Goal: Task Accomplishment & Management: Complete application form

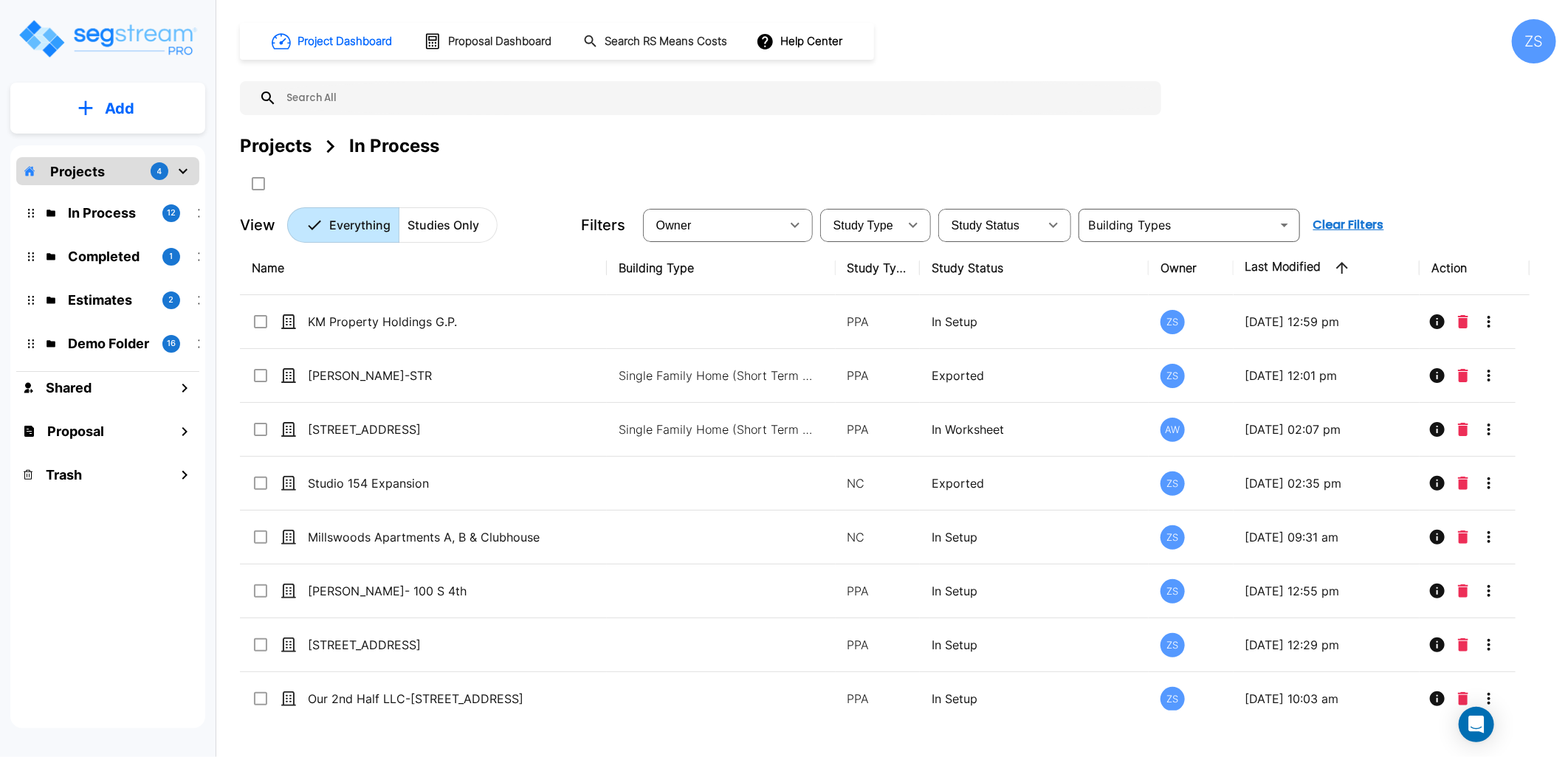
click at [131, 113] on p "Add" at bounding box center [120, 108] width 29 height 22
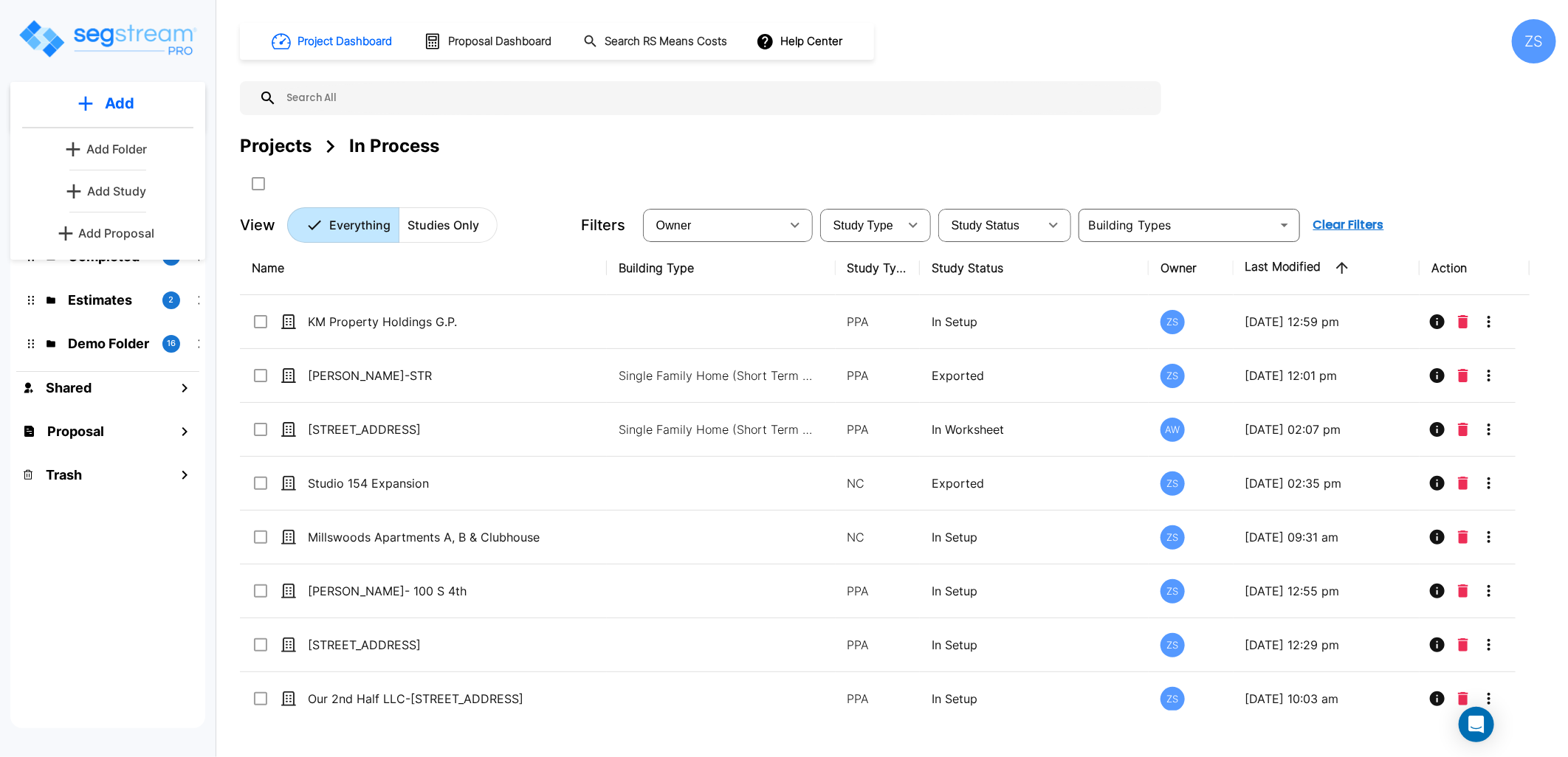
click at [633, 161] on div "Projects In Process" at bounding box center [898, 164] width 1316 height 63
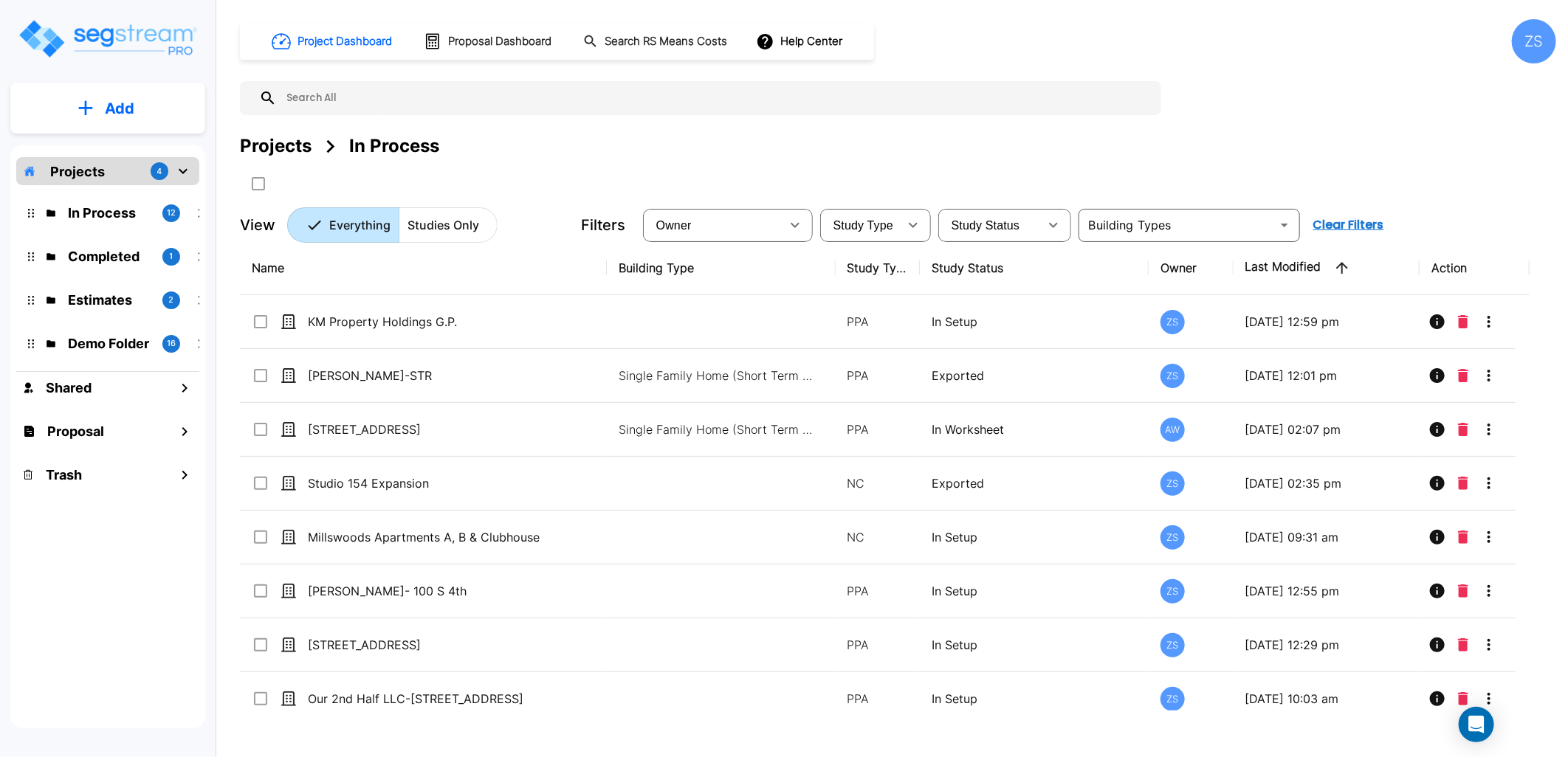
click at [134, 100] on p "Add" at bounding box center [120, 108] width 29 height 22
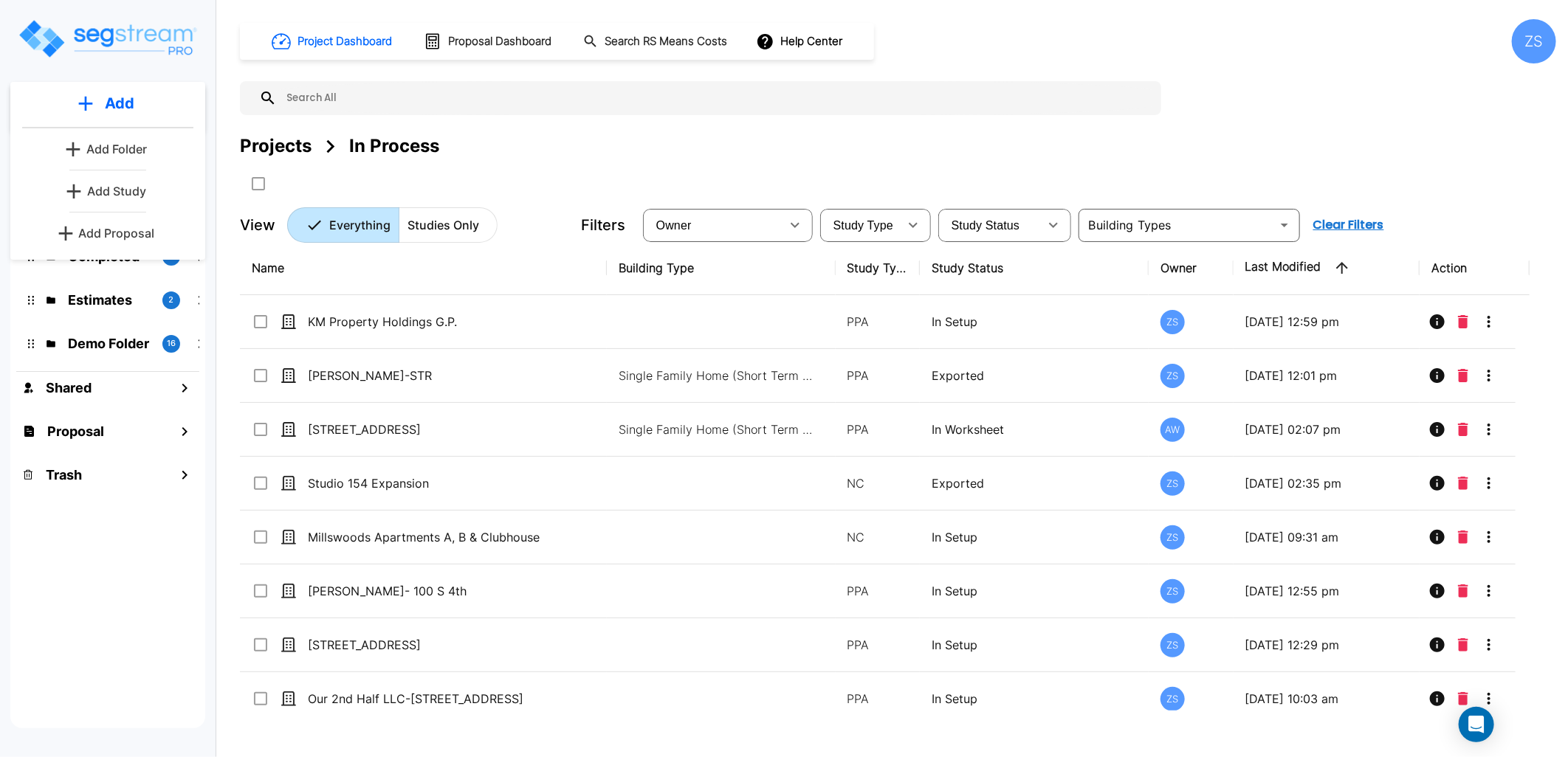
click at [124, 189] on p "Add Study" at bounding box center [117, 191] width 59 height 18
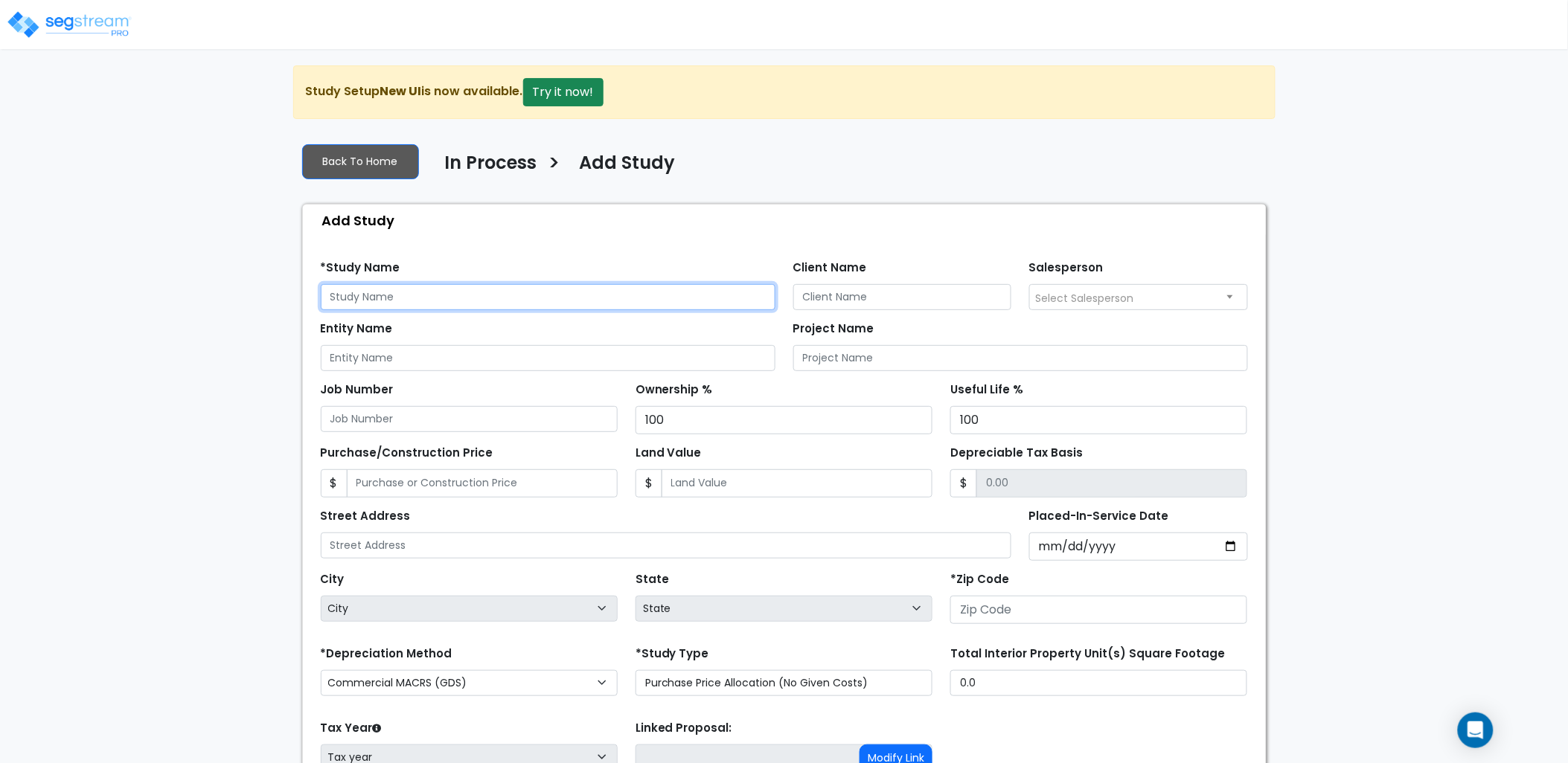
click at [413, 296] on input "text" at bounding box center [548, 297] width 455 height 26
click at [414, 294] on input "Clamber Capital LLC" at bounding box center [548, 297] width 455 height 26
type input "Clamber Capital, LLC"
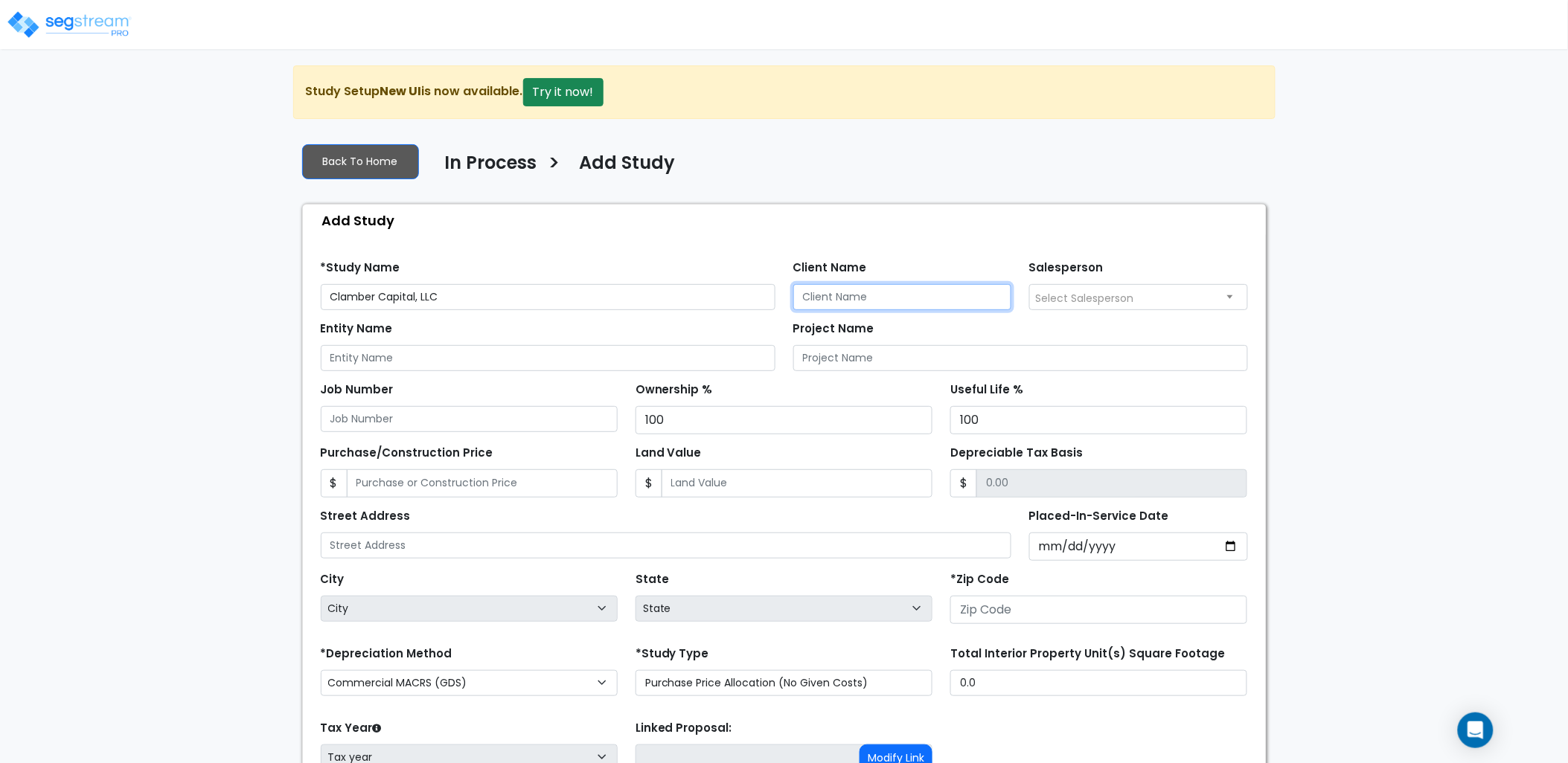
click at [858, 297] on input "Client Name" at bounding box center [902, 297] width 219 height 26
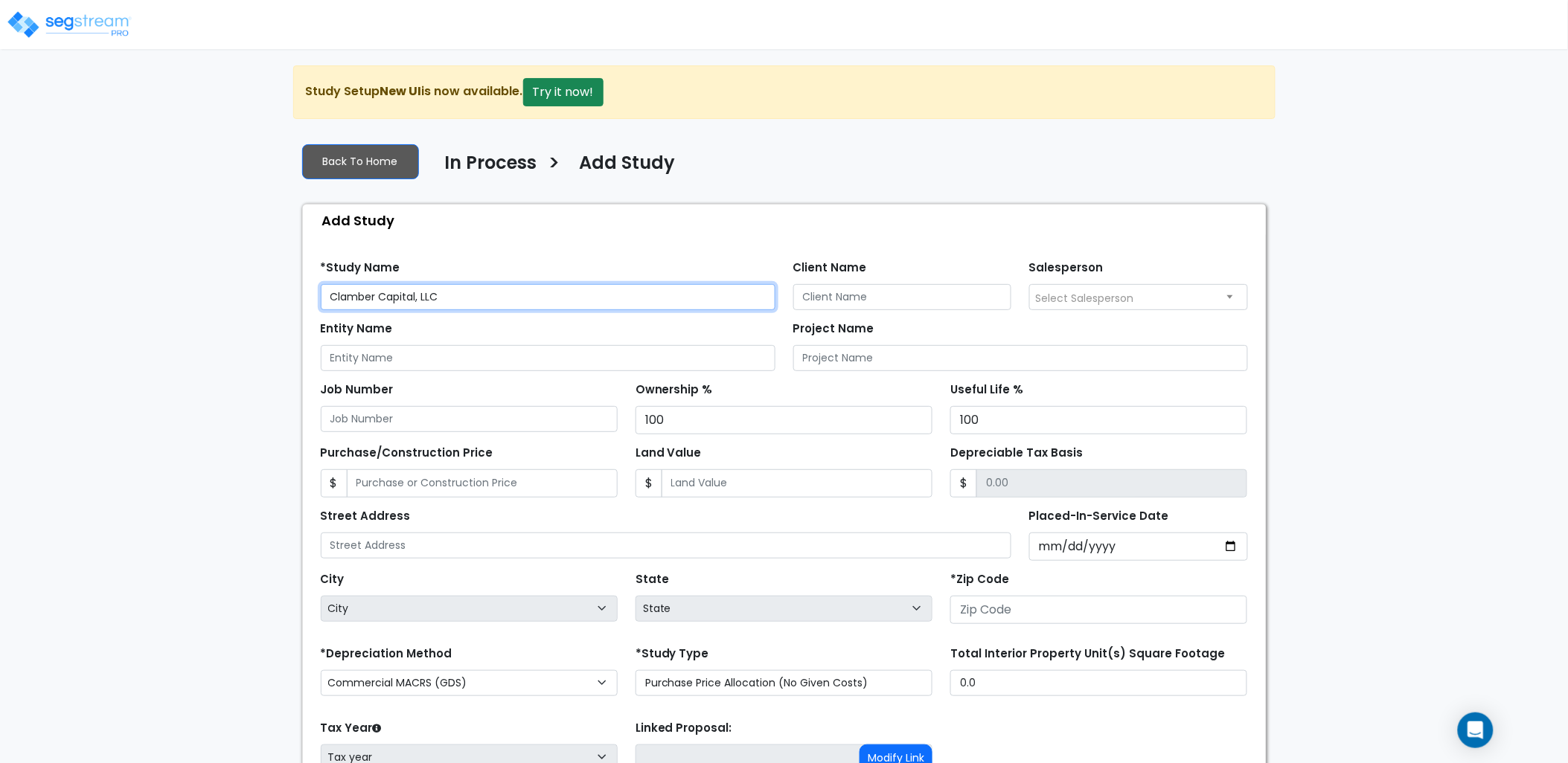
click at [662, 287] on input "Clamber Capital, LLC" at bounding box center [548, 297] width 455 height 26
drag, startPoint x: 552, startPoint y: 307, endPoint x: 144, endPoint y: 287, distance: 408.5
click at [144, 287] on div "We are Building your Study. So please grab a coffee and let us do the heavy lif…" at bounding box center [784, 480] width 1568 height 828
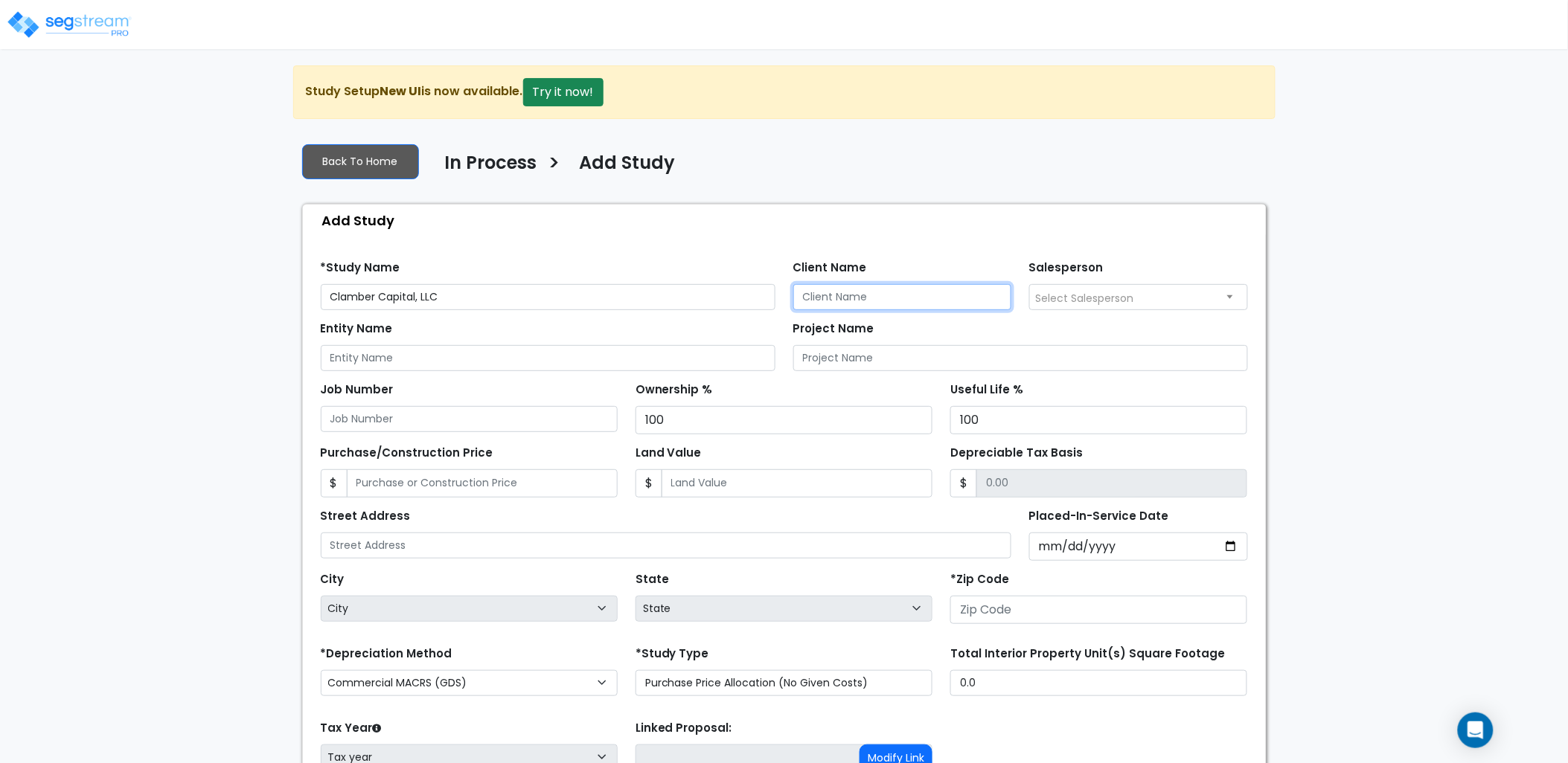
click at [903, 294] on input "Client Name" at bounding box center [902, 297] width 219 height 26
paste input "Clamber Capital, LLC"
type input "Clamber Capital, LLC"
click at [460, 353] on input "Entity Name" at bounding box center [548, 357] width 455 height 26
paste input "Clamber Capital, LLC"
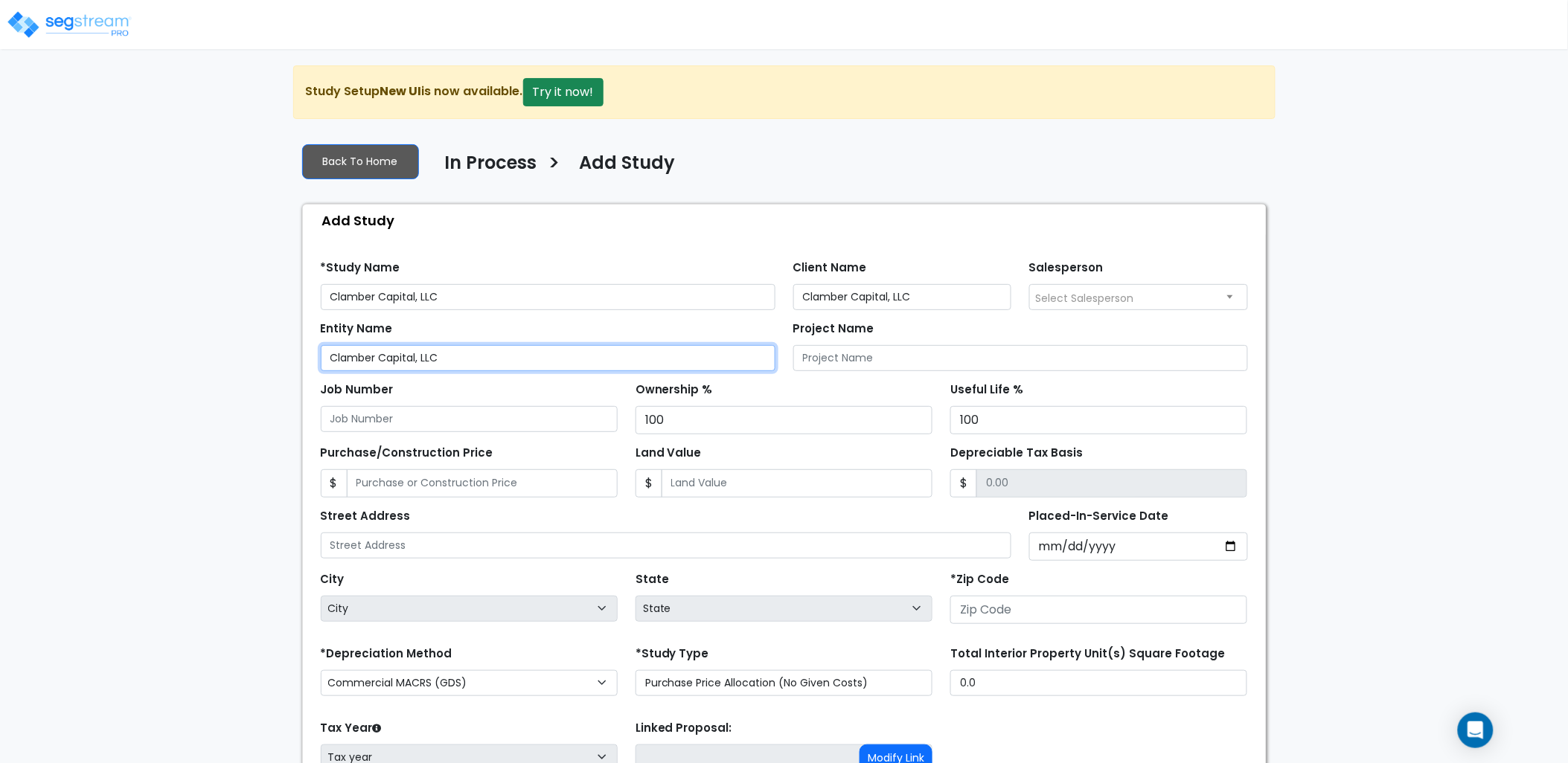
type input "Clamber Capital, LLC"
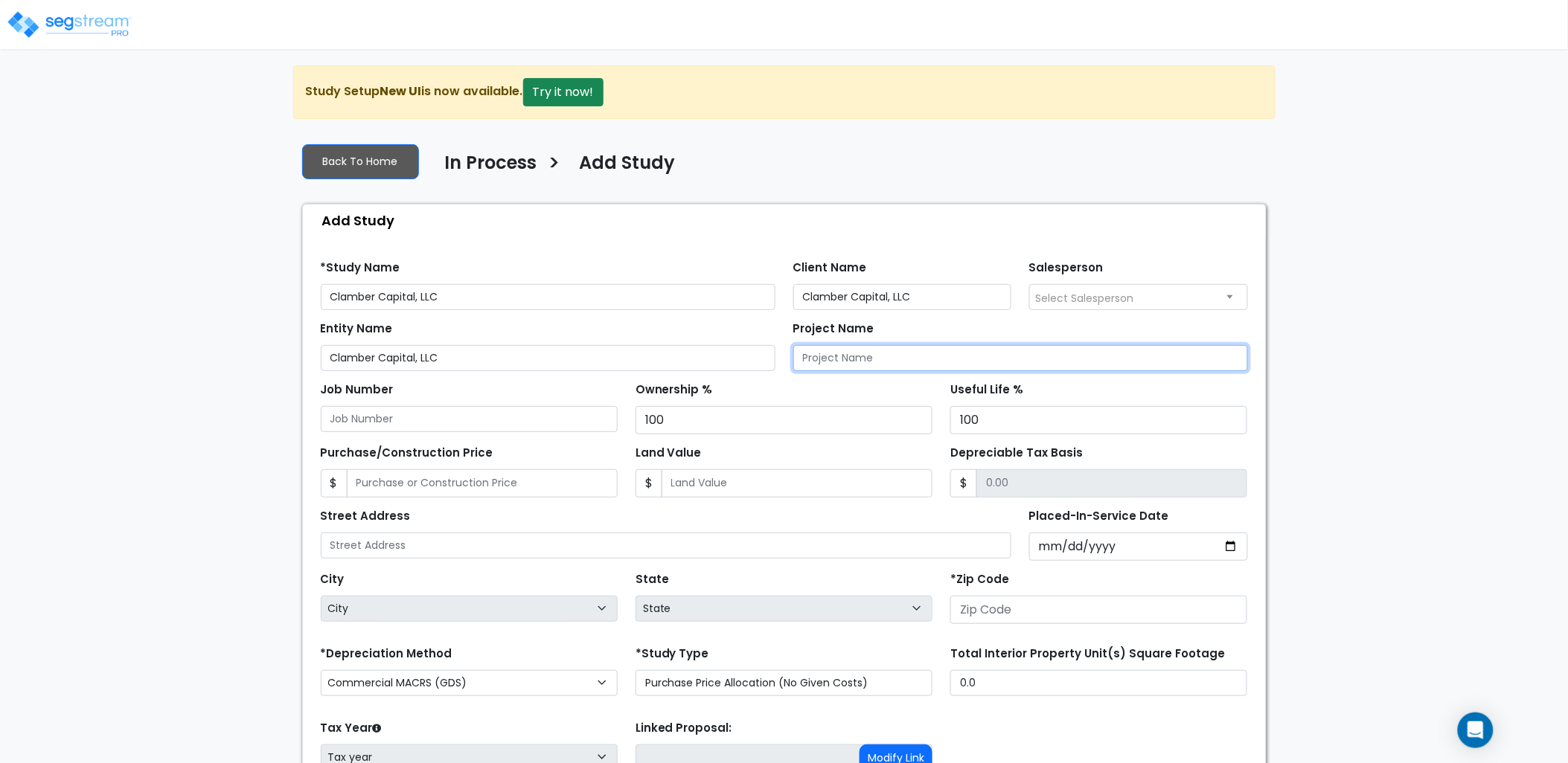
click at [812, 353] on input "Project Name" at bounding box center [1020, 357] width 455 height 26
paste input "Clamber Capital, LLC"
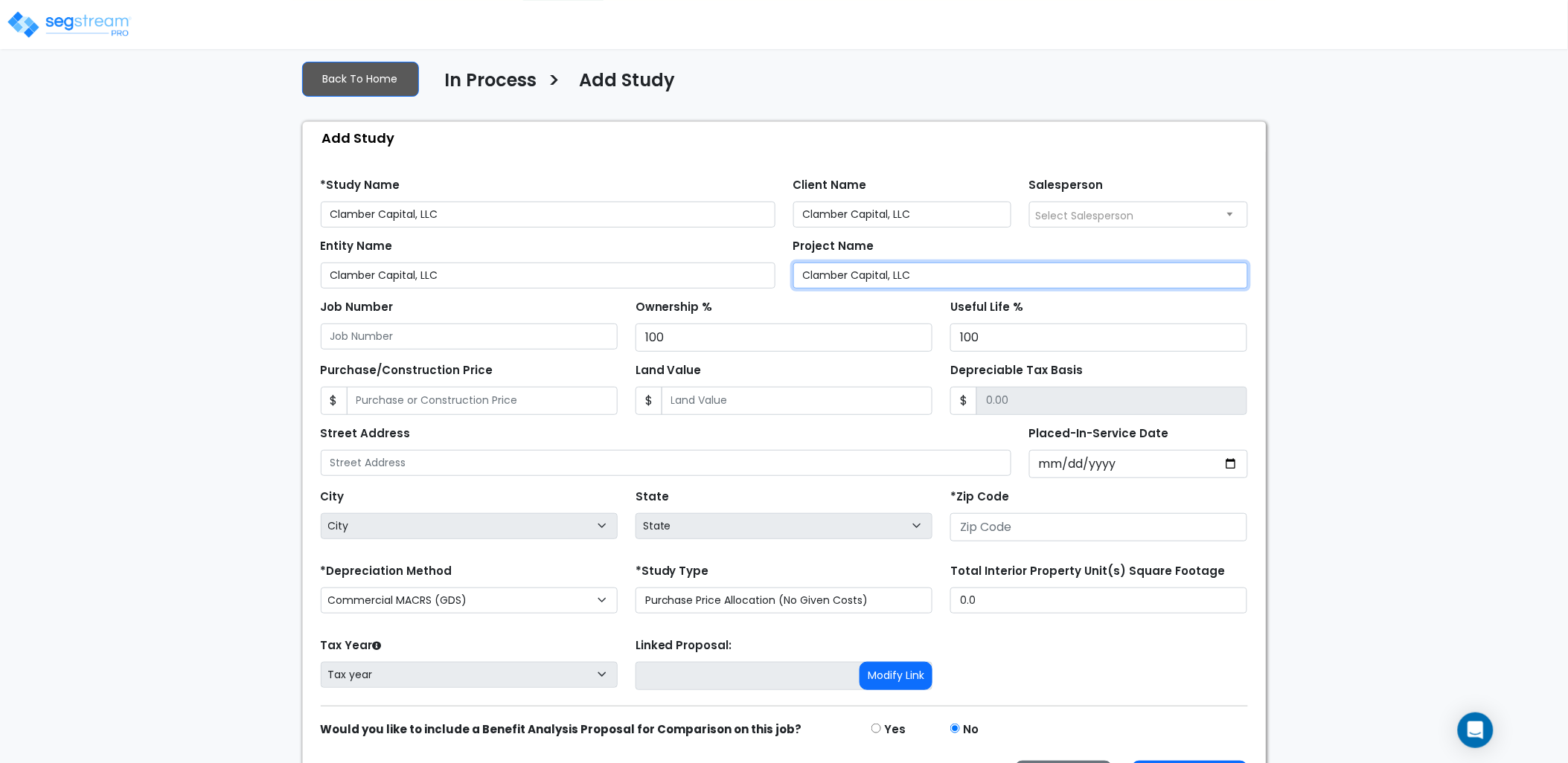
type input "Clamber Capital, LLC"
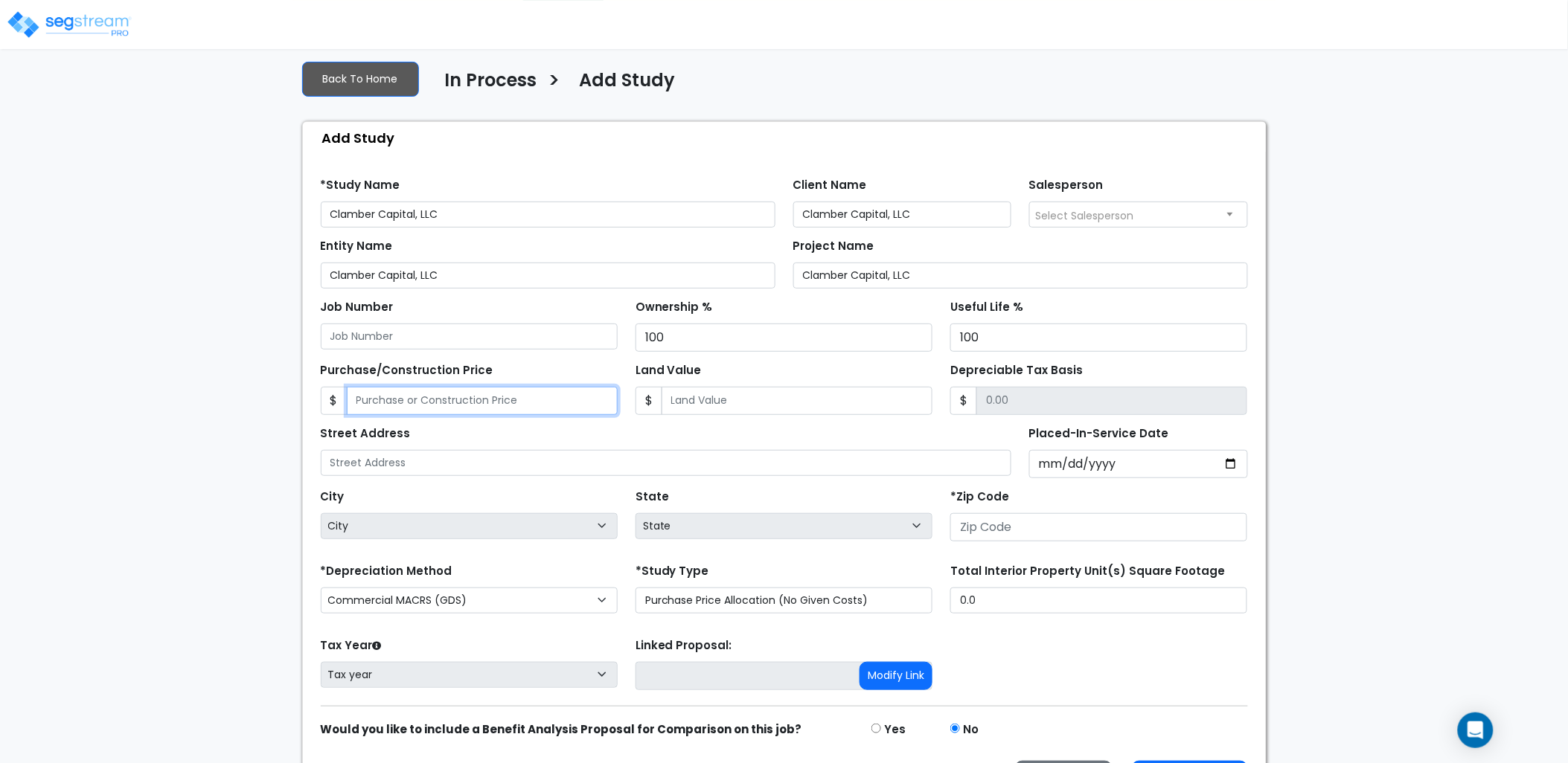
click at [444, 400] on input "Purchase/Construction Price" at bounding box center [482, 401] width 271 height 28
type input "2"
type input "2.00"
type input "28"
type input "28.00"
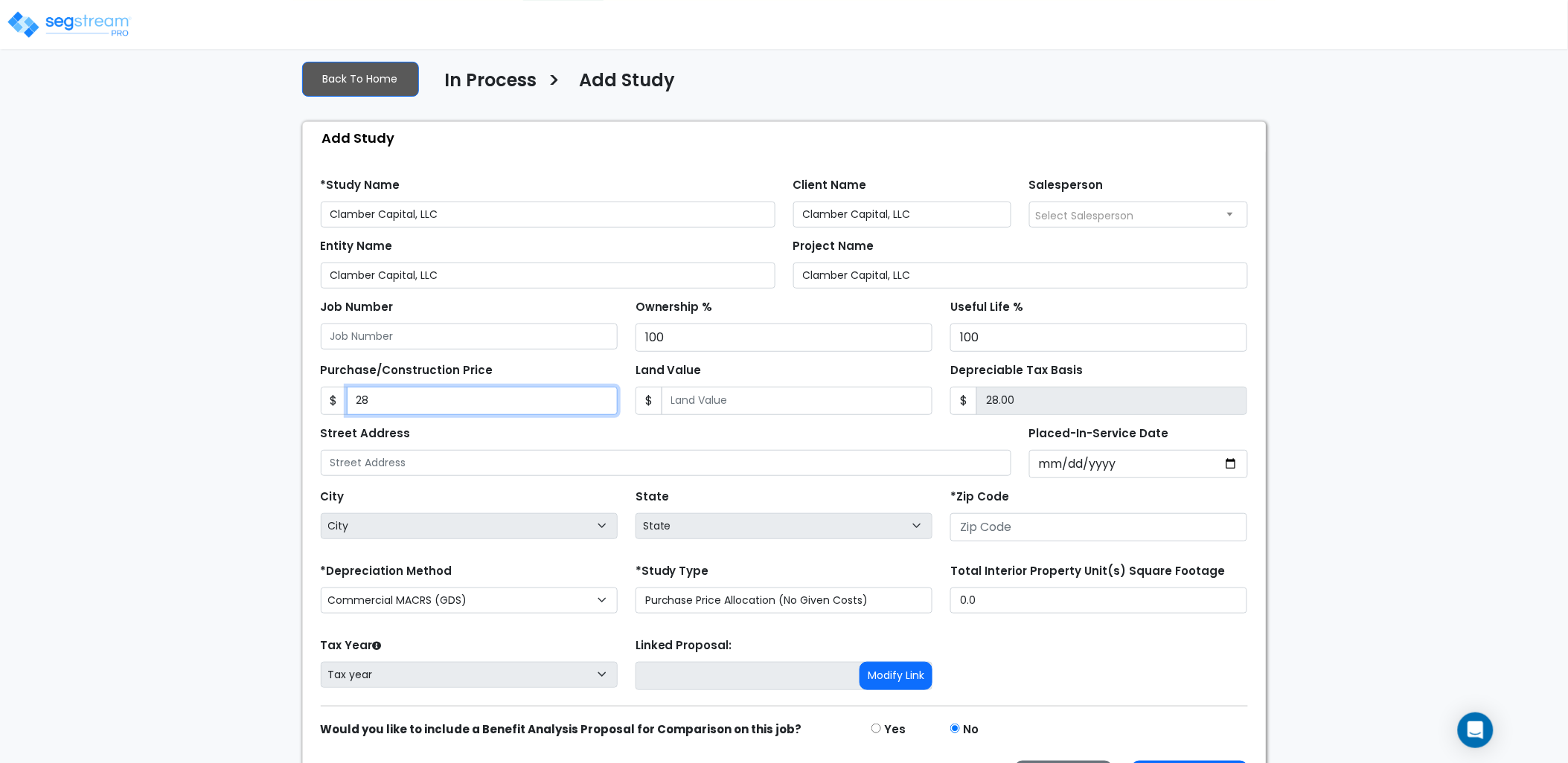
type input "288"
type input "288.00"
type input "2885"
type input "2,885.00"
type input "2,8850"
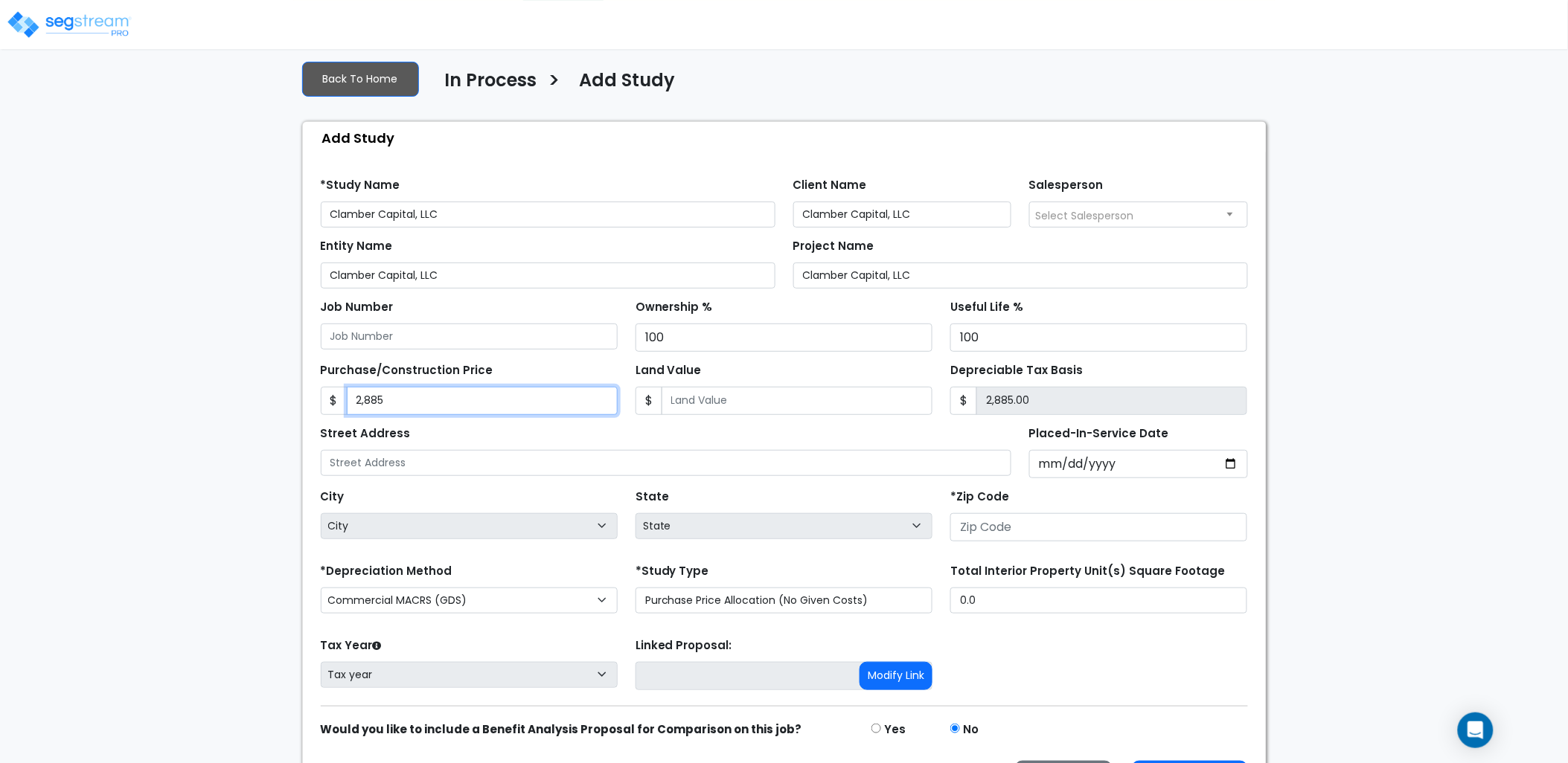
type input "28,850.00"
type input "28,8500"
type input "288,500.00"
type input "288,5000"
type input "2,885,000.00"
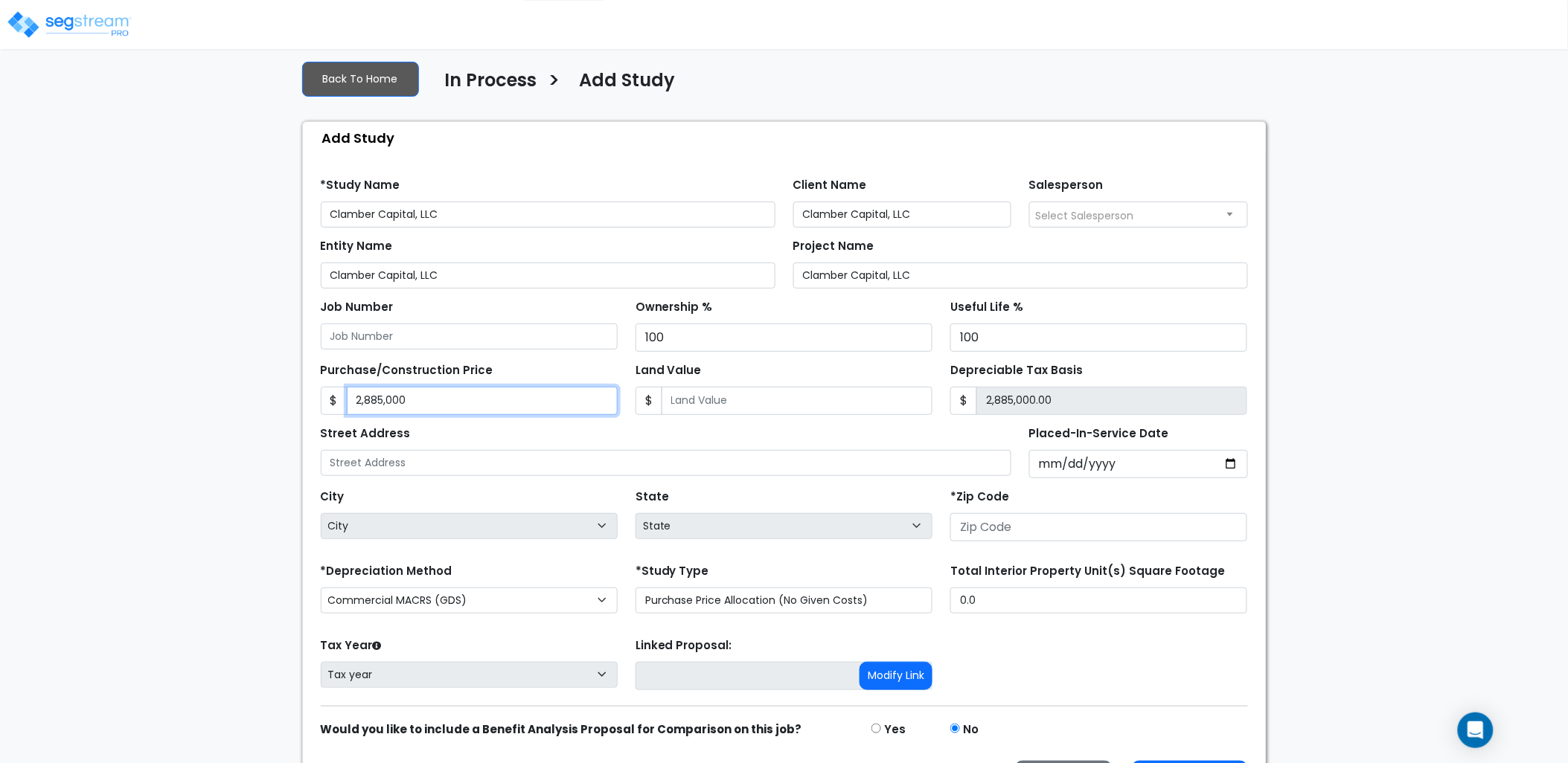
type input "2,885,000"
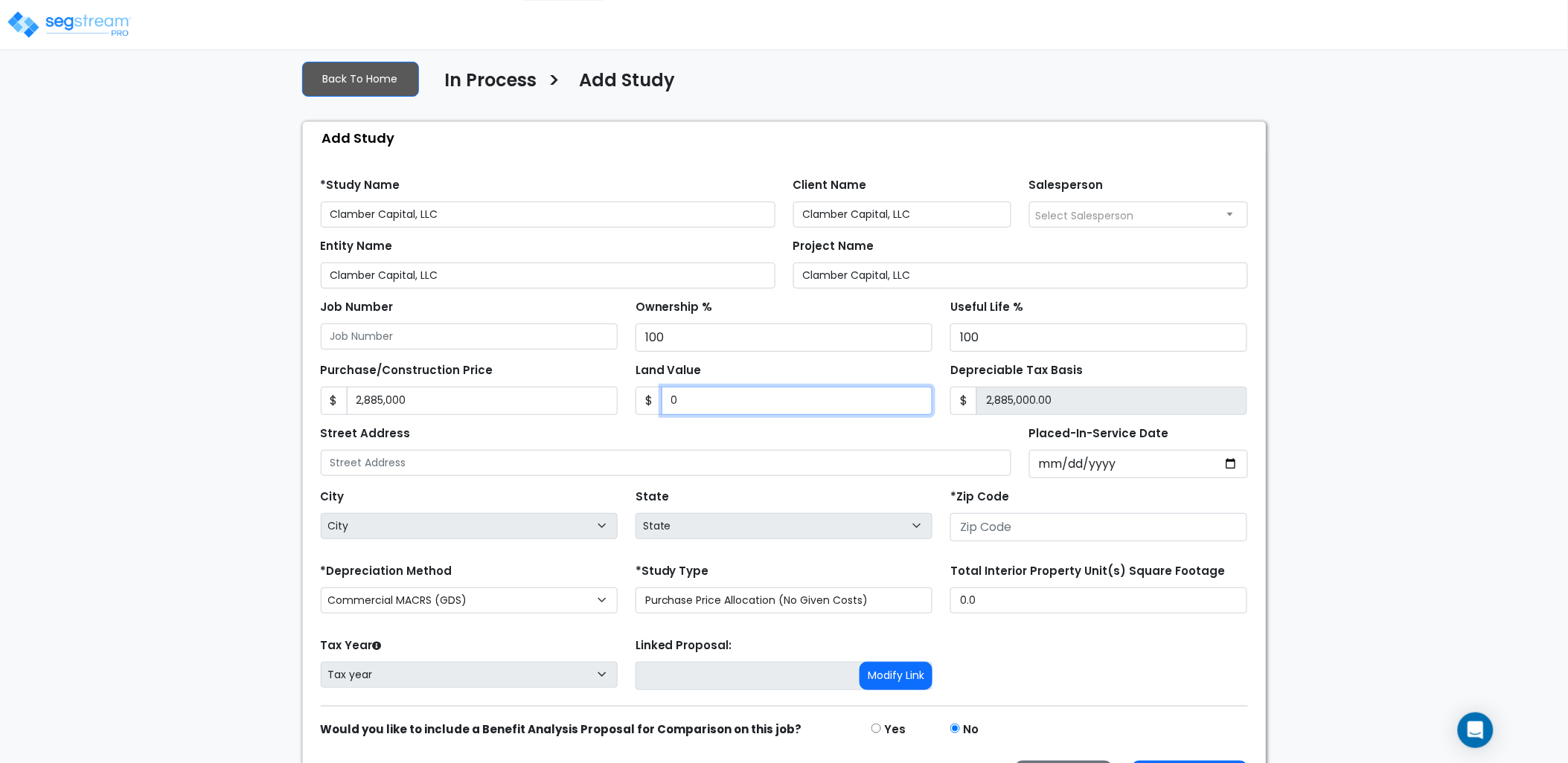
type input "0"
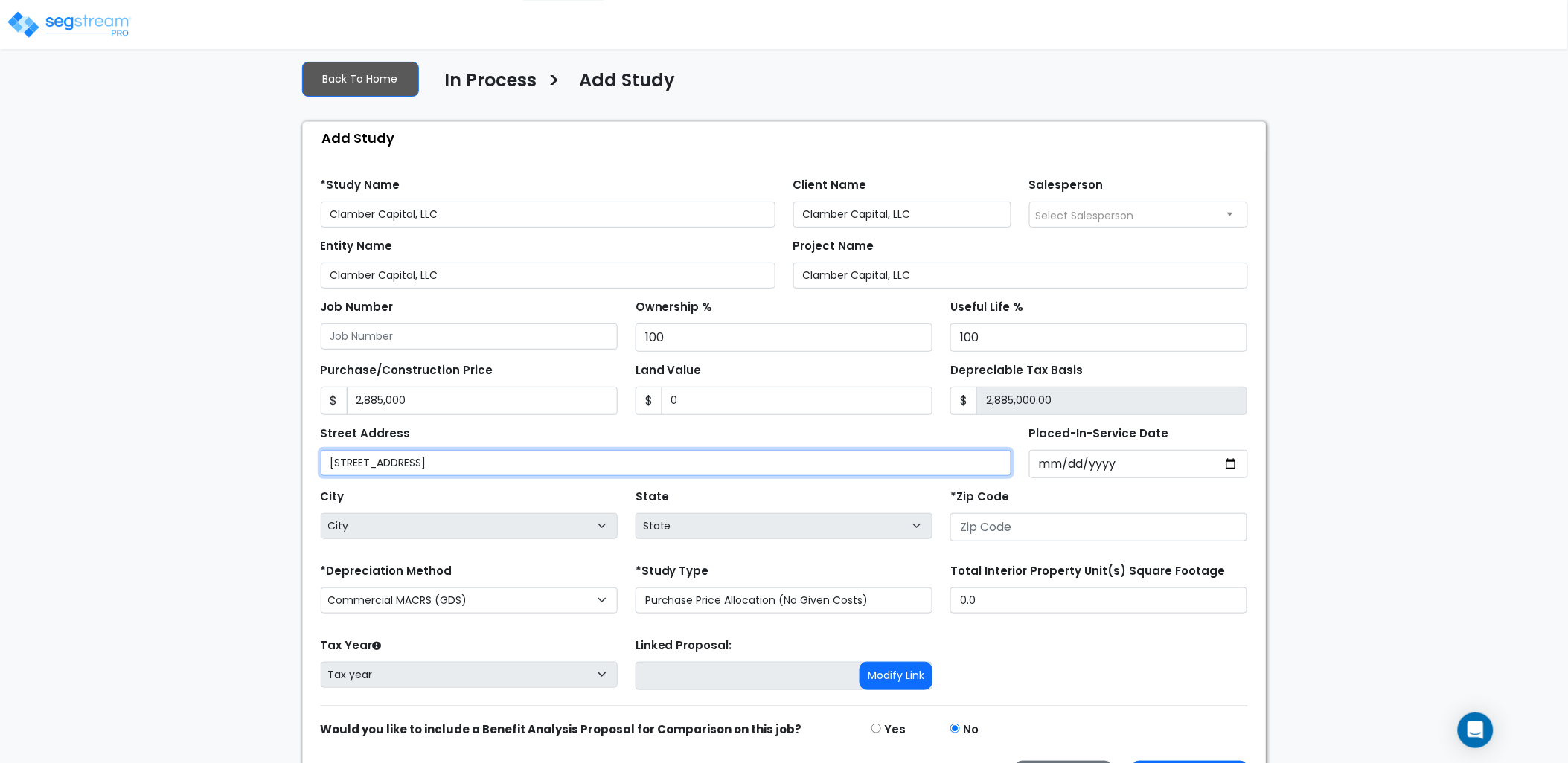
type input "4475 Tiege Trail Unit 23"
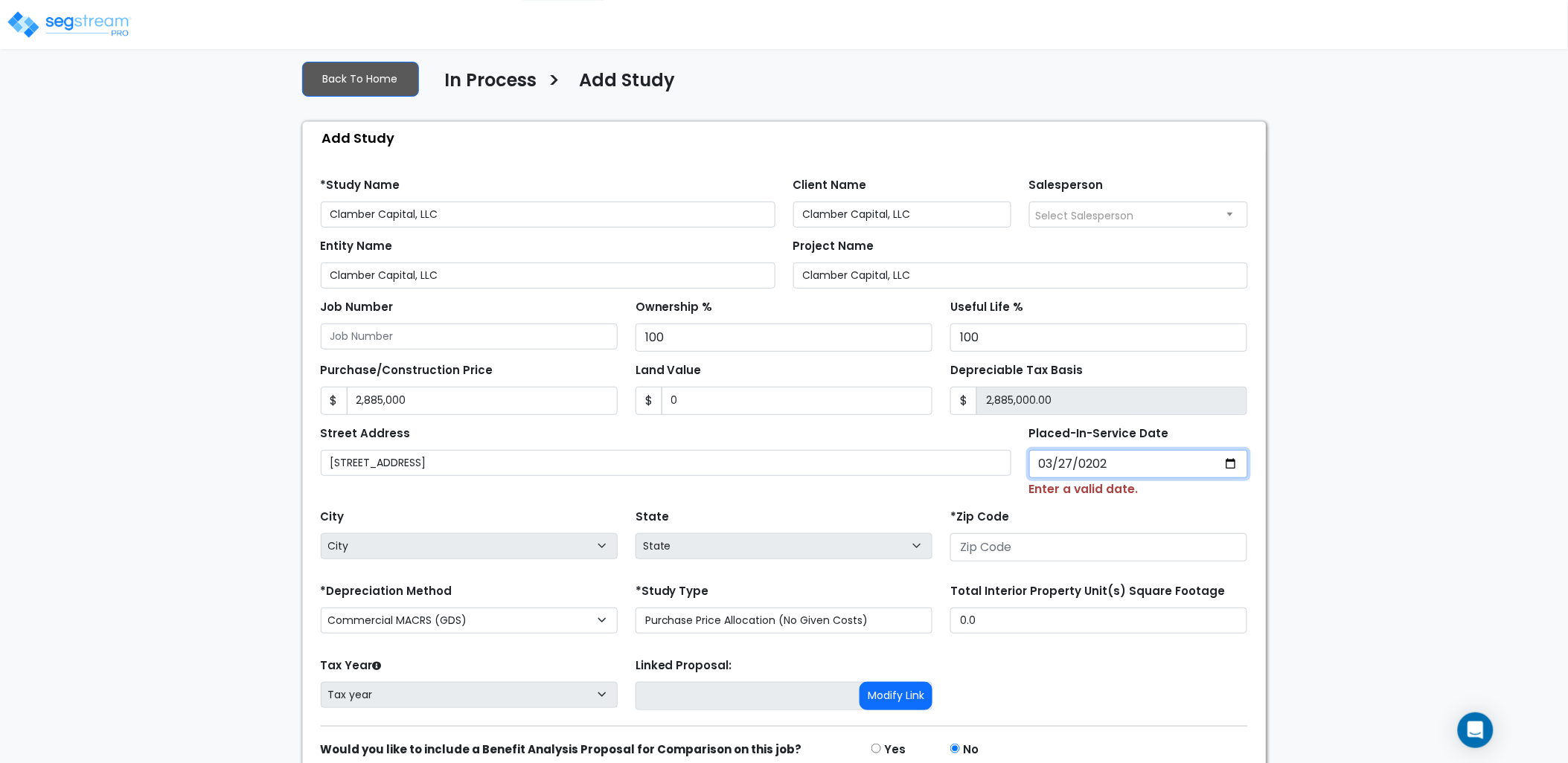
type input "2025-03-27"
select select "2025"
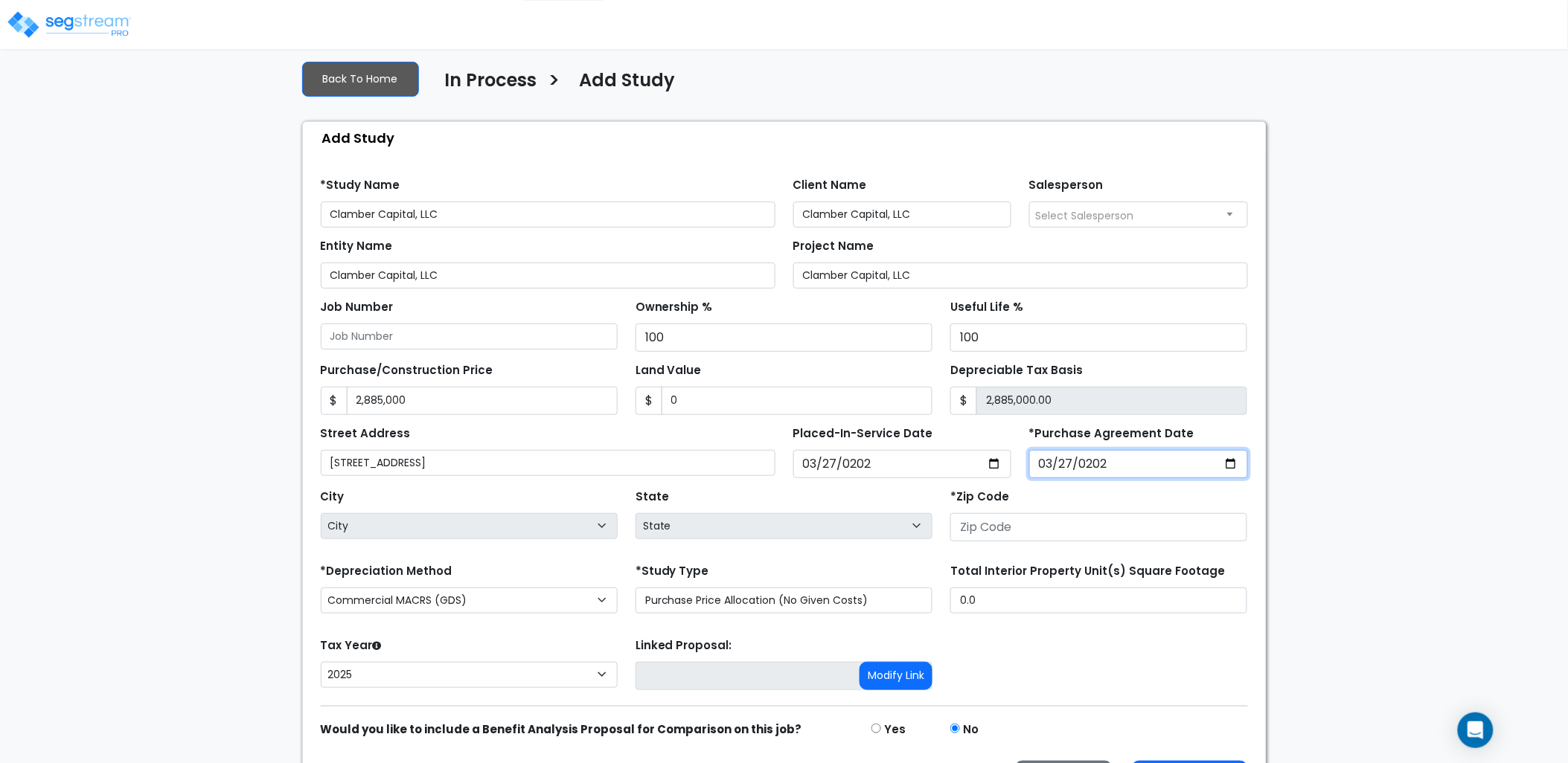
type input "2025-03-27"
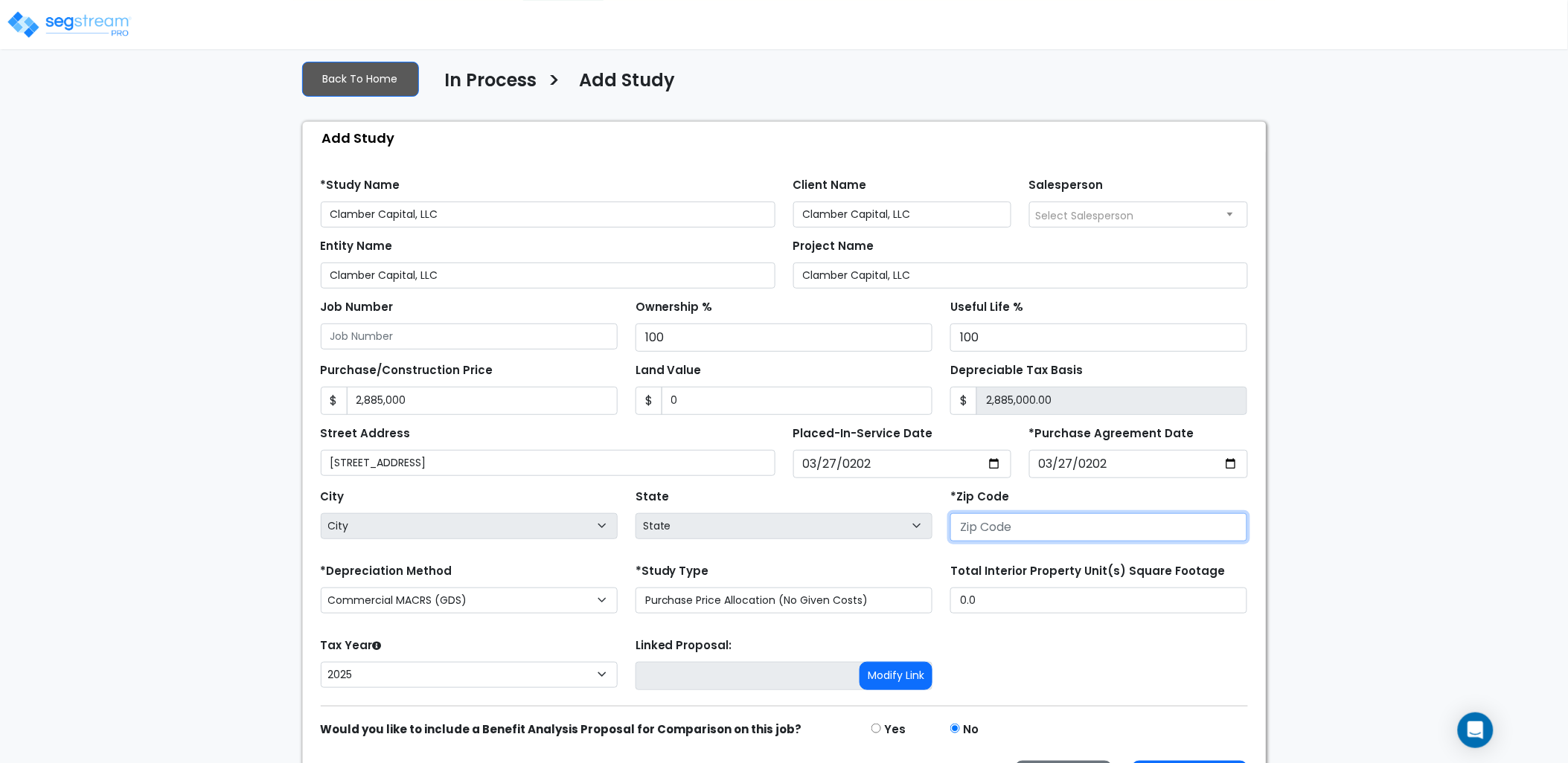
click at [1087, 539] on input "number" at bounding box center [1098, 527] width 297 height 28
type input "77"
select select "TX"
type input "77389"
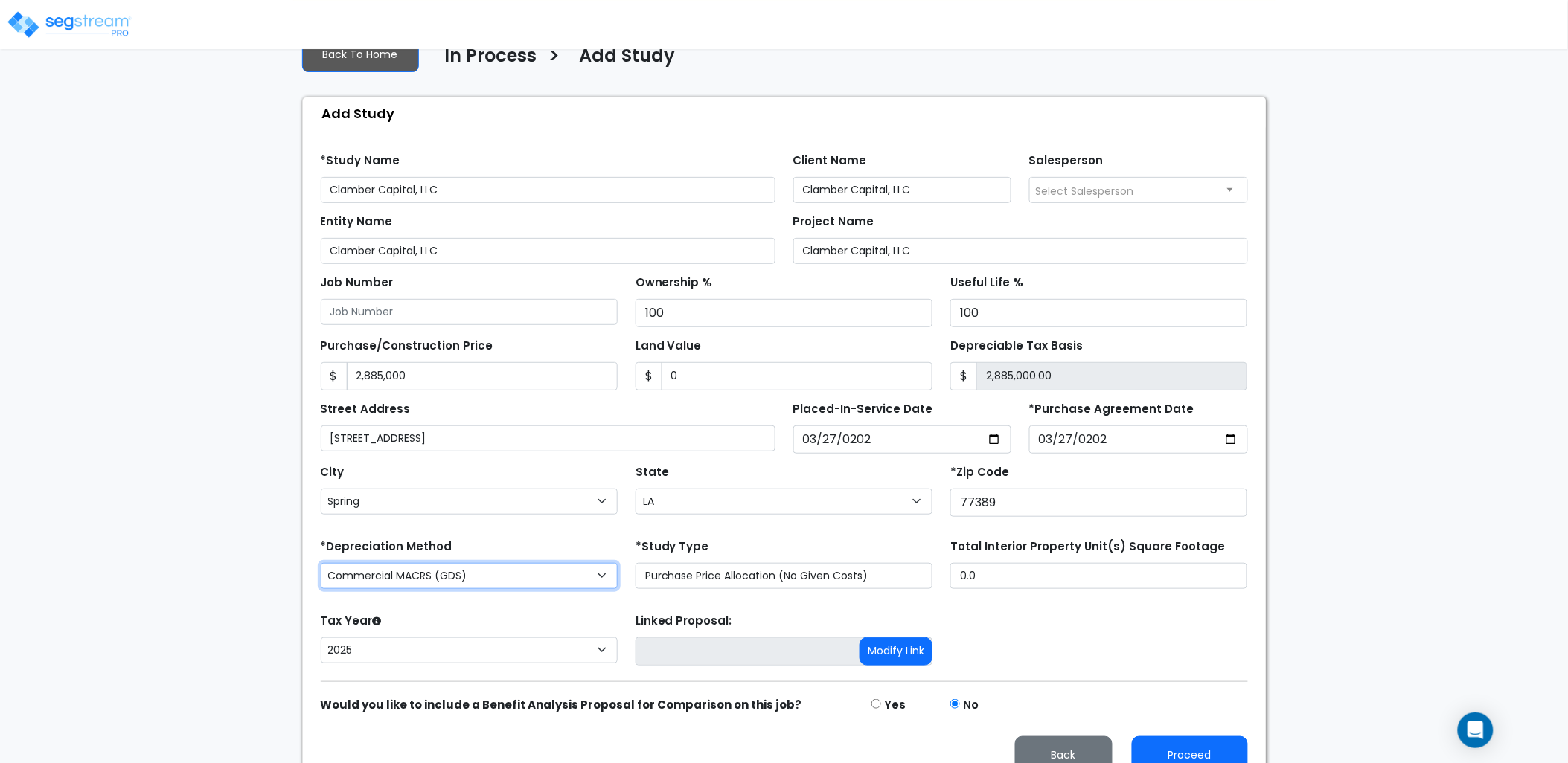
scroll to position [131, 0]
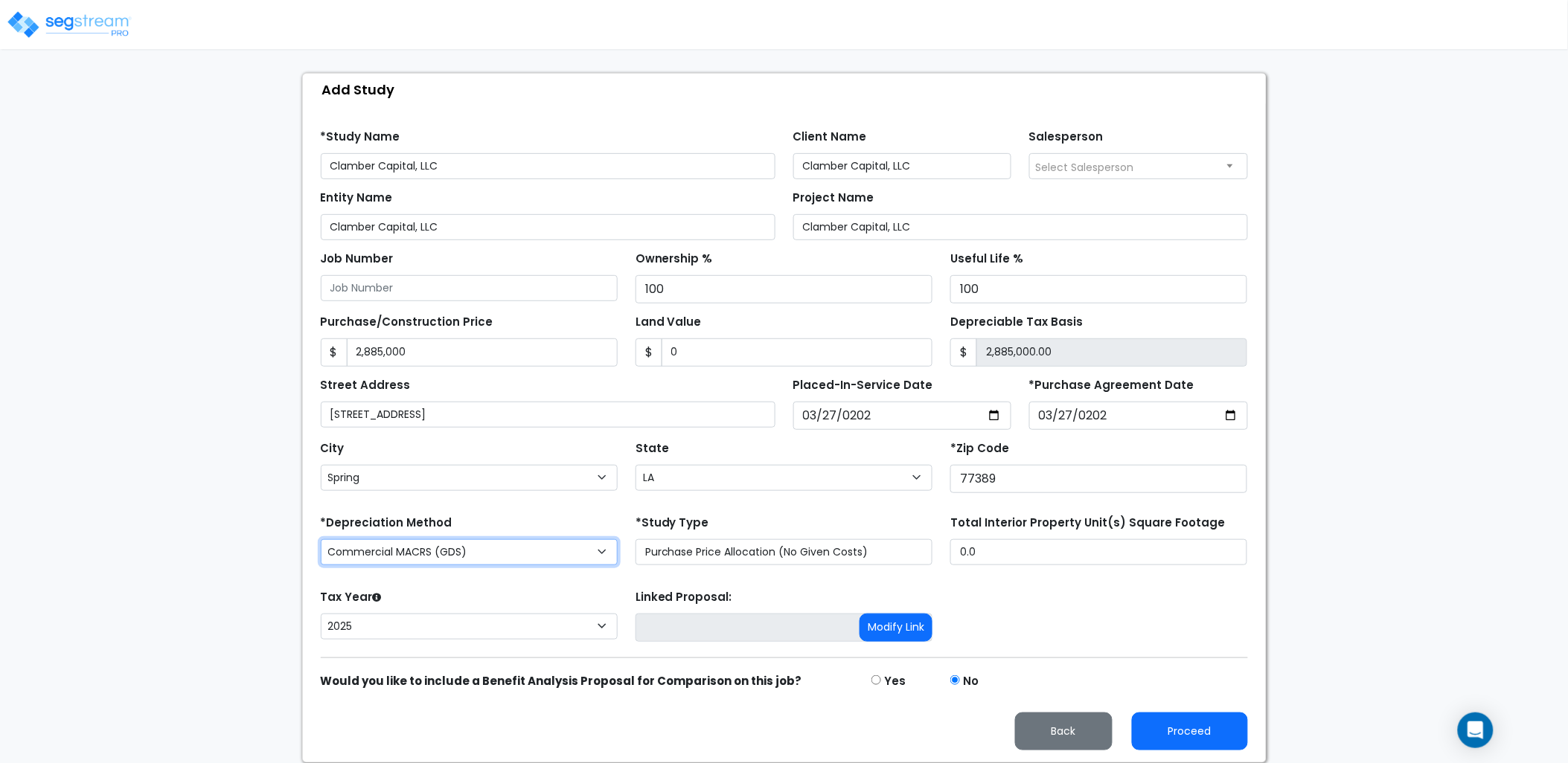
drag, startPoint x: 489, startPoint y: 559, endPoint x: 445, endPoint y: 548, distance: 45.4
click at [487, 559] on select "Commercial MACRS (GDS) Residential Rental MACRS (GDS) Commercial MACRS (GDS) QIP" at bounding box center [469, 552] width 297 height 26
click at [463, 561] on select "Commercial MACRS (GDS) Residential Rental MACRS (GDS) Commercial MACRS (GDS) QIP" at bounding box center [469, 552] width 297 height 26
select select "CM(_137"
click at [448, 581] on form "*Study Name Clamber Capital, LLC Client Name Clamber Capital, LLC Salesperson E…" at bounding box center [784, 434] width 927 height 632
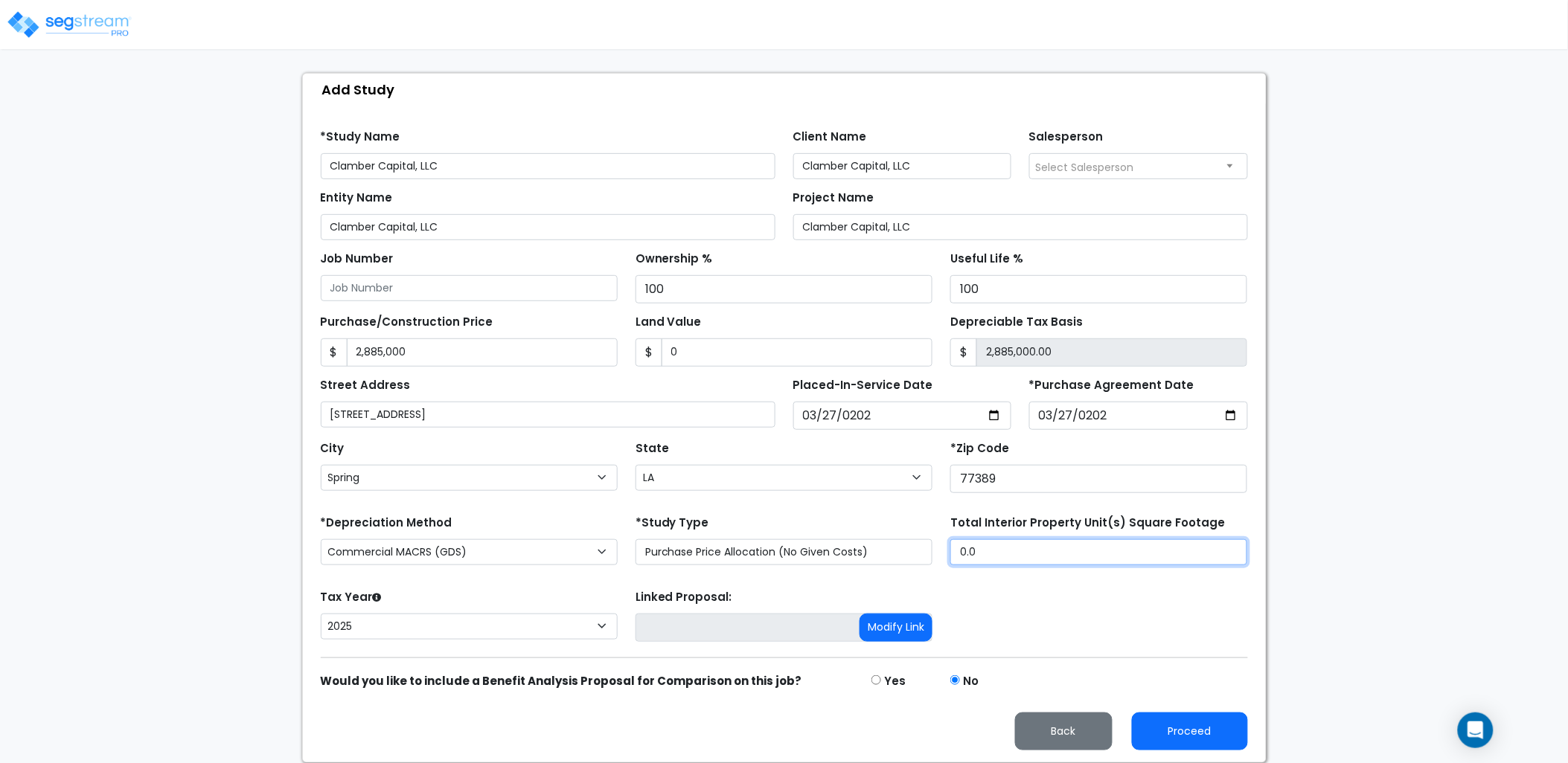
drag, startPoint x: 942, startPoint y: 554, endPoint x: 898, endPoint y: 564, distance: 45.1
click at [908, 563] on div "*Depreciation Method Commercial MACRS (GDS) Residential Rental MACRS (GDS) Comm…" at bounding box center [784, 541] width 945 height 59
type input "3199"
click at [1162, 727] on button "Proceed" at bounding box center [1189, 731] width 116 height 38
type input "2885000"
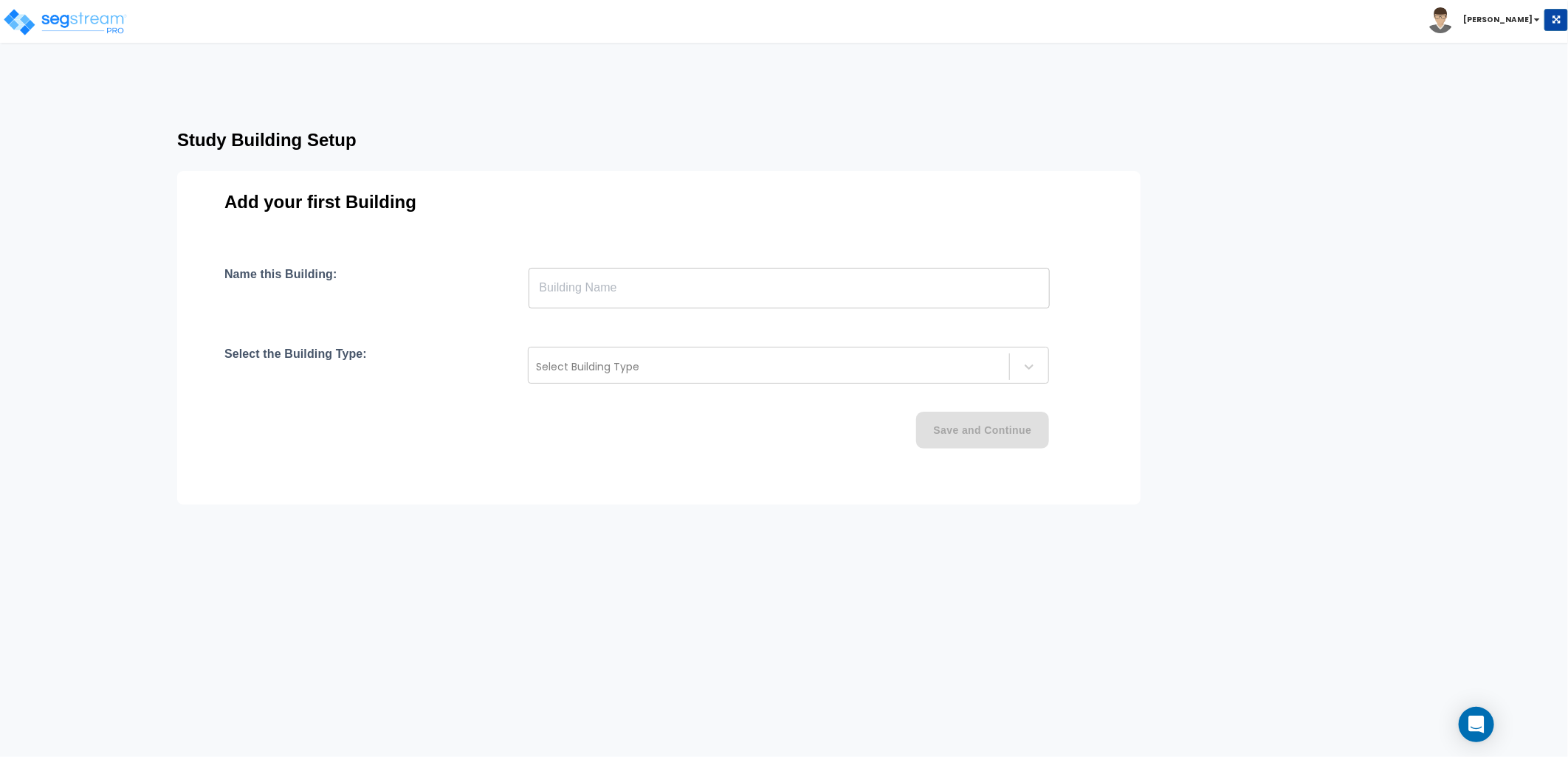
click at [590, 297] on input "text" at bounding box center [789, 288] width 522 height 42
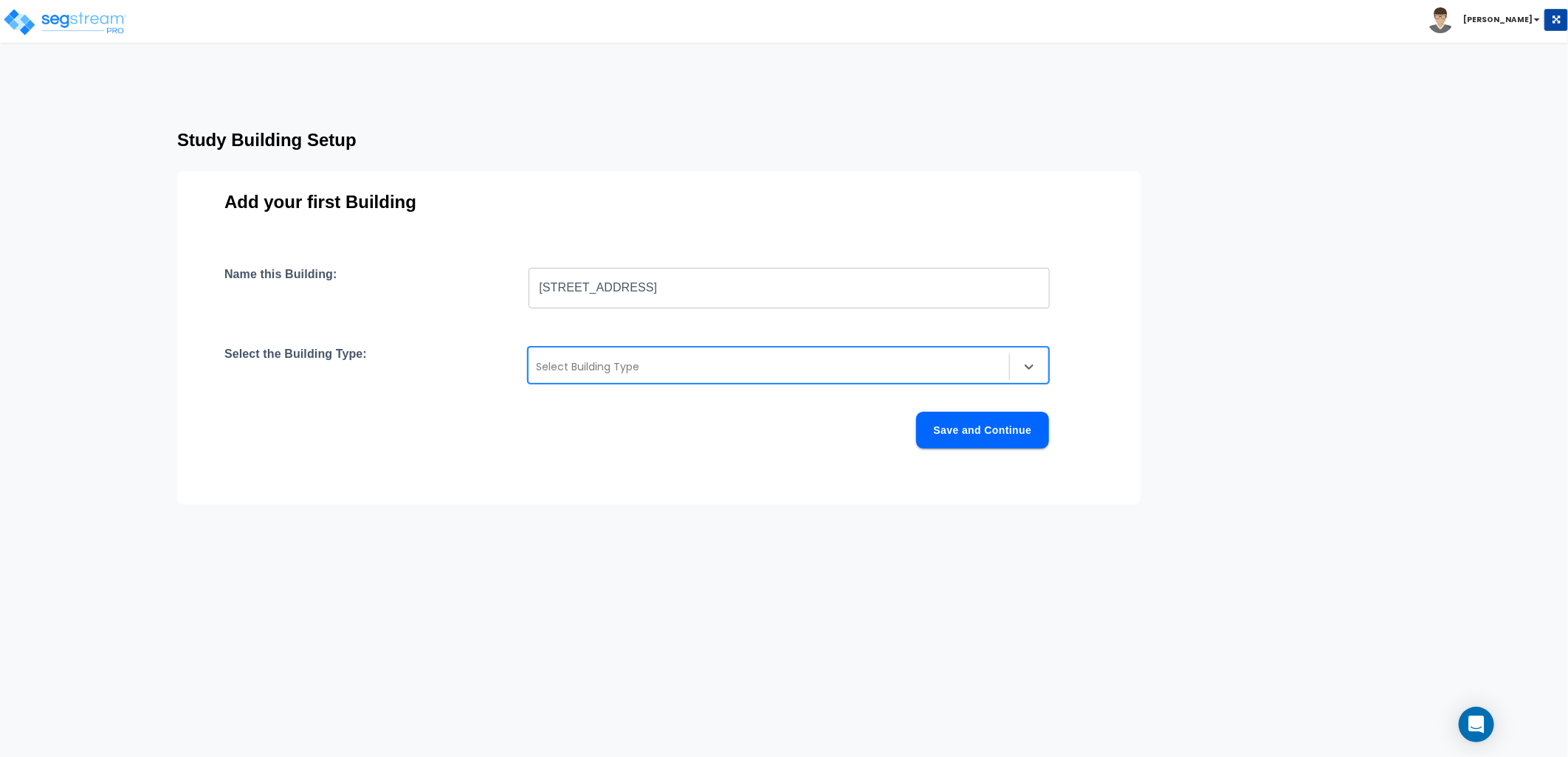
click at [646, 294] on input "4475 Tiege Trail #3" at bounding box center [789, 288] width 522 height 42
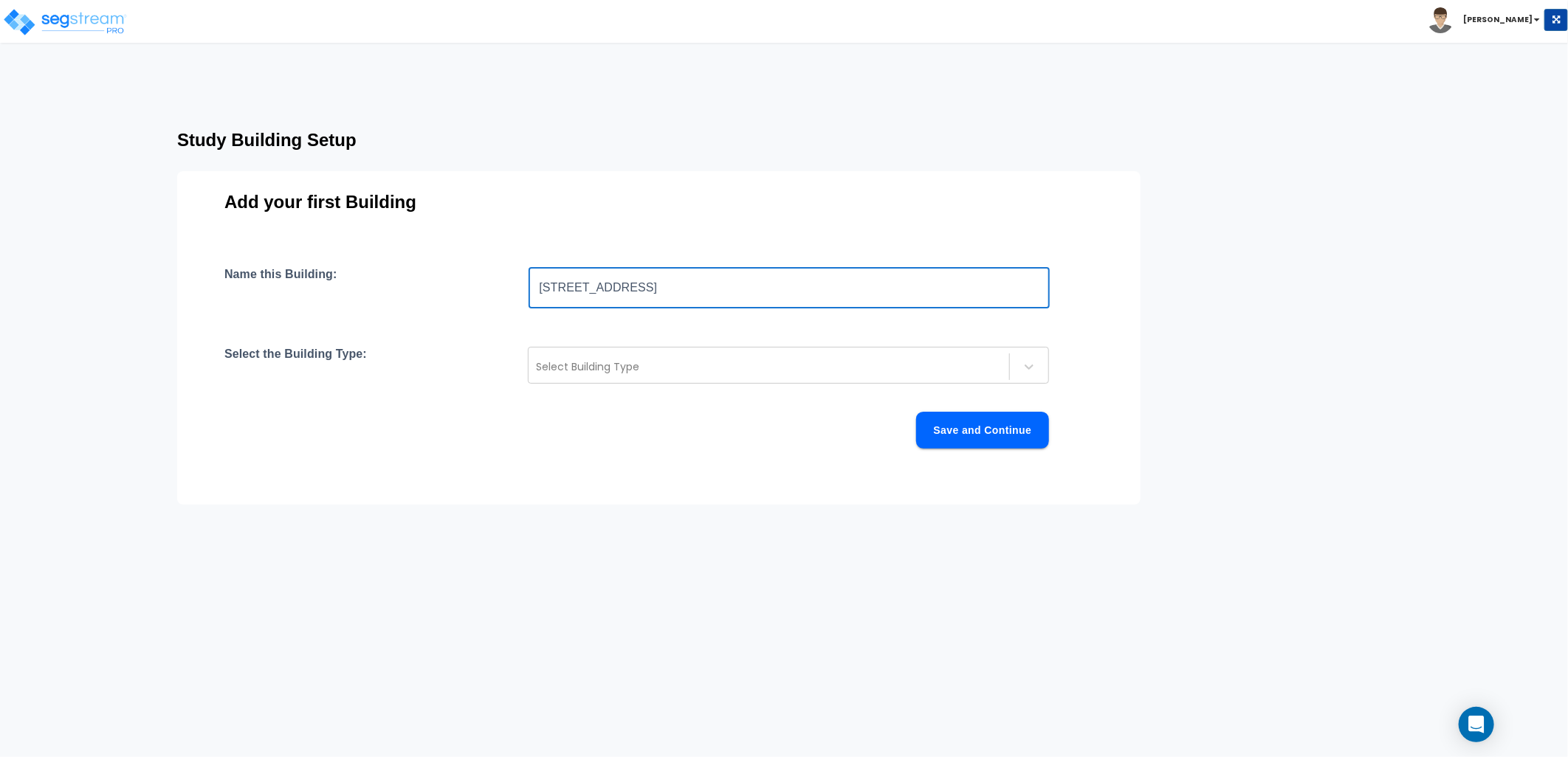
type input "4475 Tiege Trail #23"
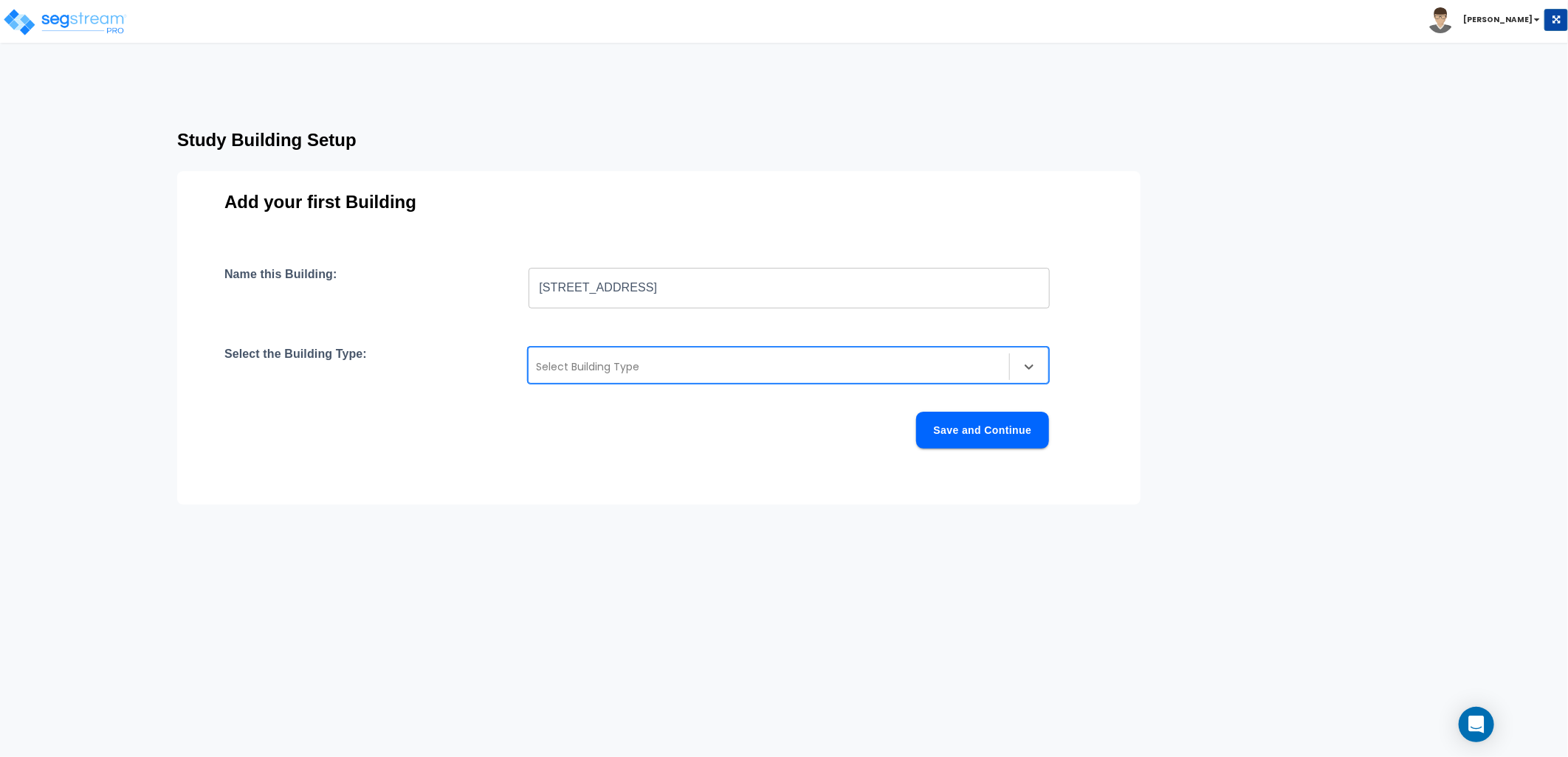
click at [611, 362] on div at bounding box center [769, 366] width 466 height 18
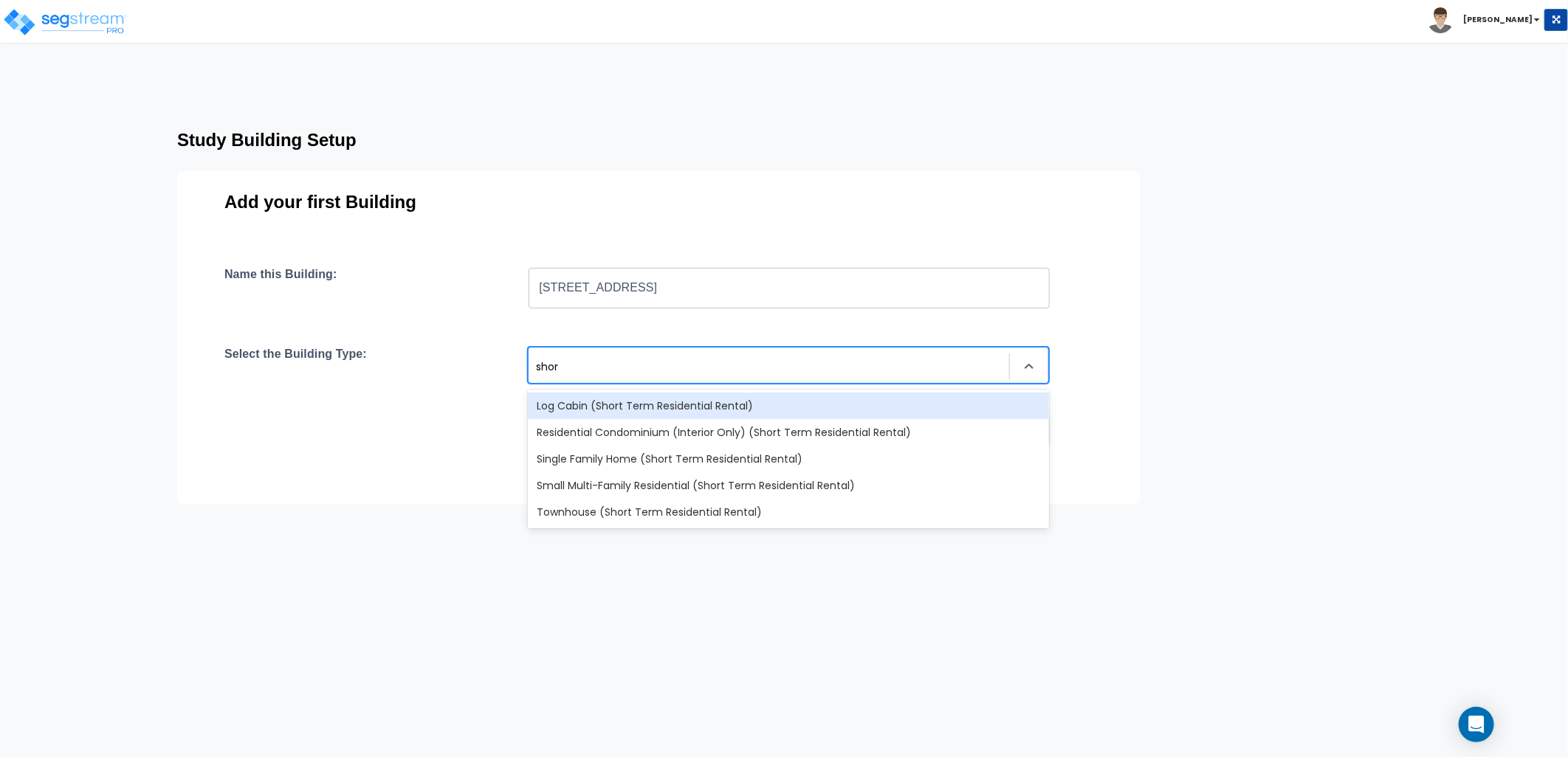
type input "short"
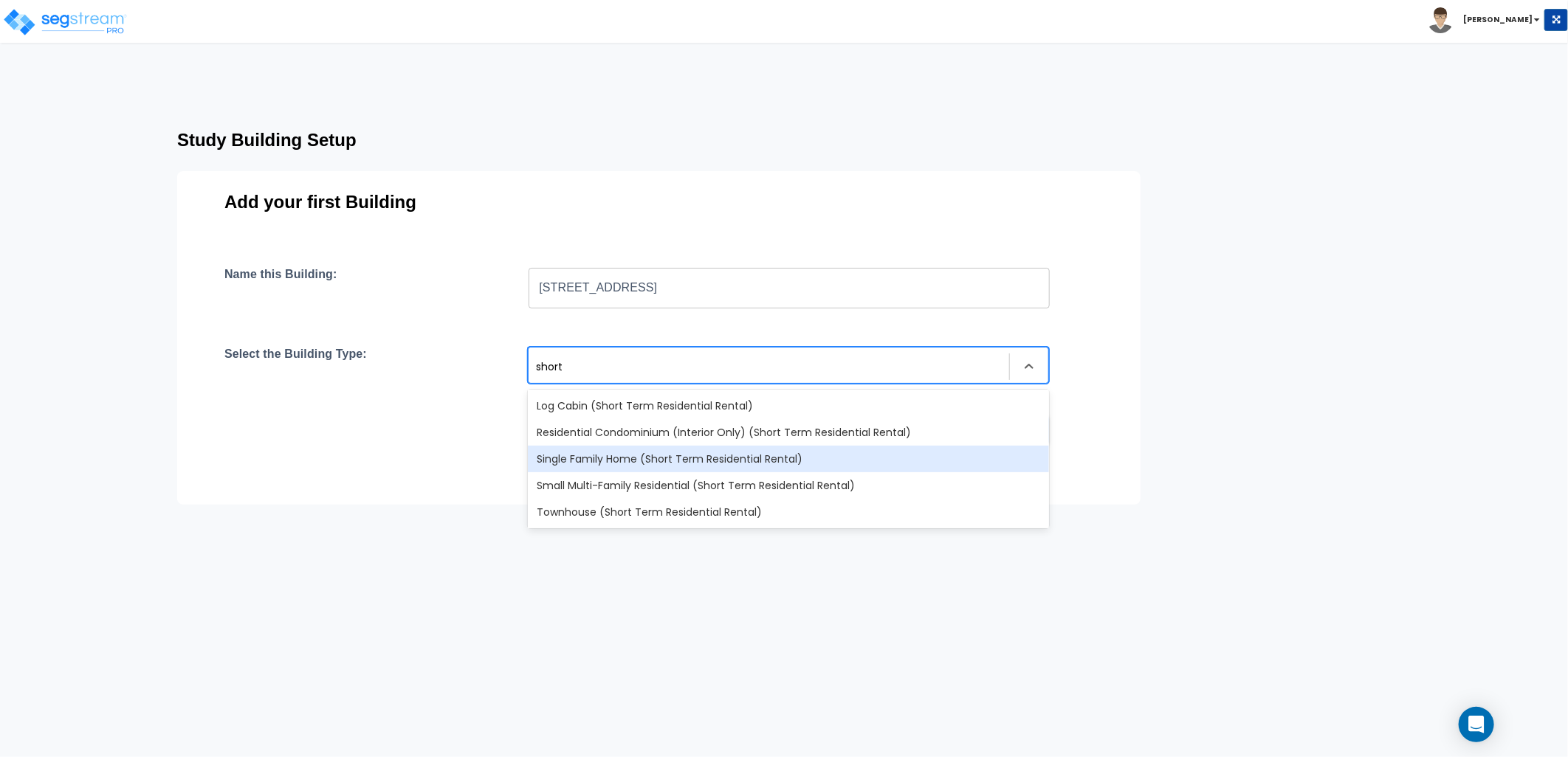
click at [756, 459] on div "Single Family Home (Short Term Residential Rental)" at bounding box center [788, 459] width 522 height 26
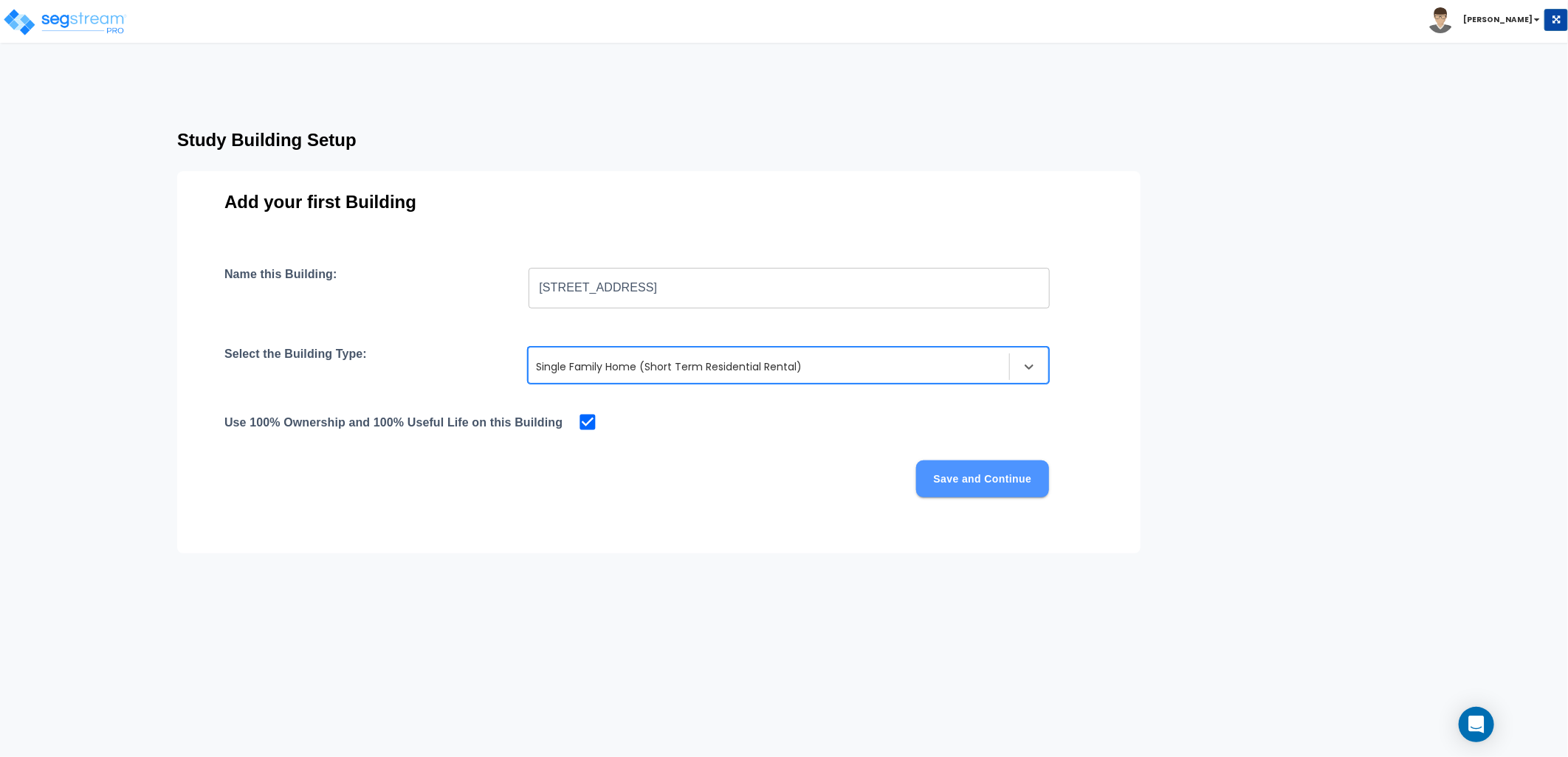
click at [980, 477] on button "Save and Continue" at bounding box center [983, 479] width 133 height 37
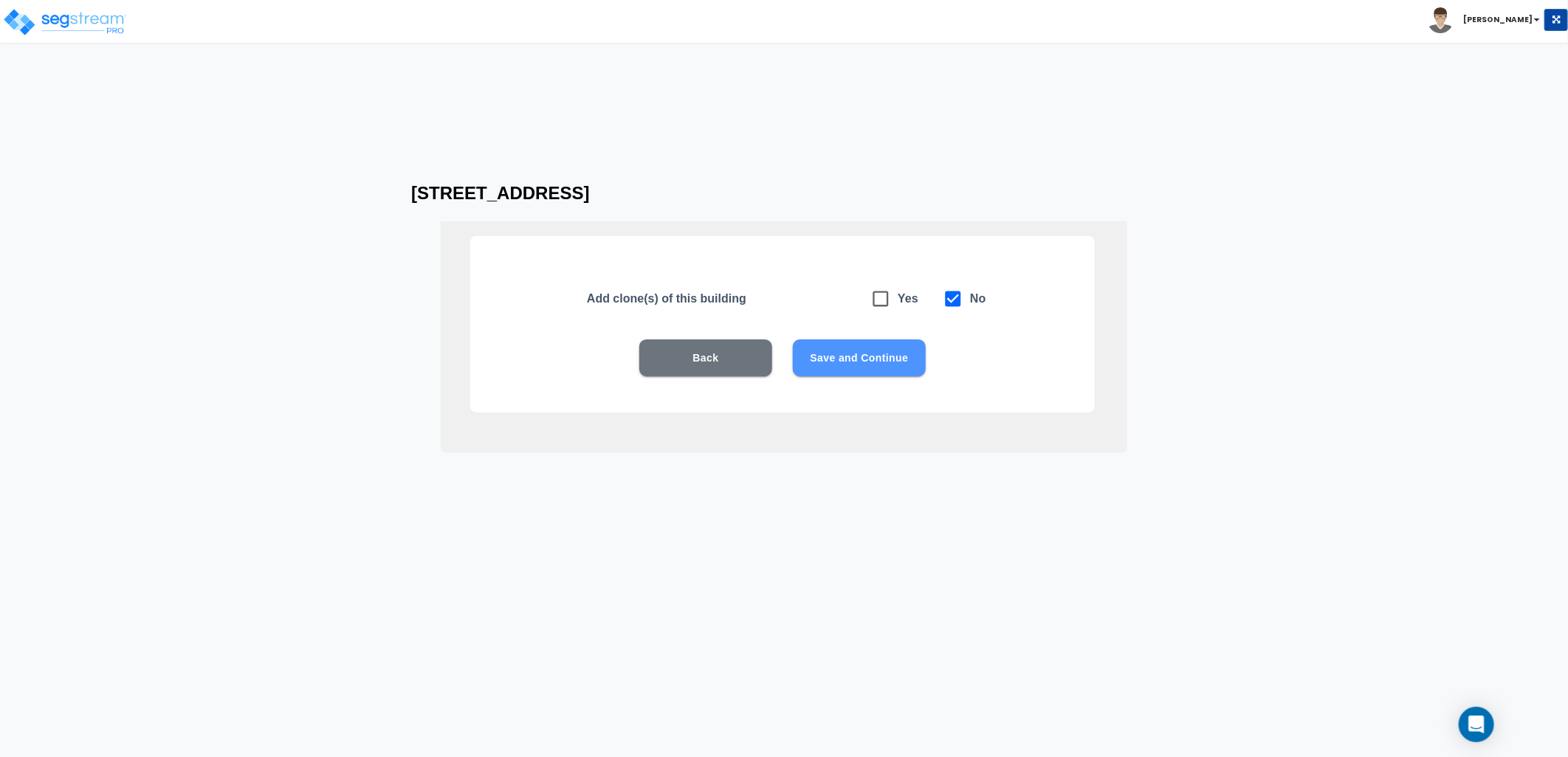
click at [822, 357] on button "Save and Continue" at bounding box center [859, 358] width 133 height 37
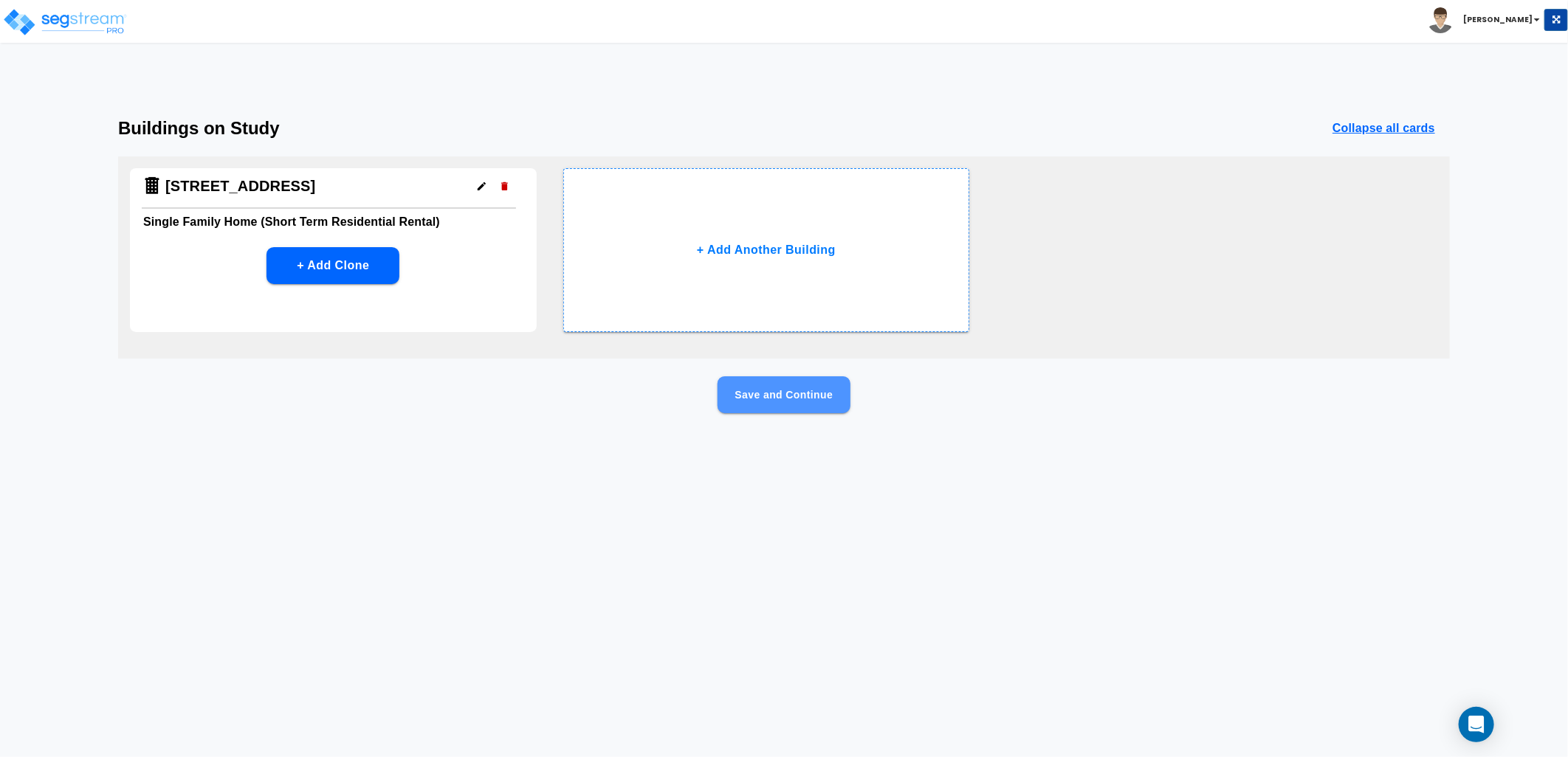
click at [760, 389] on button "Save and Continue" at bounding box center [784, 395] width 133 height 37
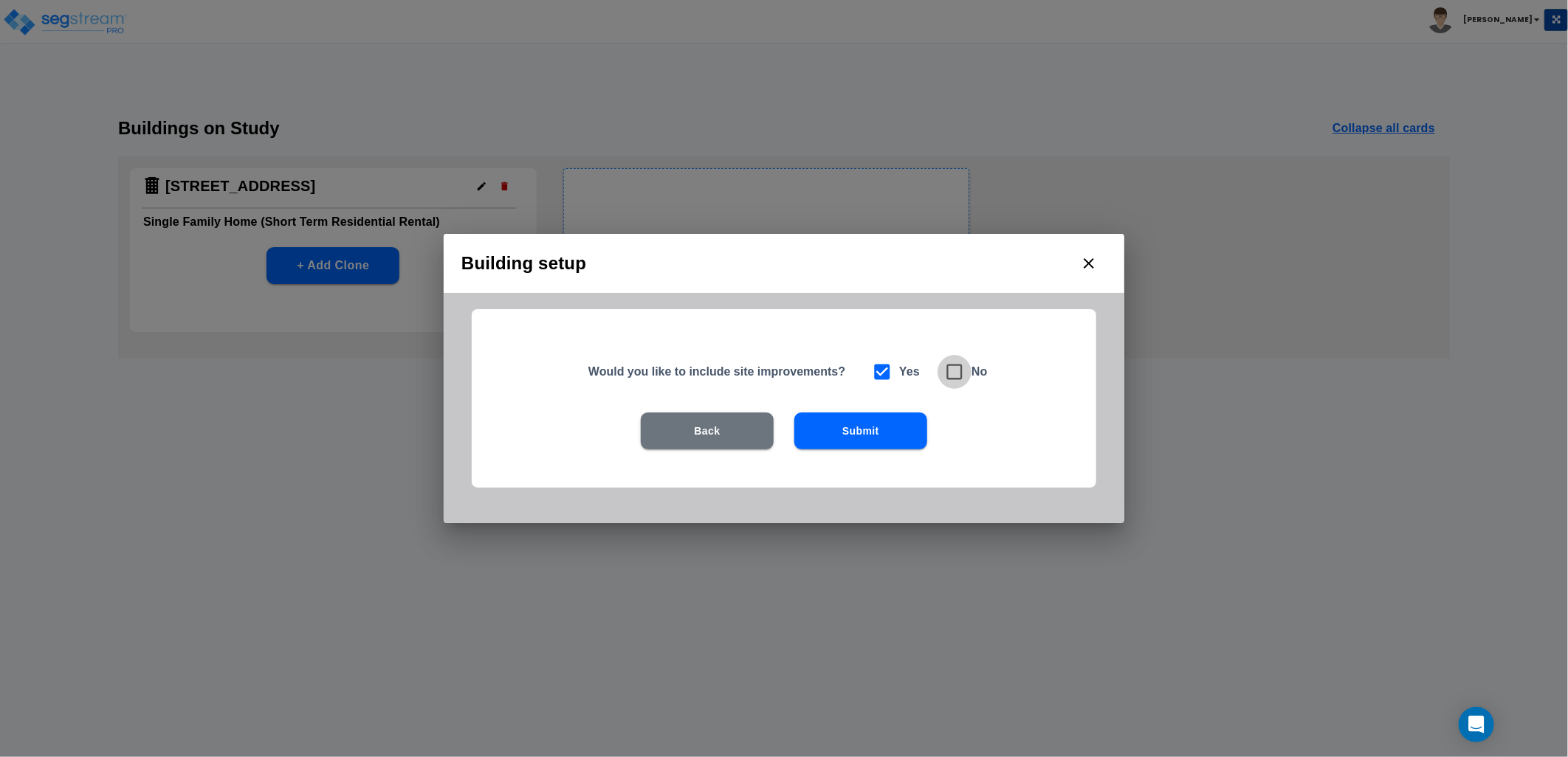
click at [954, 371] on icon at bounding box center [954, 372] width 21 height 21
checkbox input "false"
checkbox input "true"
click at [880, 375] on icon at bounding box center [882, 372] width 21 height 21
checkbox input "true"
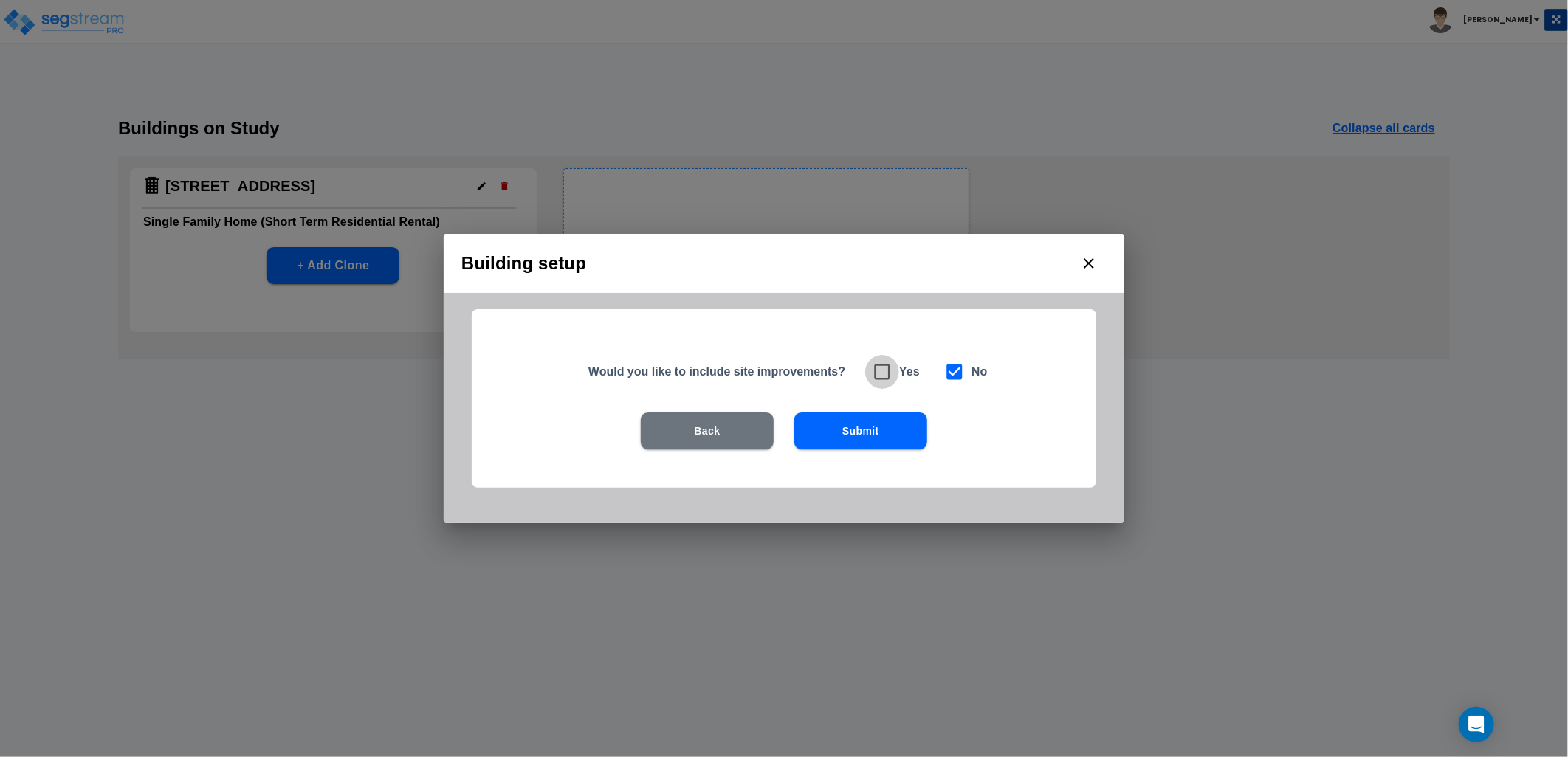
checkbox input "false"
click at [838, 417] on button "Submit" at bounding box center [861, 431] width 133 height 37
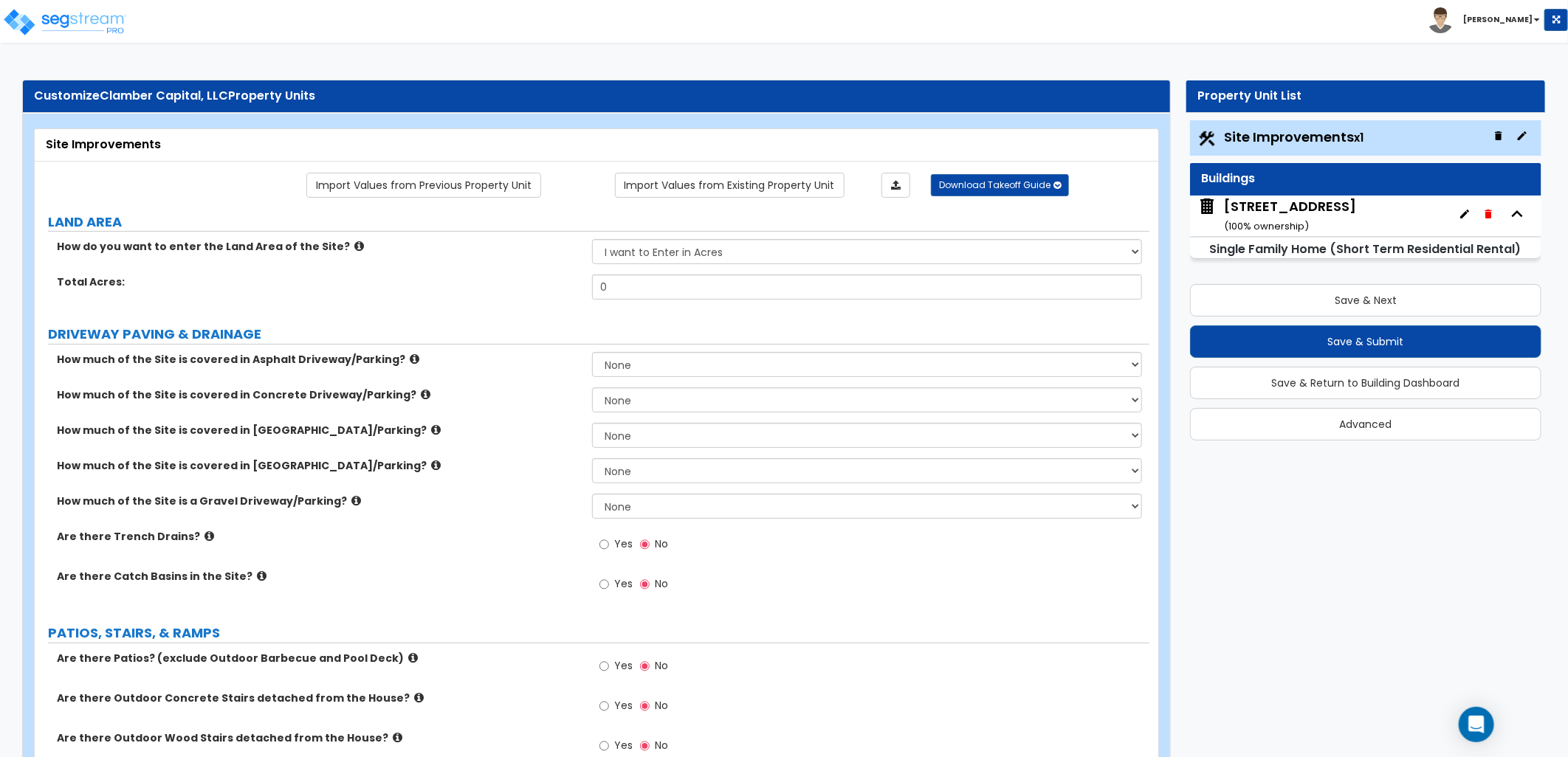
scroll to position [82, 0]
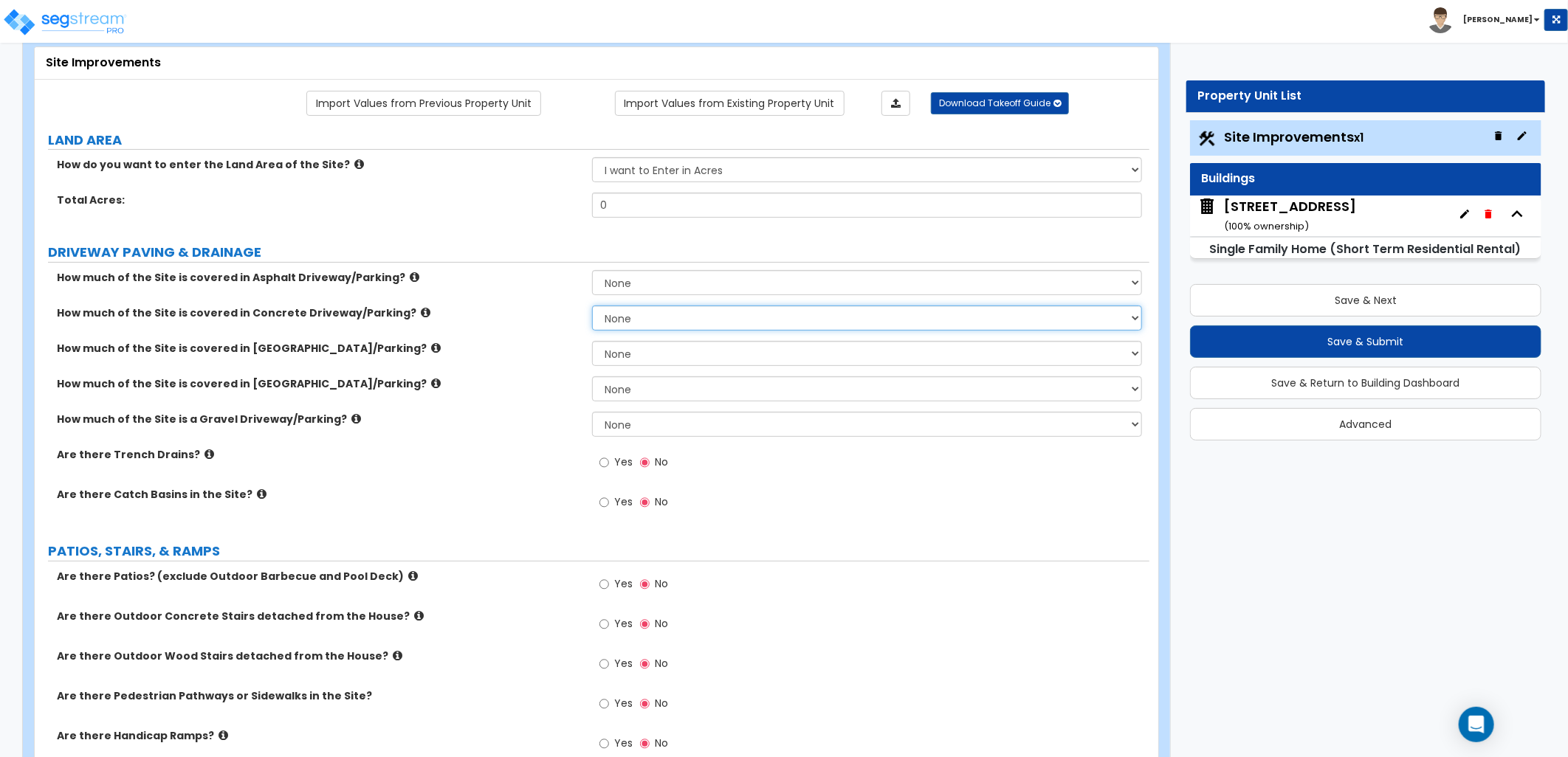
click at [659, 316] on select "None I want to Enter an Approximate Percentage I want to Enter the Square Foota…" at bounding box center [867, 318] width 550 height 25
select select "1"
click at [592, 306] on select "None I want to Enter an Approximate Percentage I want to Enter the Square Foota…" at bounding box center [867, 318] width 550 height 25
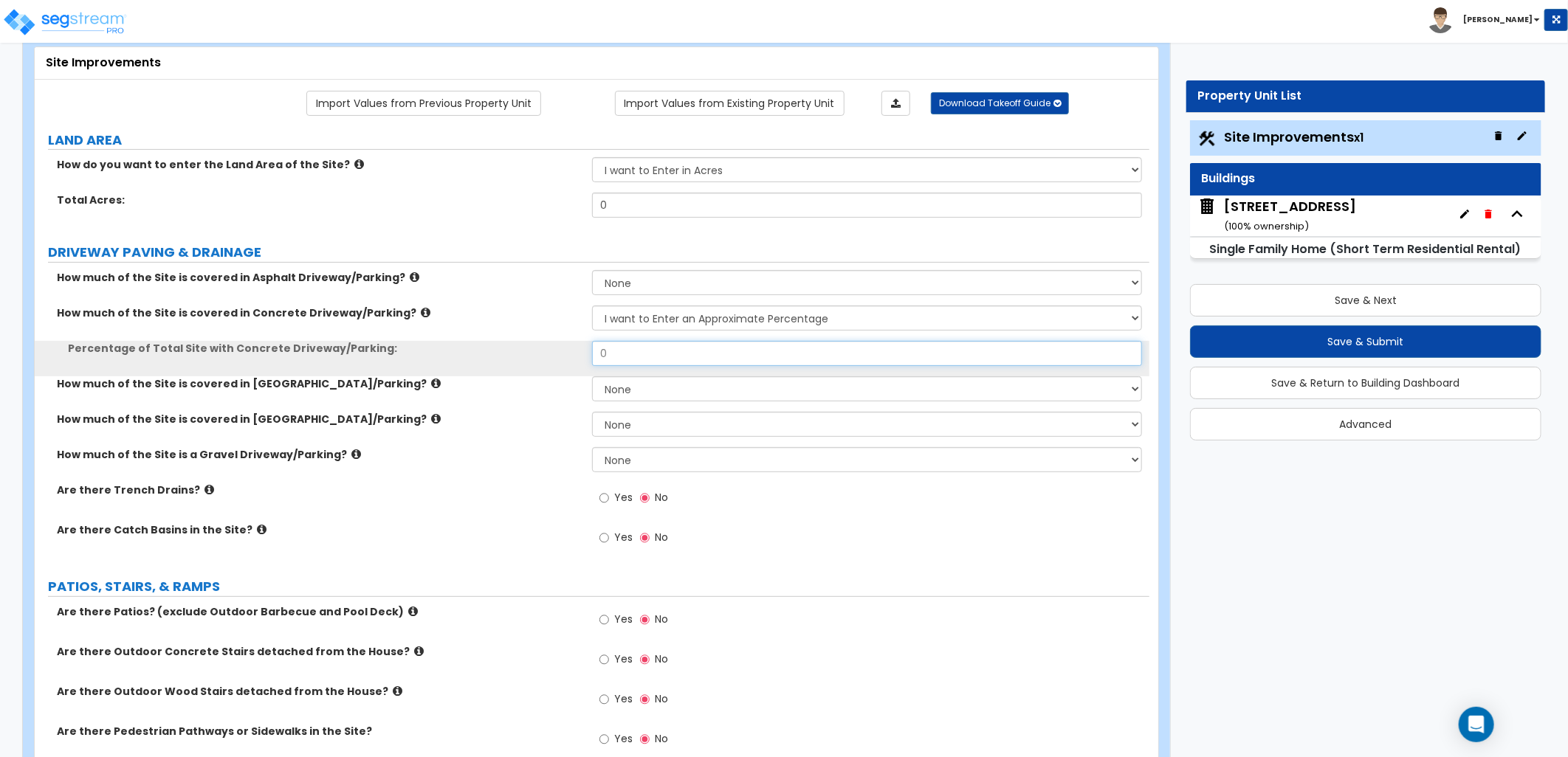
drag, startPoint x: 645, startPoint y: 353, endPoint x: 560, endPoint y: 353, distance: 85.0
click at [560, 353] on div "Percentage of Total Site with Concrete Driveway/Parking: 0" at bounding box center [592, 358] width 1115 height 36
type input "6"
type input "950"
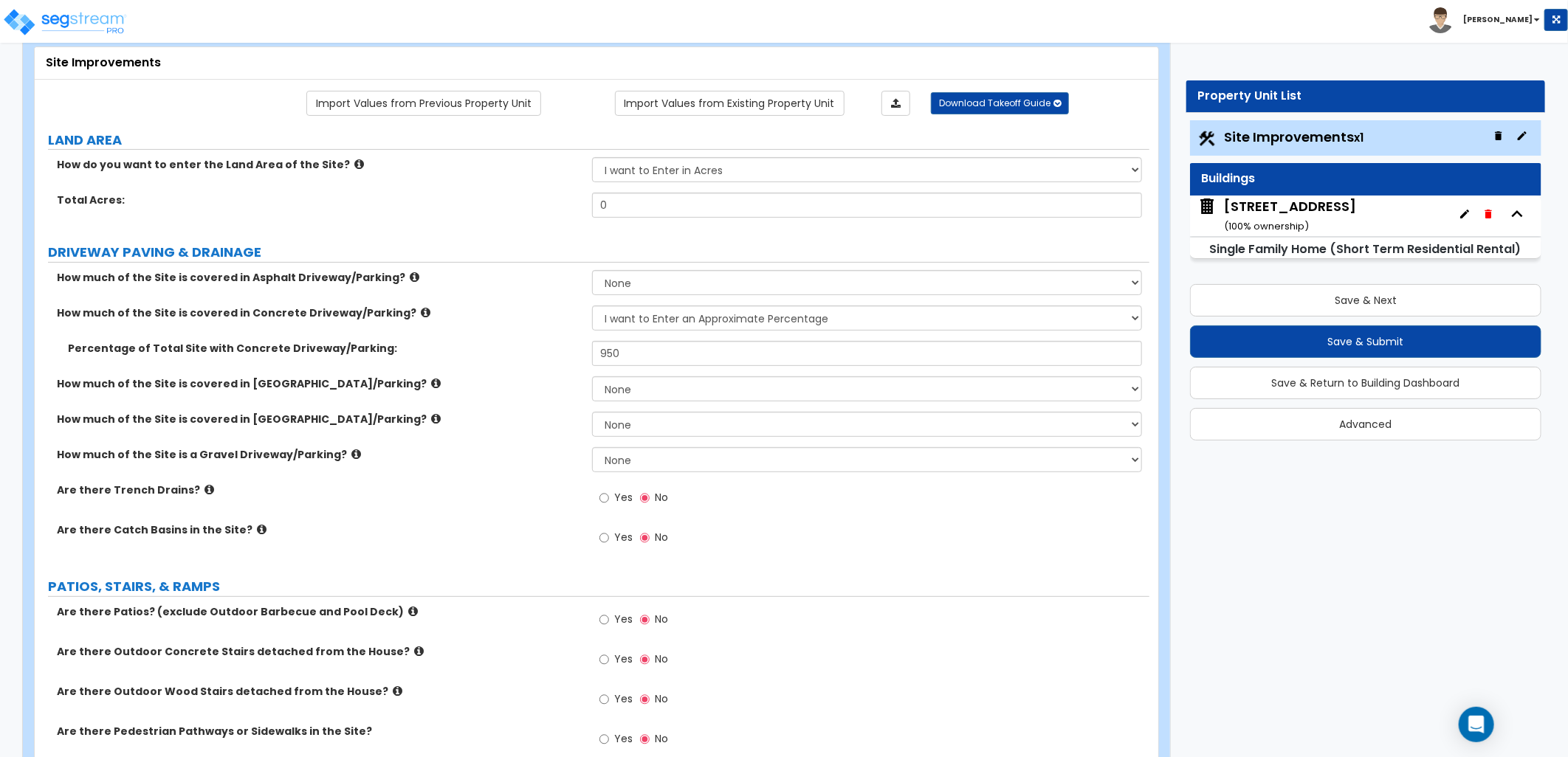
click at [588, 413] on div "How much of the Site is covered in Asphalt Driveway/Parking? None I want to Ent…" at bounding box center [592, 416] width 1093 height 292
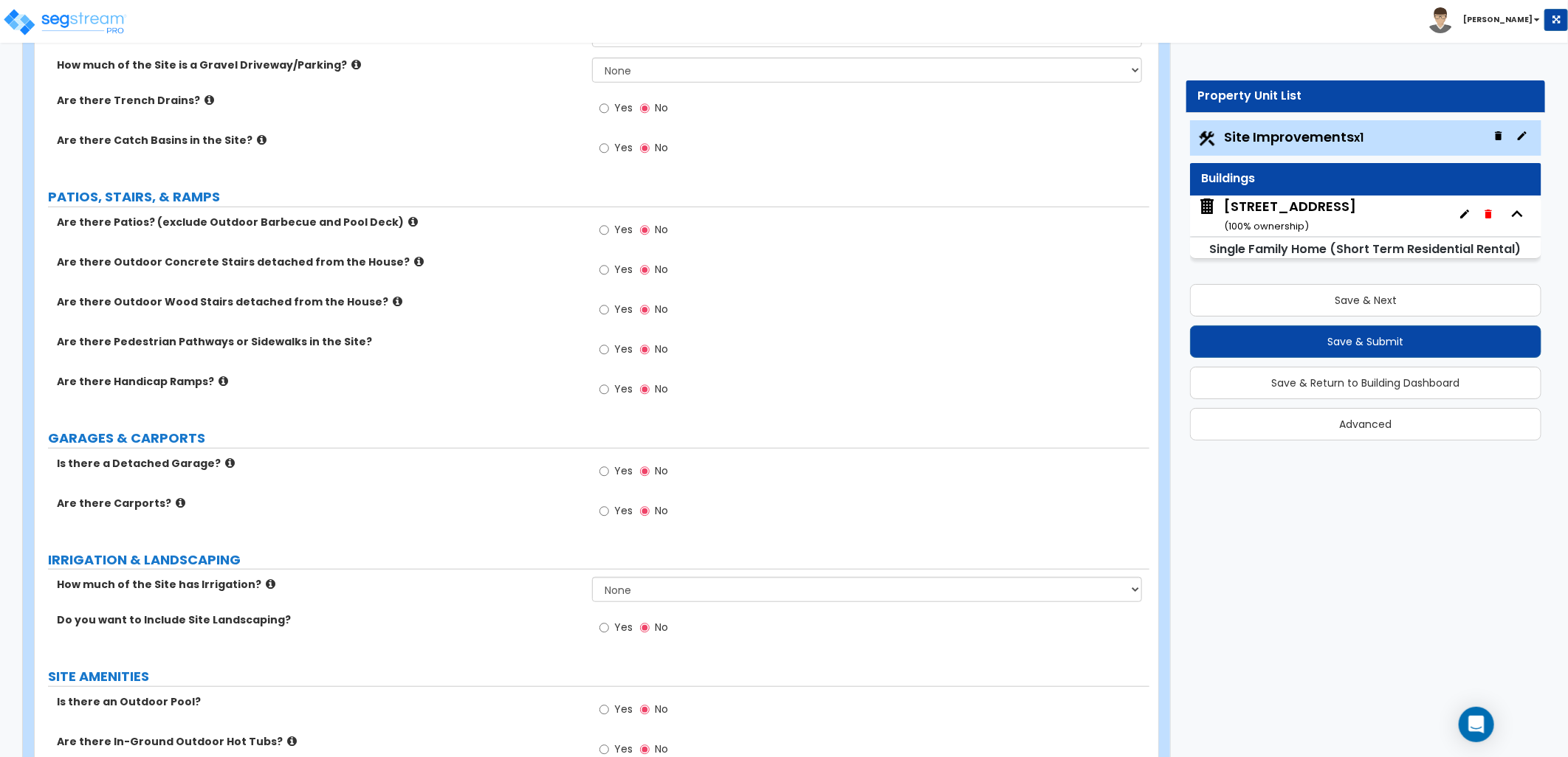
scroll to position [491, 0]
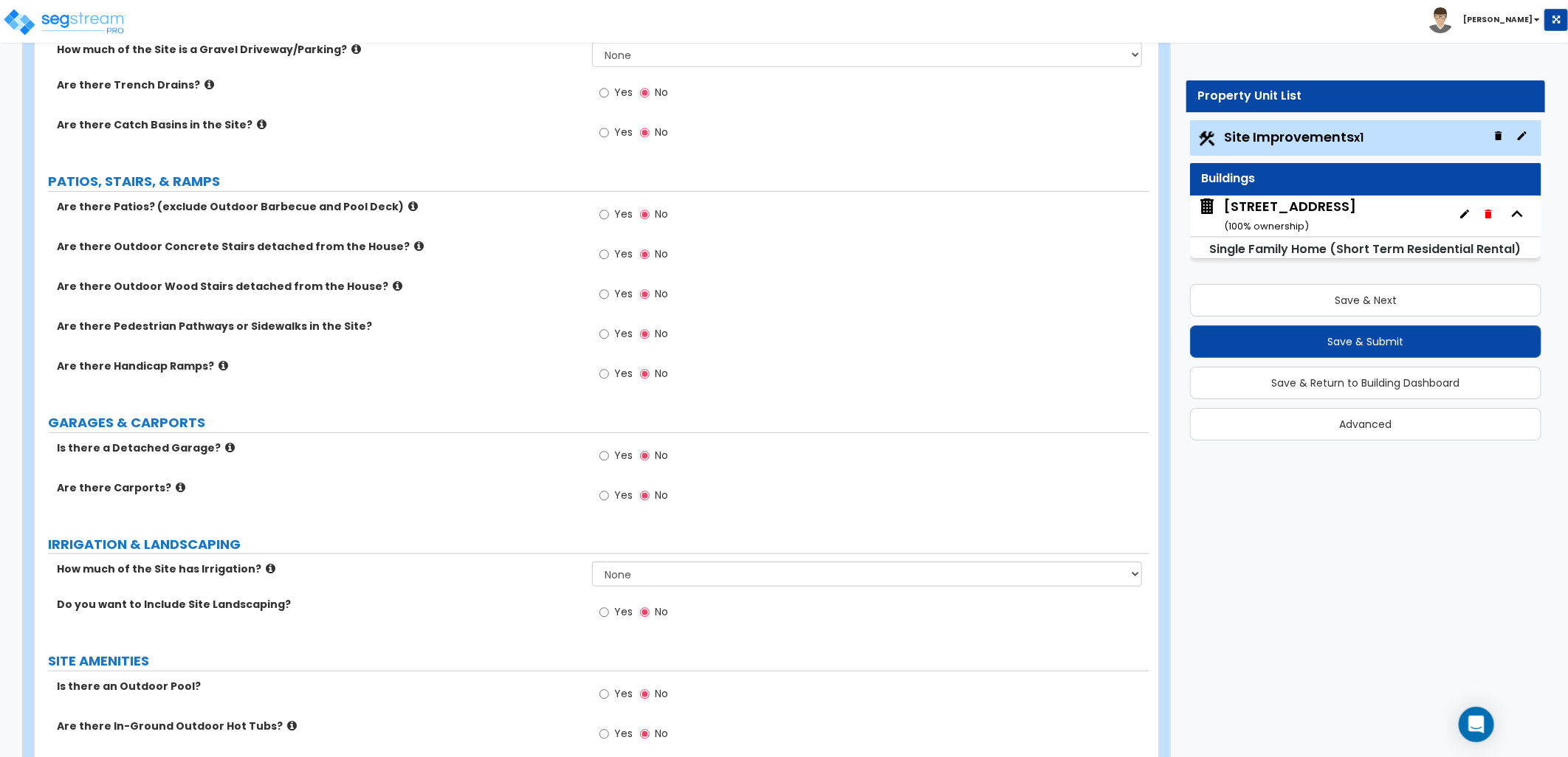
click at [609, 210] on label "Yes" at bounding box center [616, 216] width 33 height 25
click at [609, 210] on input "Yes" at bounding box center [604, 215] width 9 height 16
radio input "true"
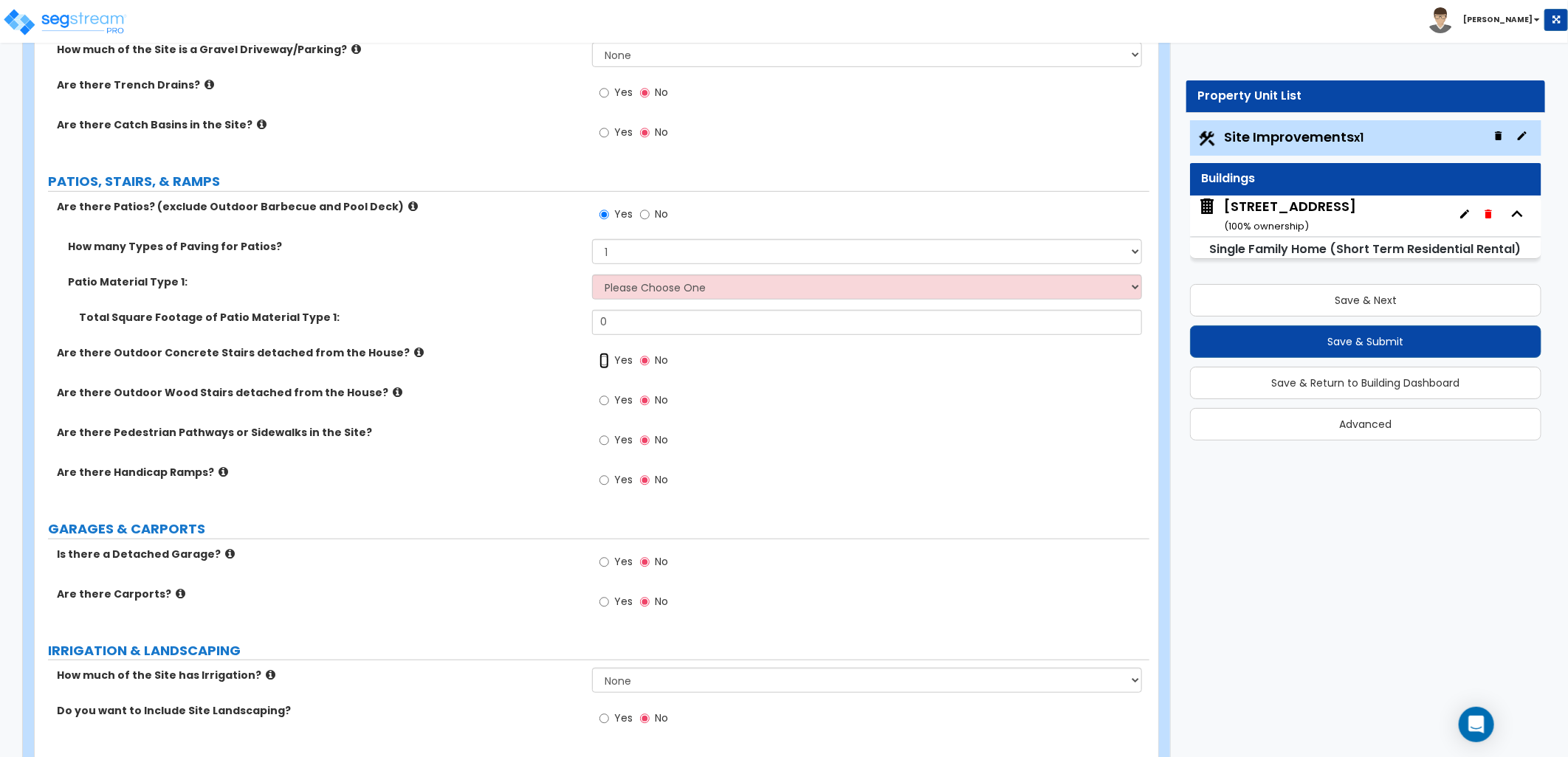
click at [607, 358] on input "Yes" at bounding box center [604, 361] width 9 height 16
radio input "true"
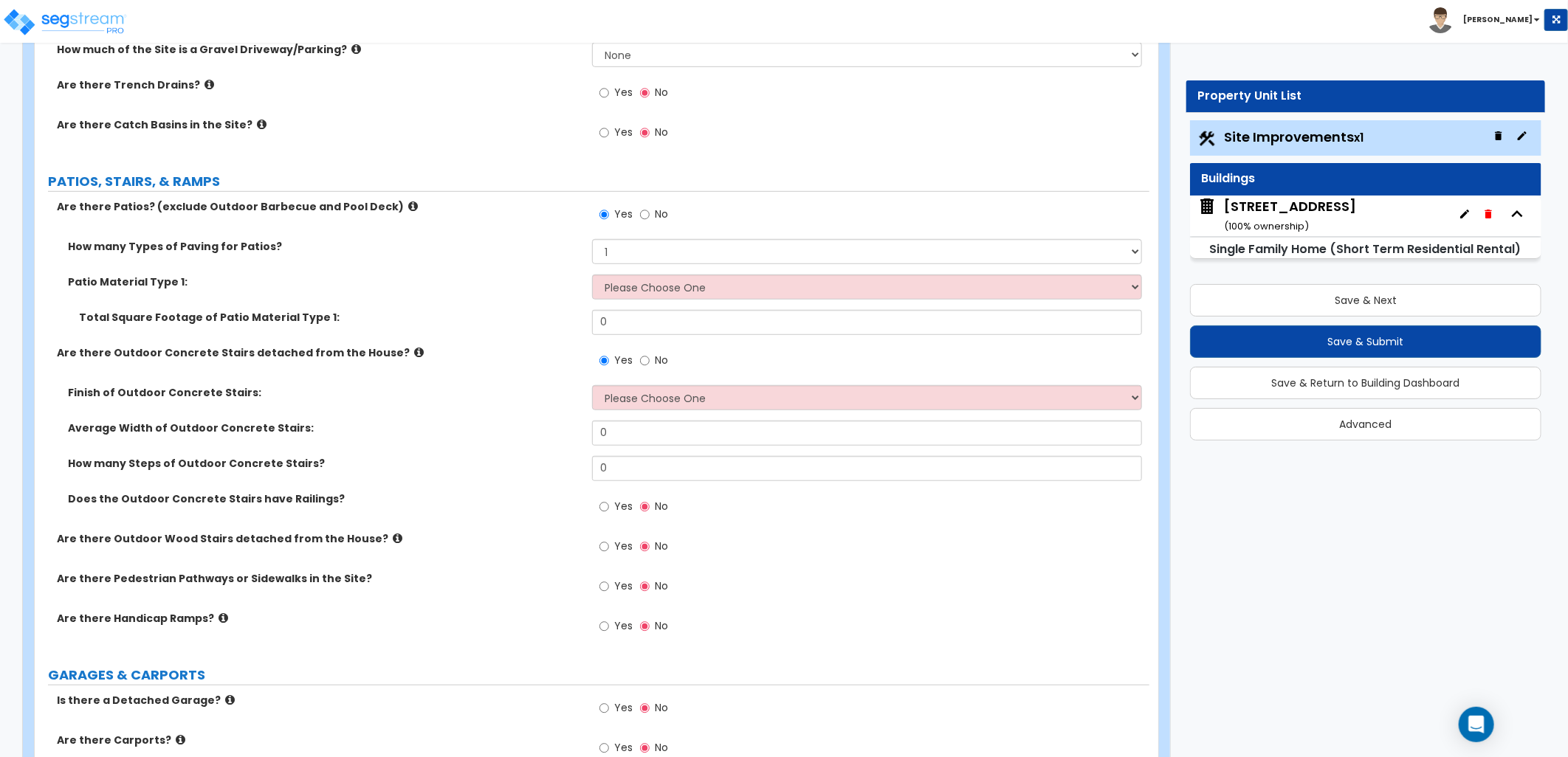
click at [614, 511] on label "Yes" at bounding box center [616, 508] width 33 height 25
click at [609, 511] on input "Yes" at bounding box center [604, 507] width 9 height 16
radio input "true"
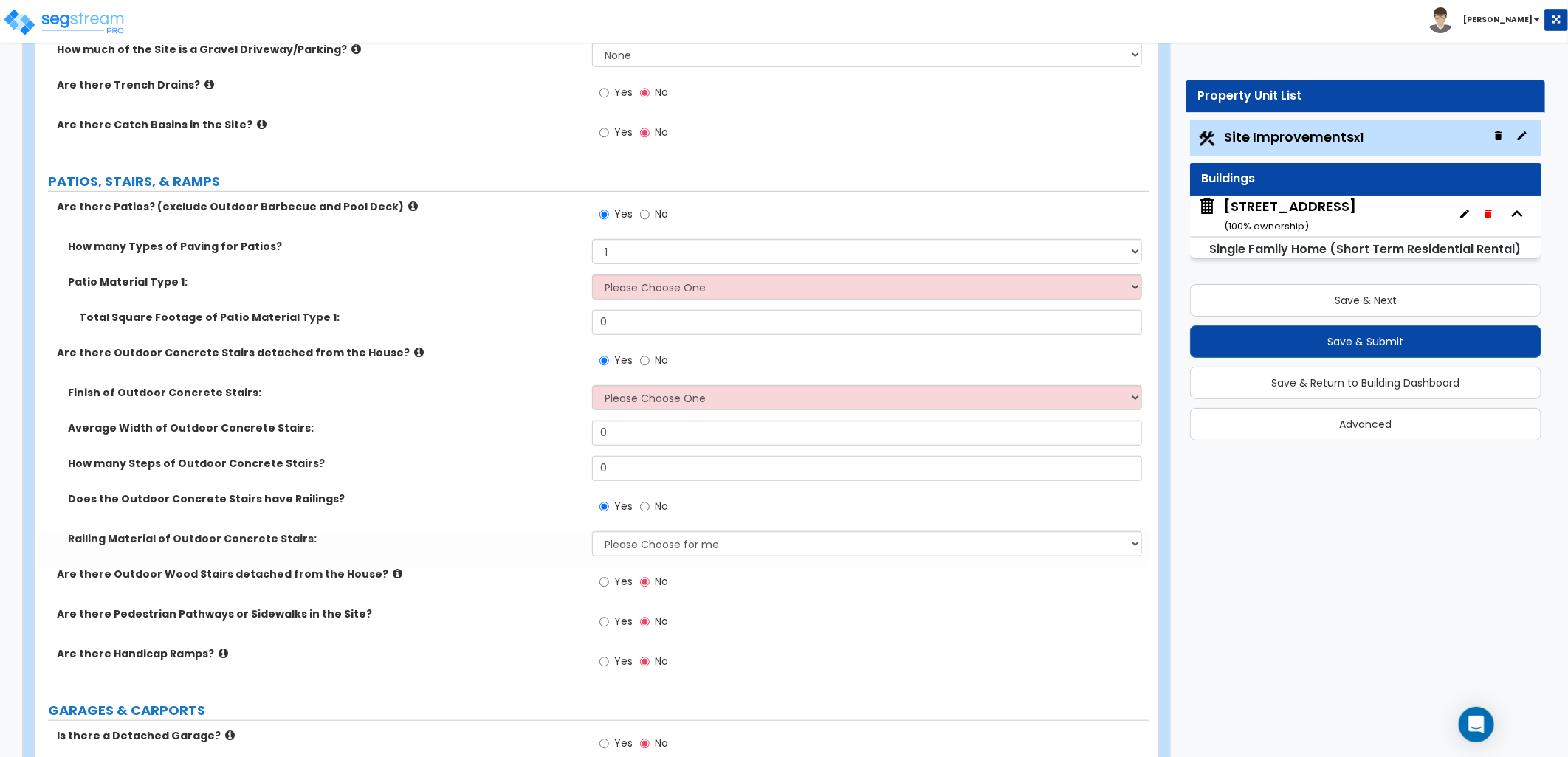
click at [621, 579] on span "Yes" at bounding box center [624, 581] width 19 height 15
click at [609, 579] on input "Yes" at bounding box center [604, 582] width 9 height 16
radio input "true"
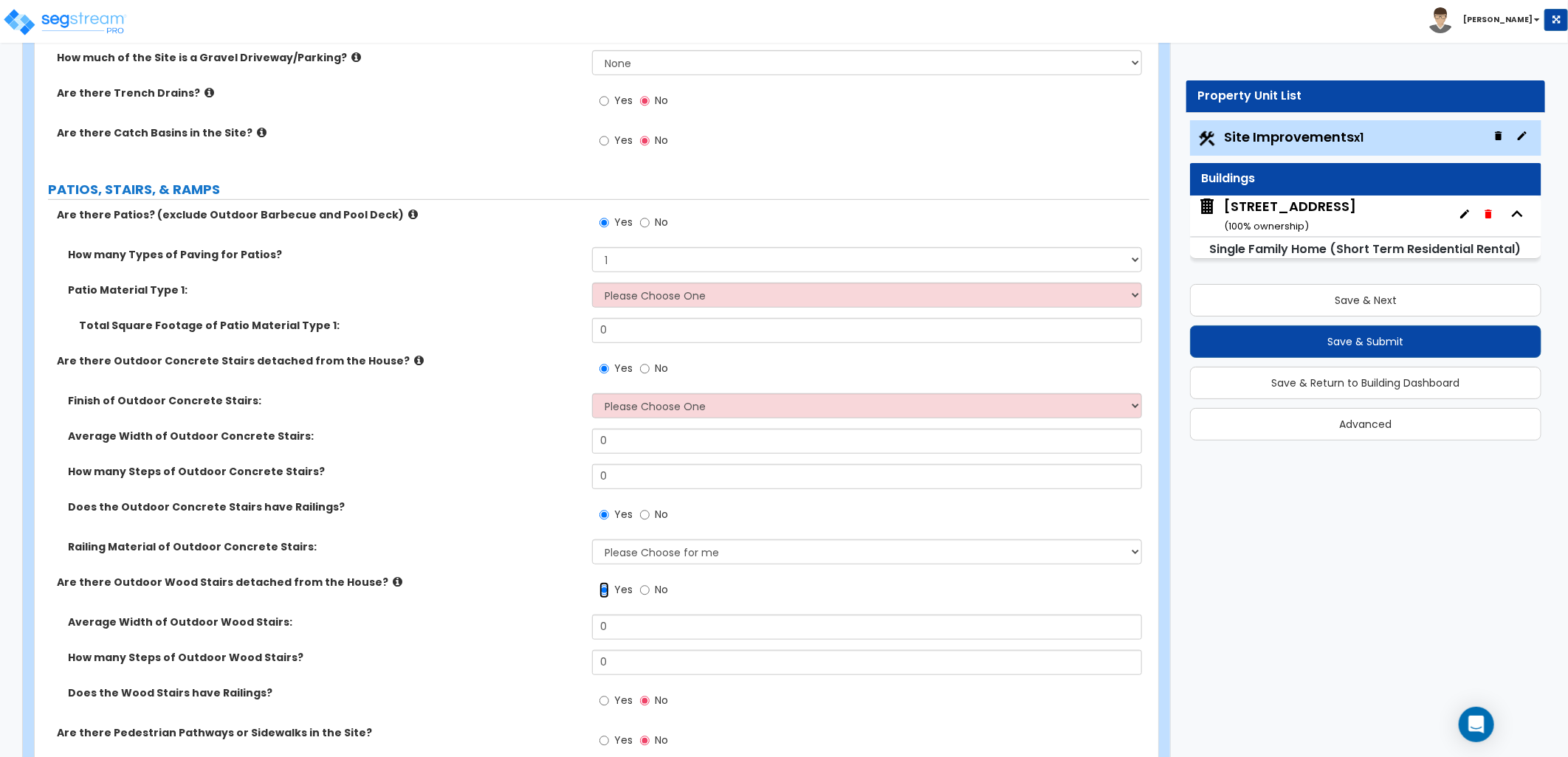
scroll to position [328, 0]
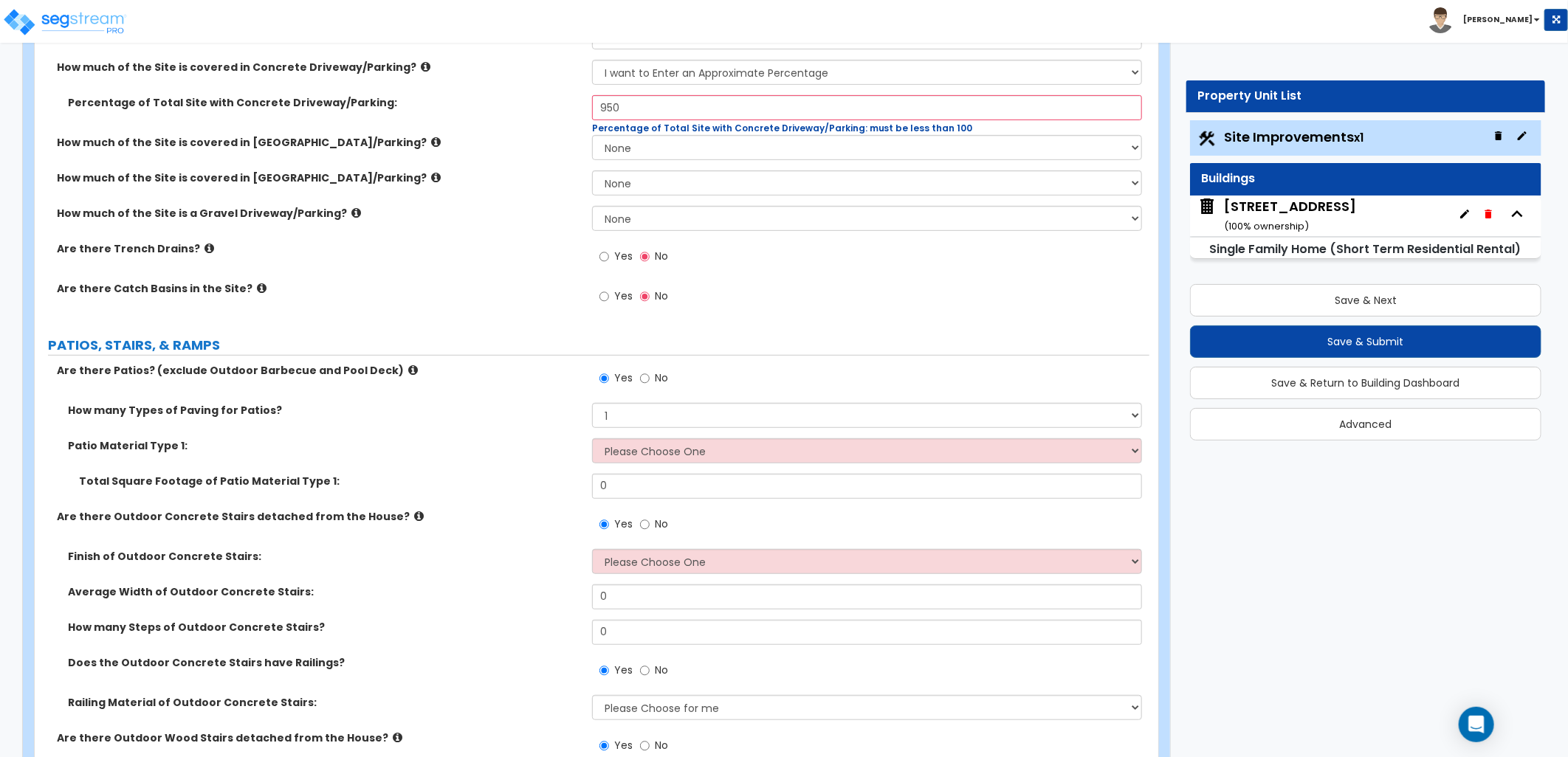
click at [650, 376] on label "No" at bounding box center [654, 380] width 28 height 25
click at [650, 376] on input "No" at bounding box center [645, 378] width 9 height 16
radio input "false"
radio input "true"
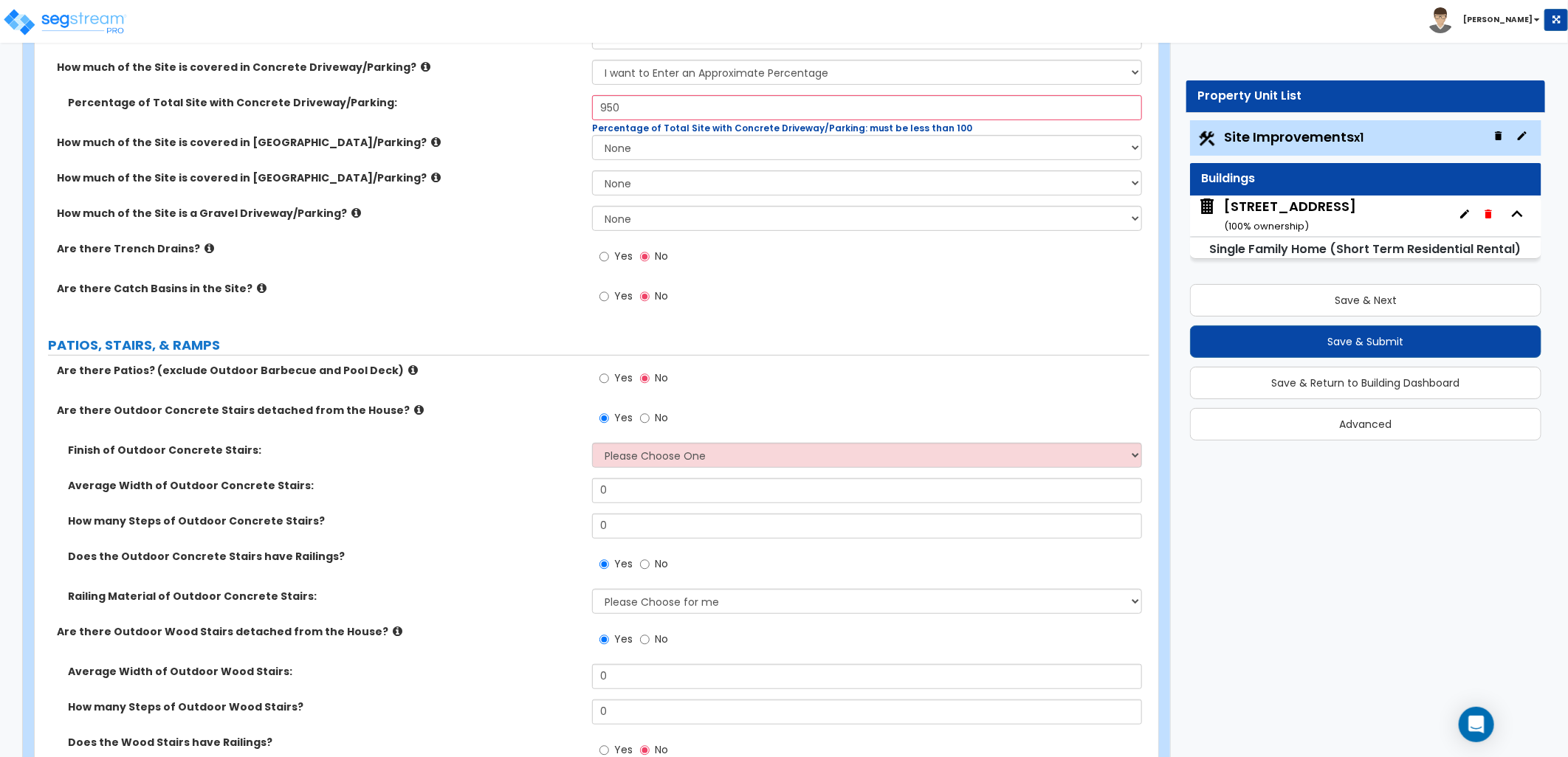
click at [651, 418] on label "No" at bounding box center [654, 419] width 28 height 25
click at [650, 418] on input "No" at bounding box center [645, 418] width 9 height 16
radio input "false"
radio input "true"
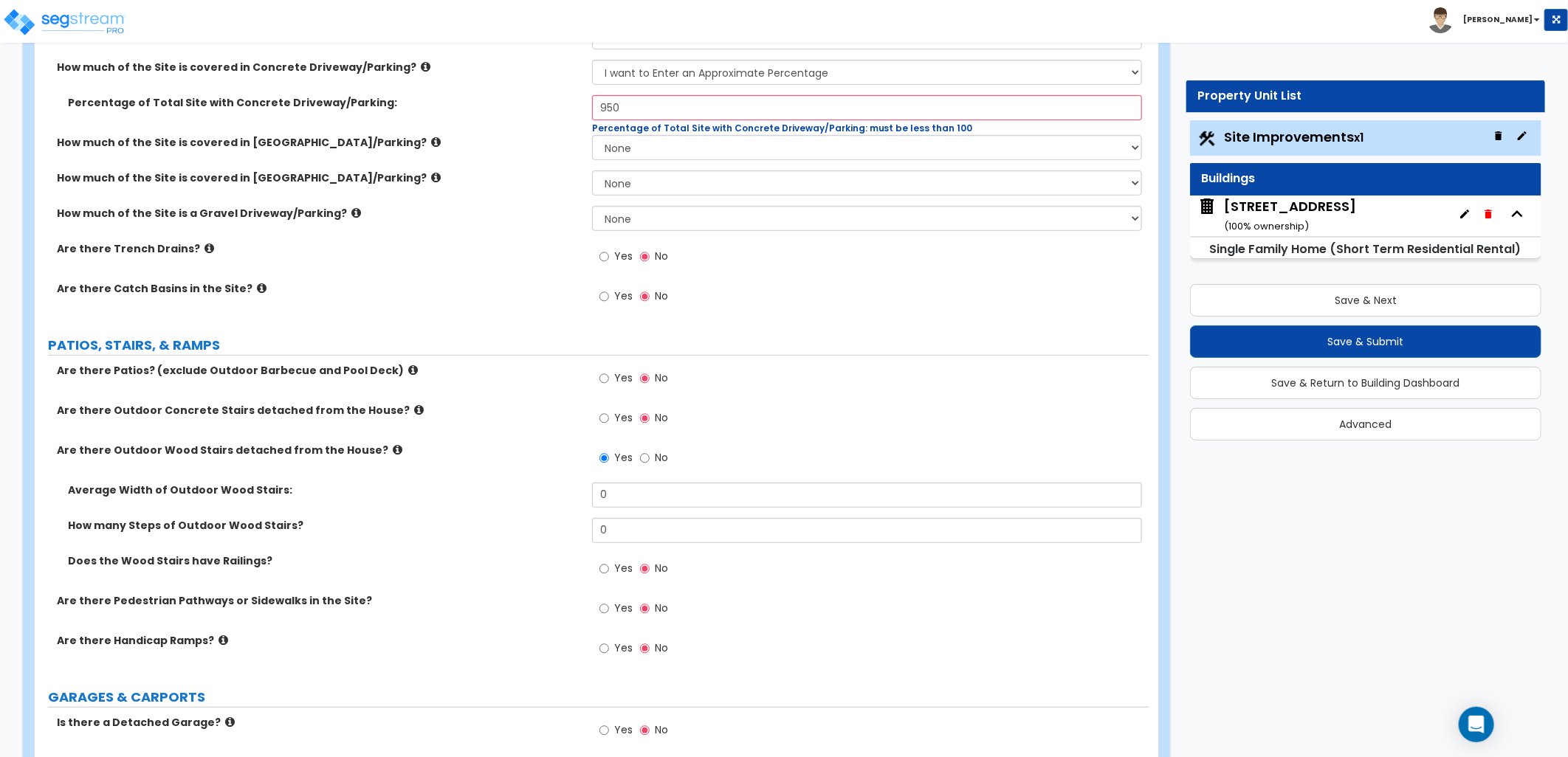
click at [651, 463] on label "No" at bounding box center [654, 460] width 28 height 25
click at [650, 463] on input "No" at bounding box center [645, 458] width 9 height 16
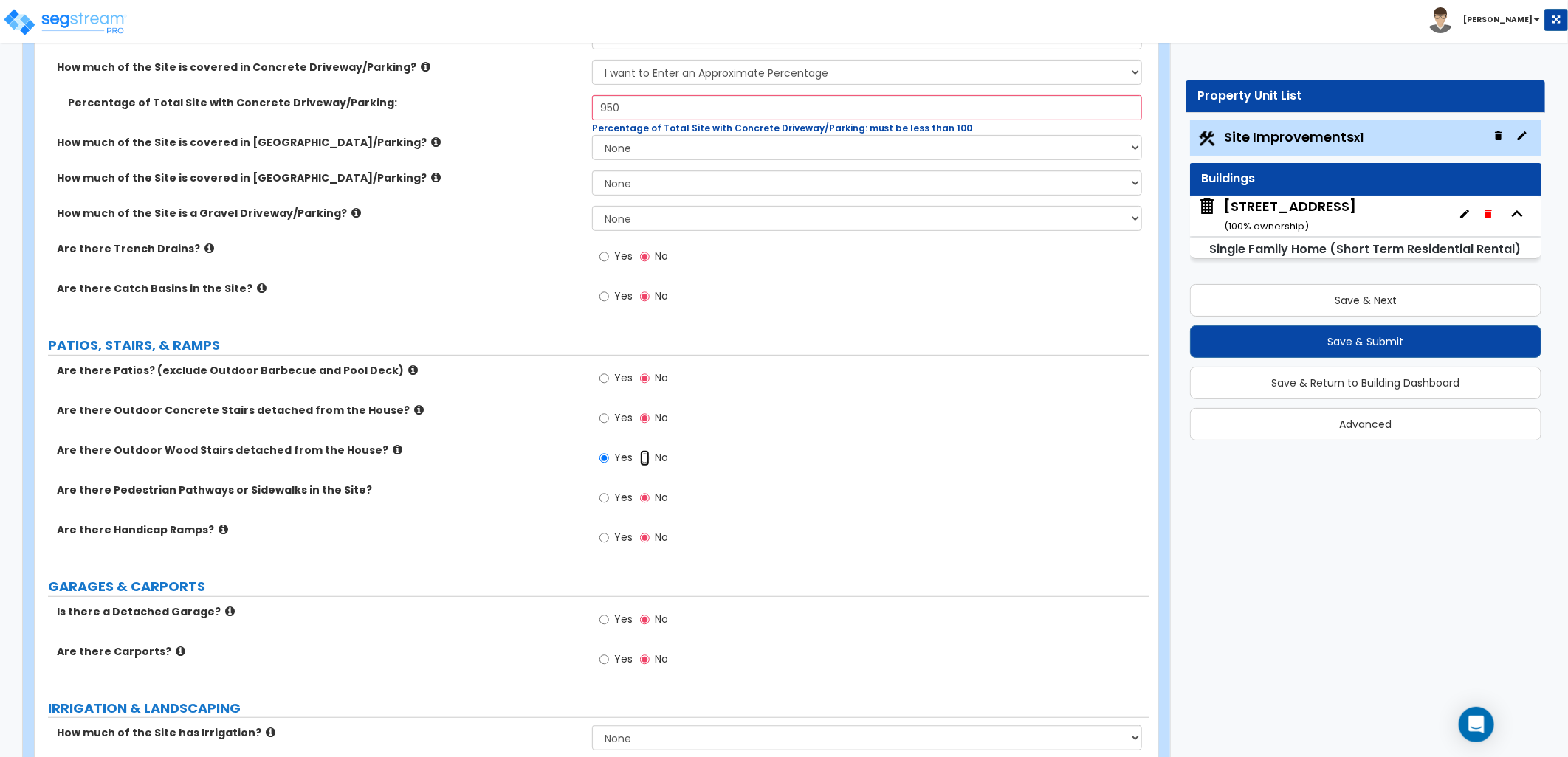
radio input "false"
radio input "true"
click at [614, 381] on label "Yes" at bounding box center [616, 380] width 33 height 25
click at [609, 381] on input "Yes" at bounding box center [604, 378] width 9 height 16
radio input "true"
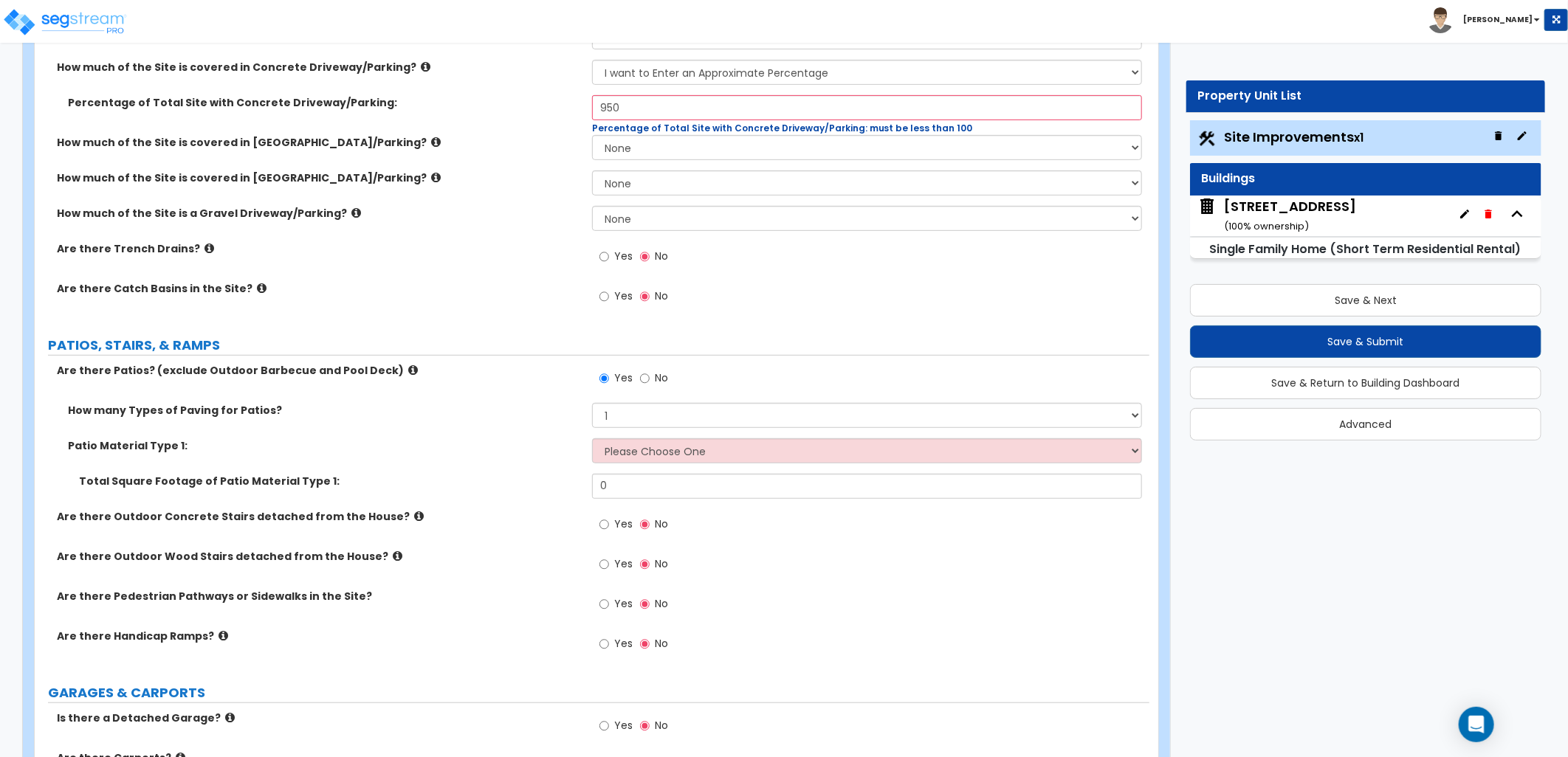
click at [617, 603] on span "Yes" at bounding box center [624, 603] width 19 height 15
click at [609, 603] on input "Yes" at bounding box center [604, 604] width 9 height 16
radio input "true"
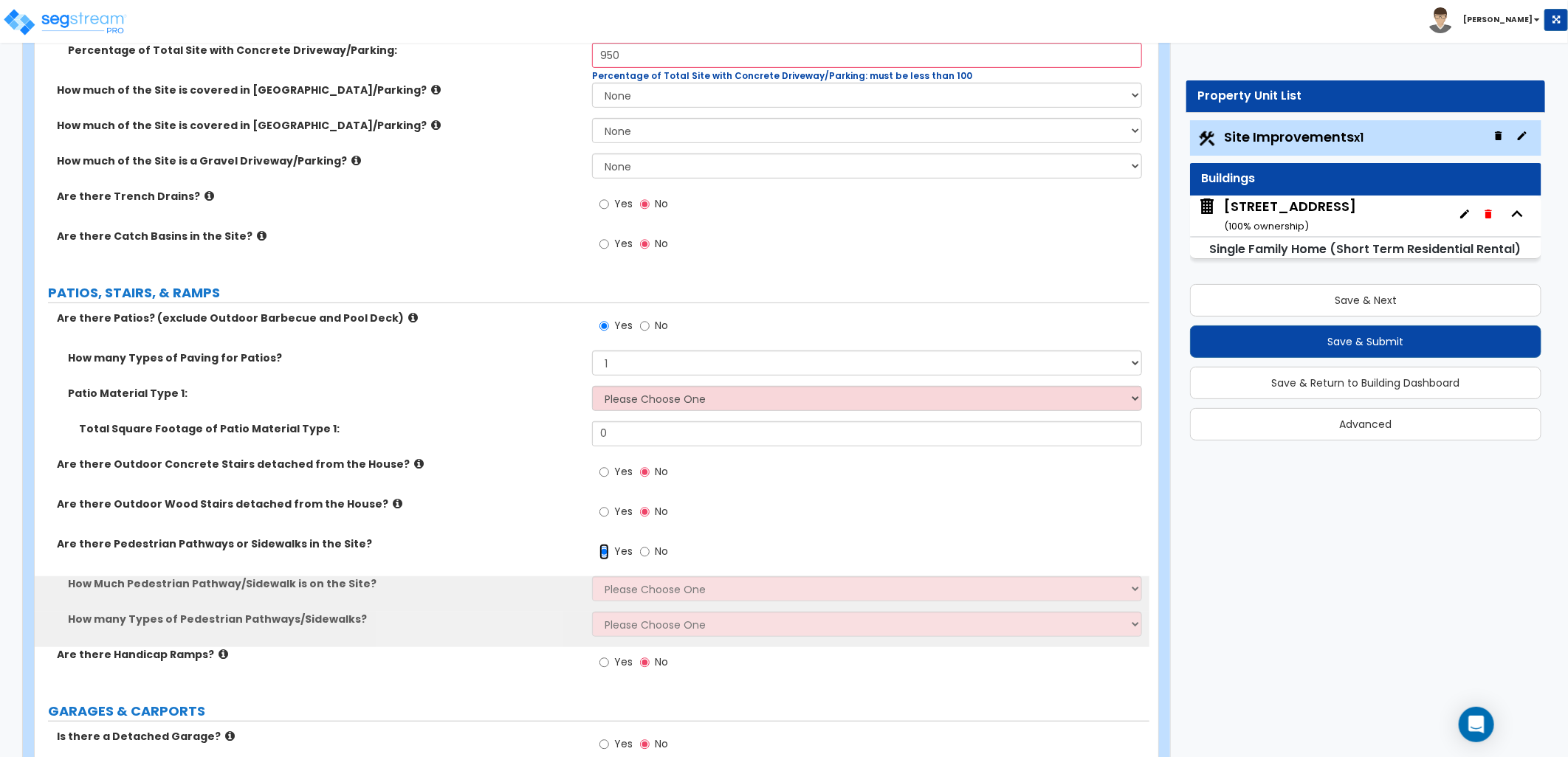
scroll to position [409, 0]
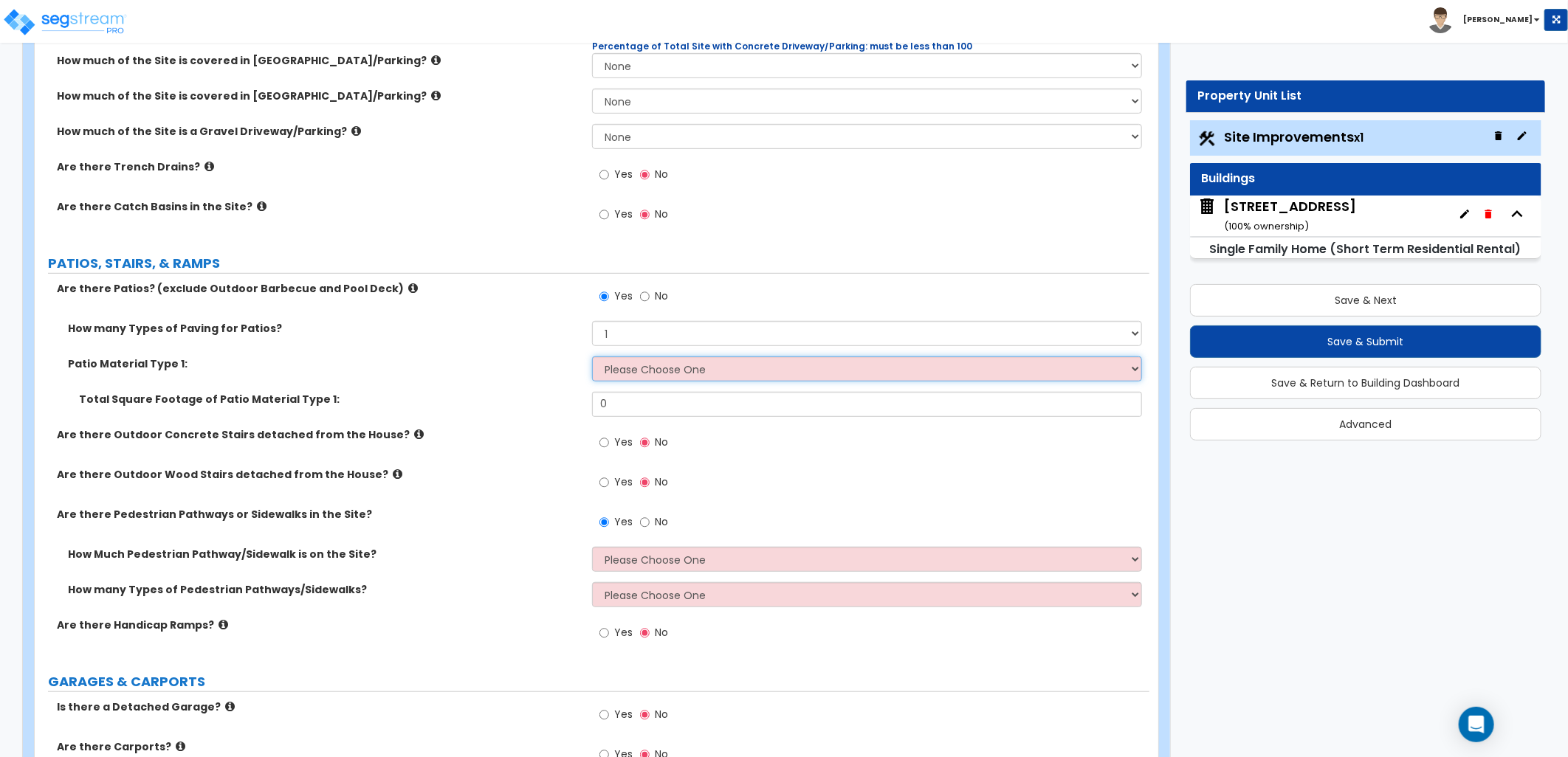
click at [648, 365] on select "Please Choose One Bare Concrete Stamped Concrete Brick Pavers Stone Pavers Tile…" at bounding box center [867, 368] width 550 height 25
click at [592, 356] on select "Please Choose One Bare Concrete Stamped Concrete Brick Pavers Stone Pavers Tile…" at bounding box center [867, 368] width 550 height 25
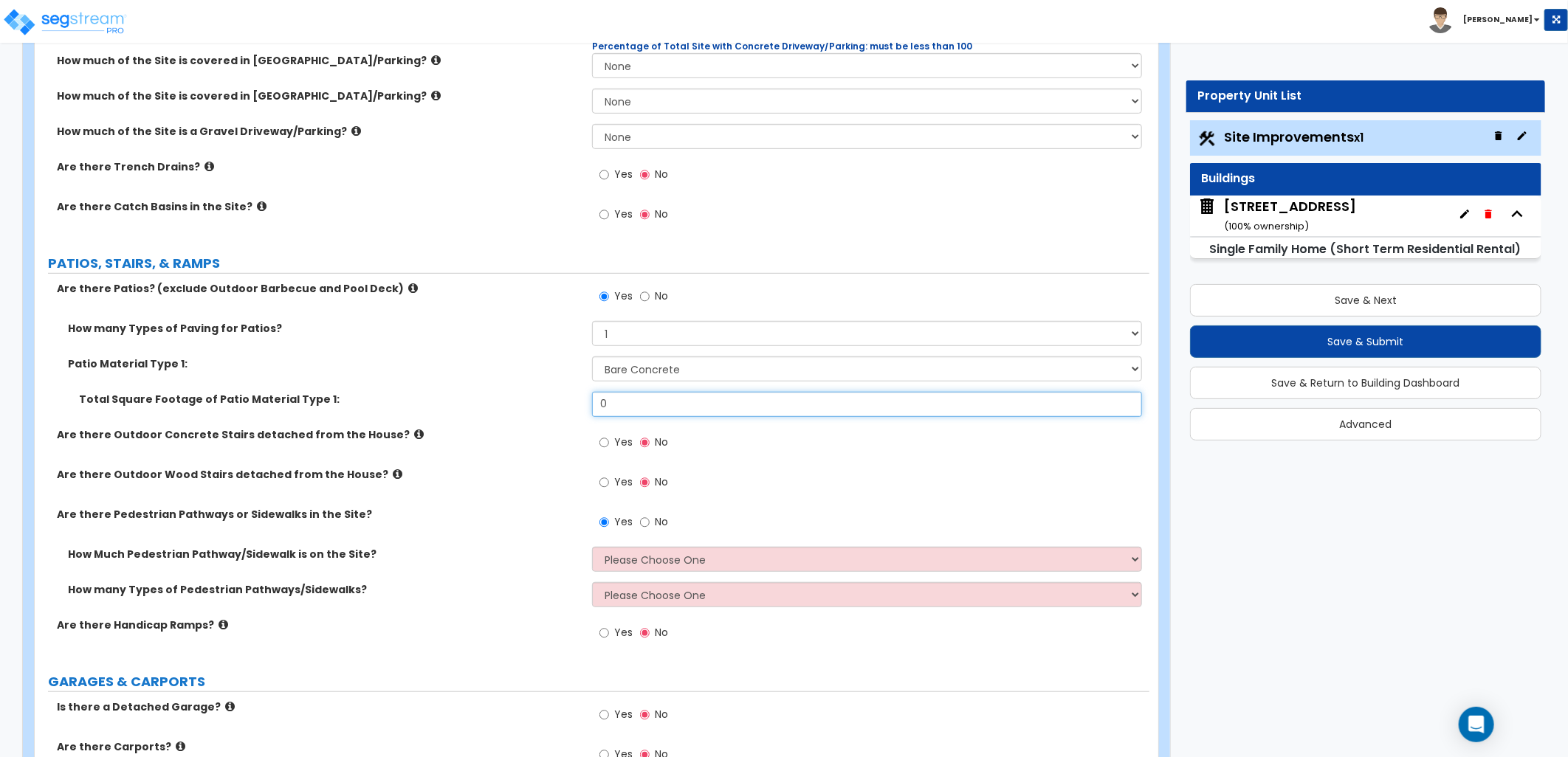
drag, startPoint x: 645, startPoint y: 410, endPoint x: 488, endPoint y: 405, distance: 157.1
click at [488, 405] on div "Total Square Footage of Patio Material Type 1: 0" at bounding box center [592, 409] width 1115 height 36
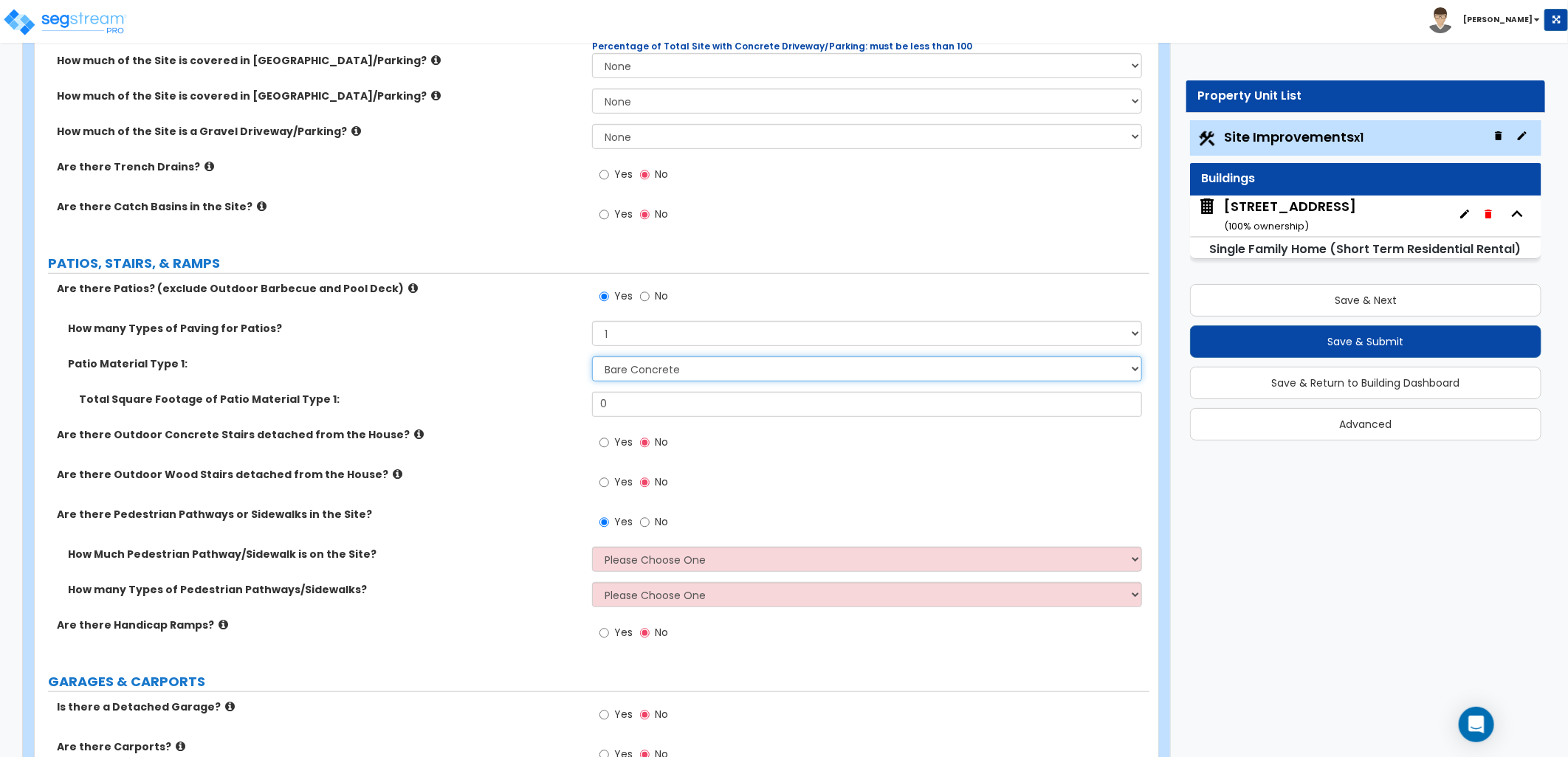
click at [624, 363] on select "Please Choose One Bare Concrete Stamped Concrete Brick Pavers Stone Pavers Tile…" at bounding box center [867, 368] width 550 height 25
select select "4"
click at [592, 356] on select "Please Choose One Bare Concrete Stamped Concrete Brick Pavers Stone Pavers Tile…" at bounding box center [867, 368] width 550 height 25
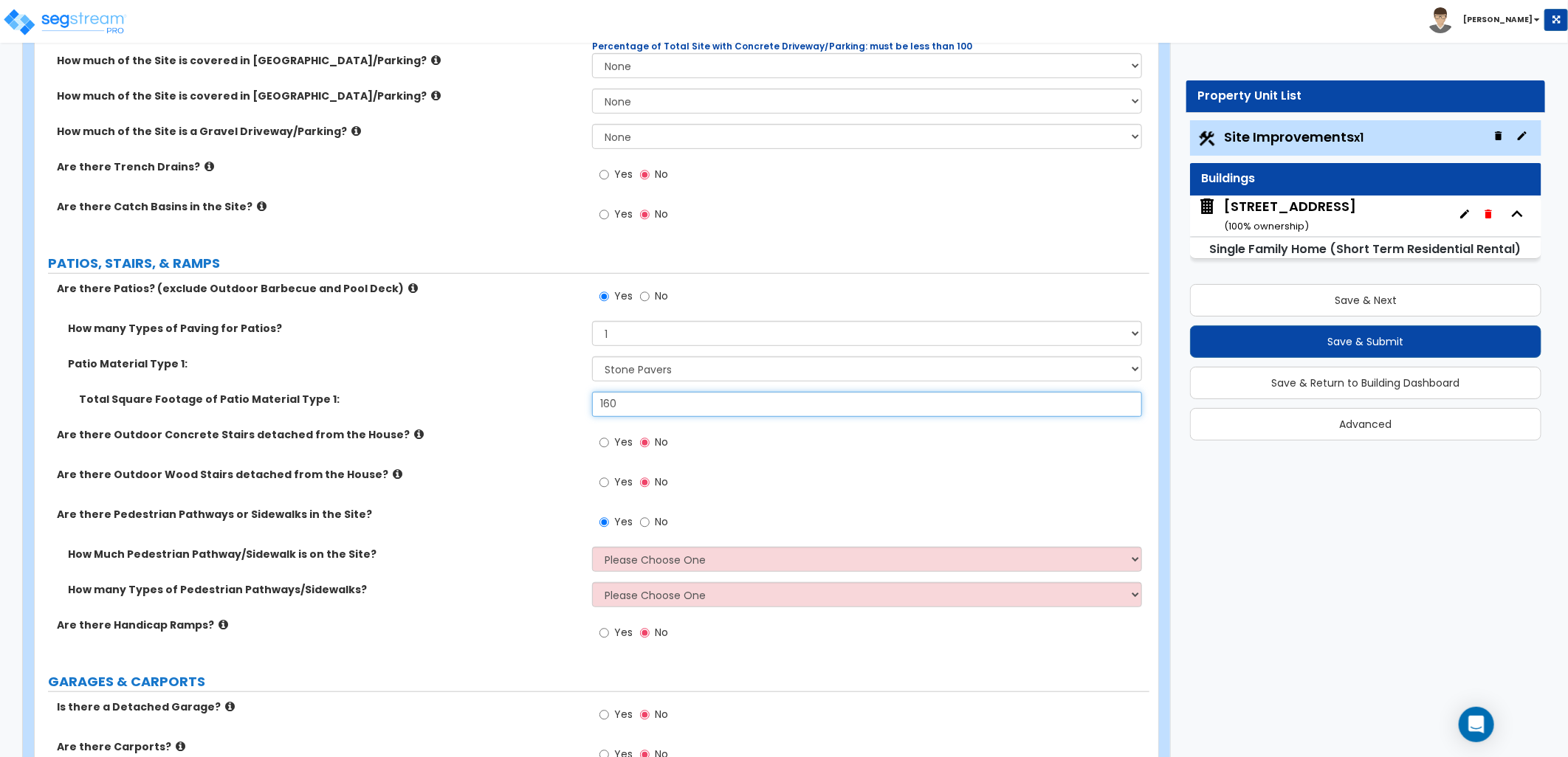
type input "160"
click at [481, 449] on div "Are there Outdoor Concrete Stairs detached from the House? Yes No" at bounding box center [592, 447] width 1115 height 40
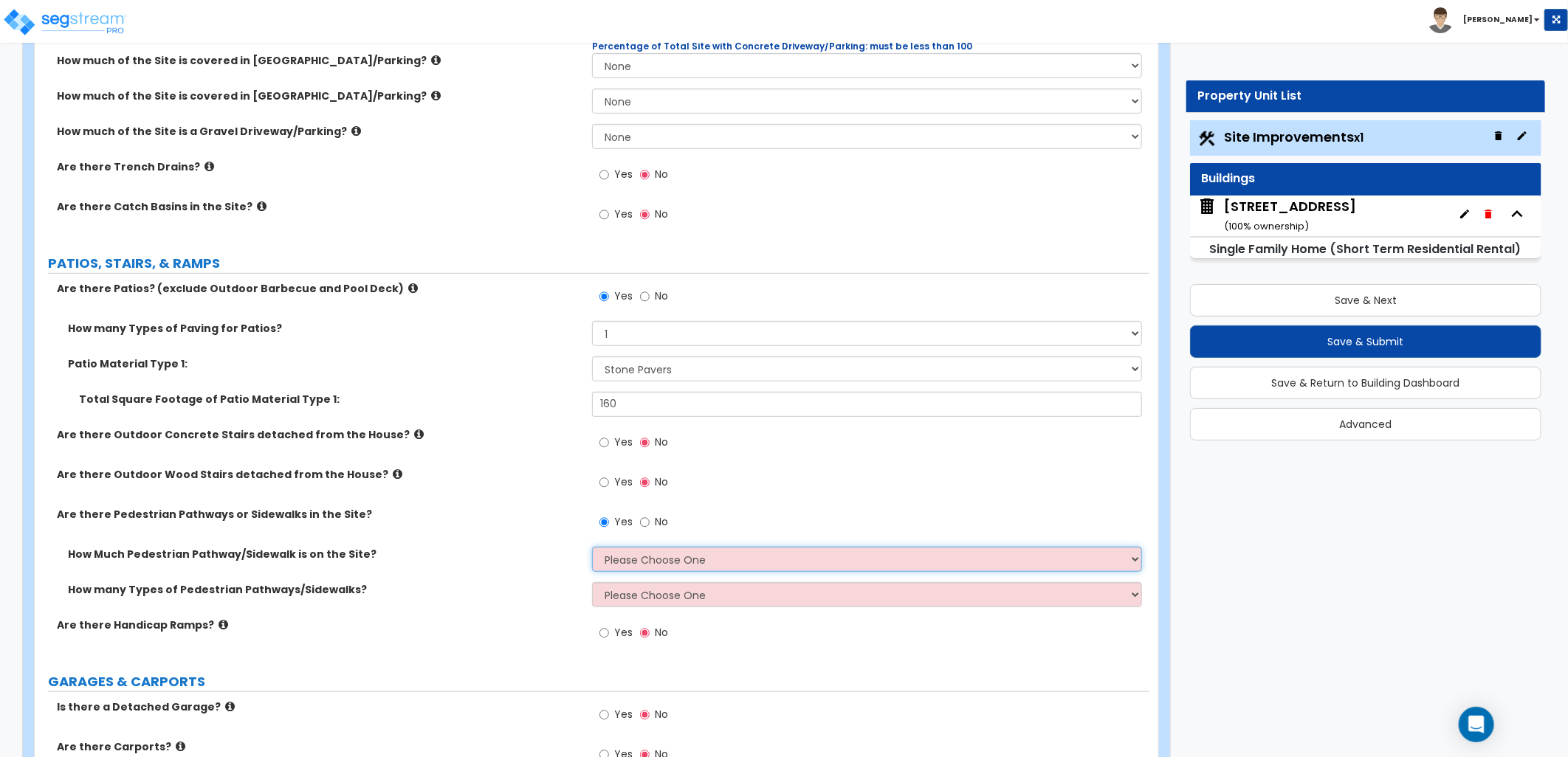
click at [651, 550] on select "Please Choose One I Don't Know, Please Estimate For Me Enter Linear Footage" at bounding box center [867, 559] width 550 height 25
select select "2"
click at [592, 547] on select "Please Choose One I Don't Know, Please Estimate For Me Enter Linear Footage" at bounding box center [867, 559] width 550 height 25
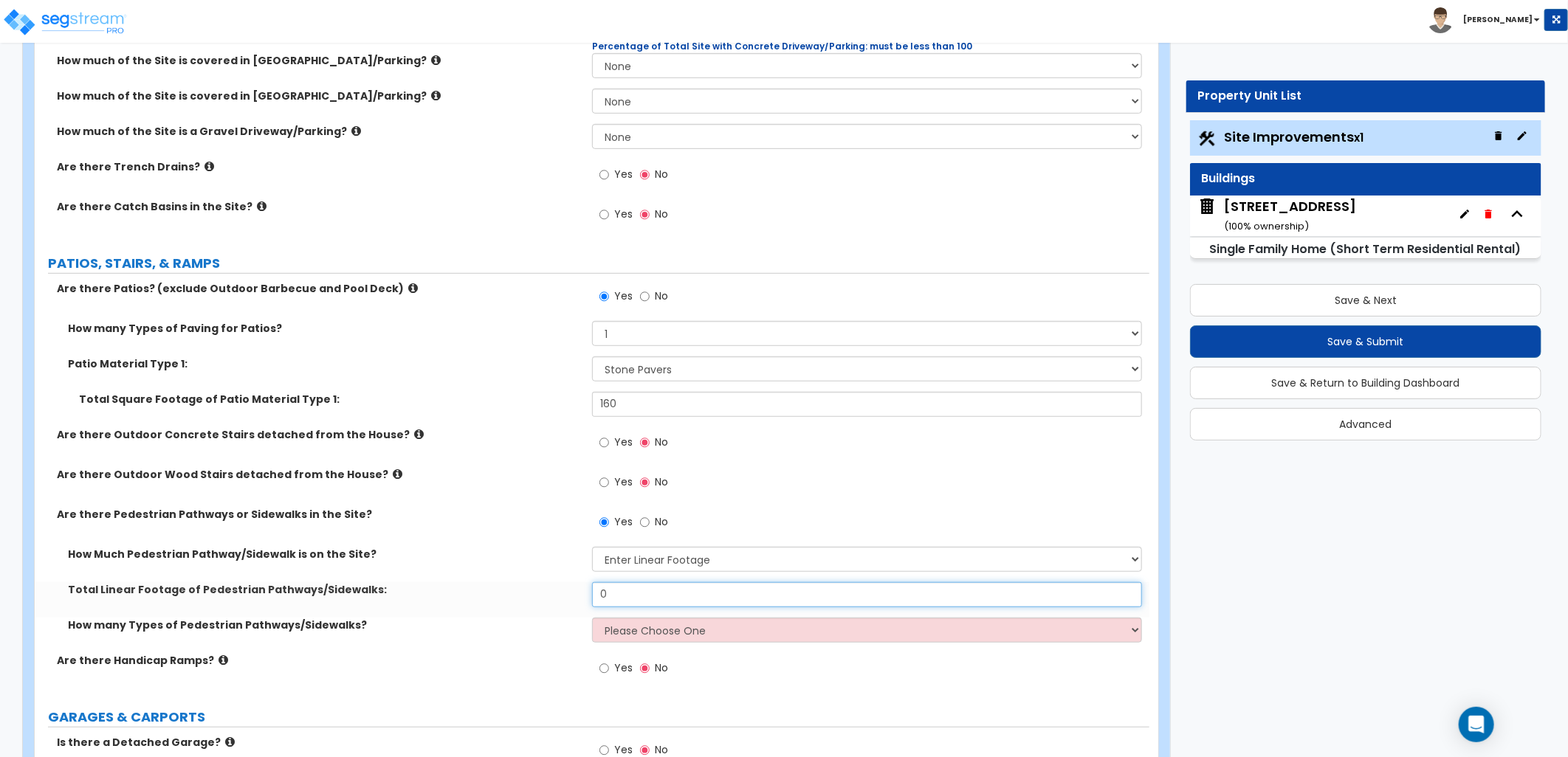
drag, startPoint x: 631, startPoint y: 592, endPoint x: 570, endPoint y: 594, distance: 61.0
click at [570, 594] on div "Total Linear Footage of Pedestrian Pathways/Sidewalks: 0" at bounding box center [592, 600] width 1115 height 36
type input "10"
click at [562, 596] on label "Total Linear Footage of Pedestrian Pathways/Sidewalks:" at bounding box center [325, 589] width 513 height 15
click at [651, 620] on select "Please Choose One 1 2 3" at bounding box center [867, 630] width 550 height 25
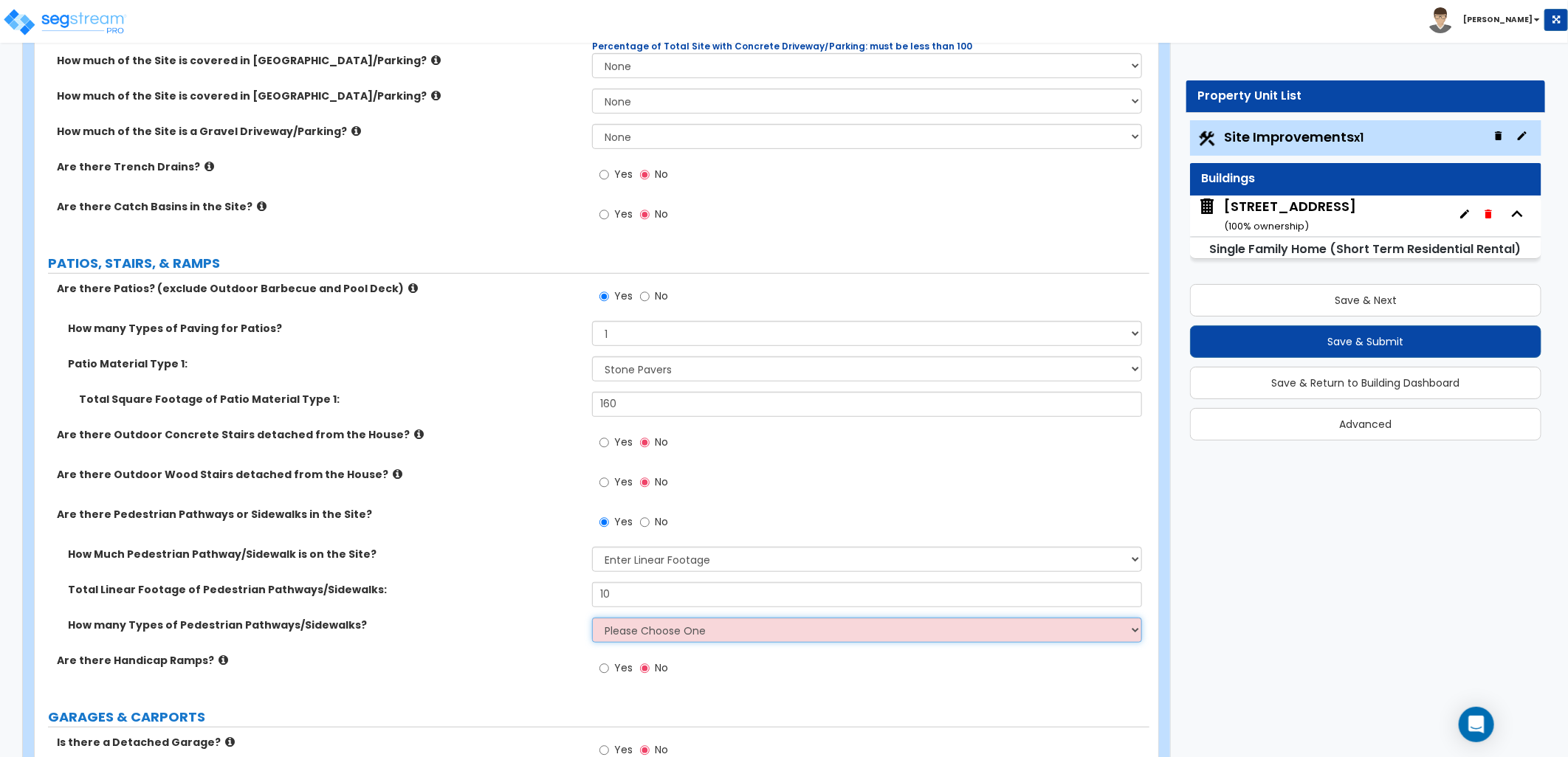
select select "1"
click at [592, 618] on select "Please Choose One 1 2 3" at bounding box center [867, 630] width 550 height 25
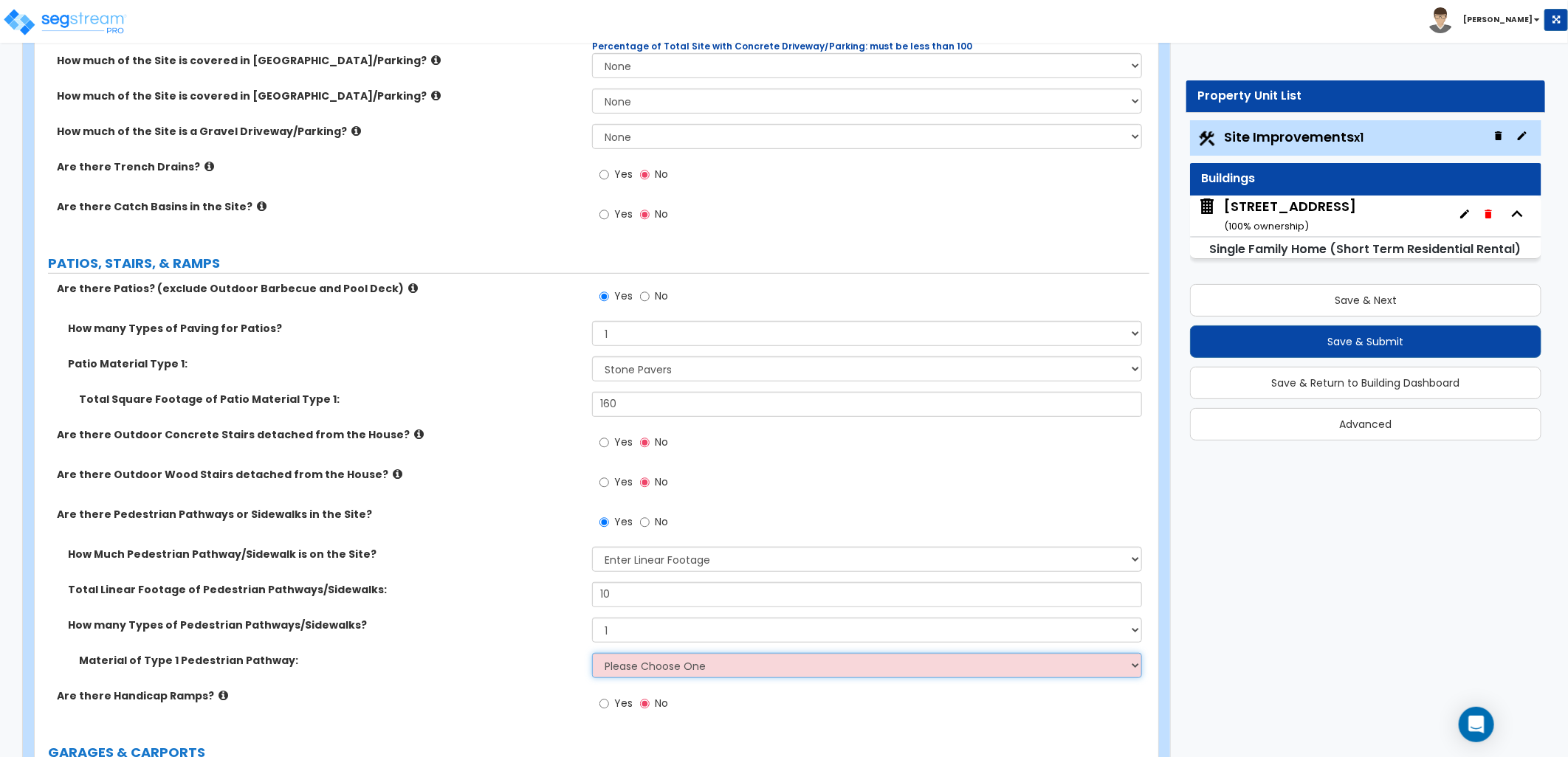
click at [659, 657] on select "Please Choose One Bare Concrete Stamped Concrete Brick Pavers Stone Pavers Wood…" at bounding box center [867, 666] width 550 height 25
select select "4"
click at [592, 653] on select "Please Choose One Bare Concrete Stamped Concrete Brick Pavers Stone Pavers Wood…" at bounding box center [867, 666] width 550 height 25
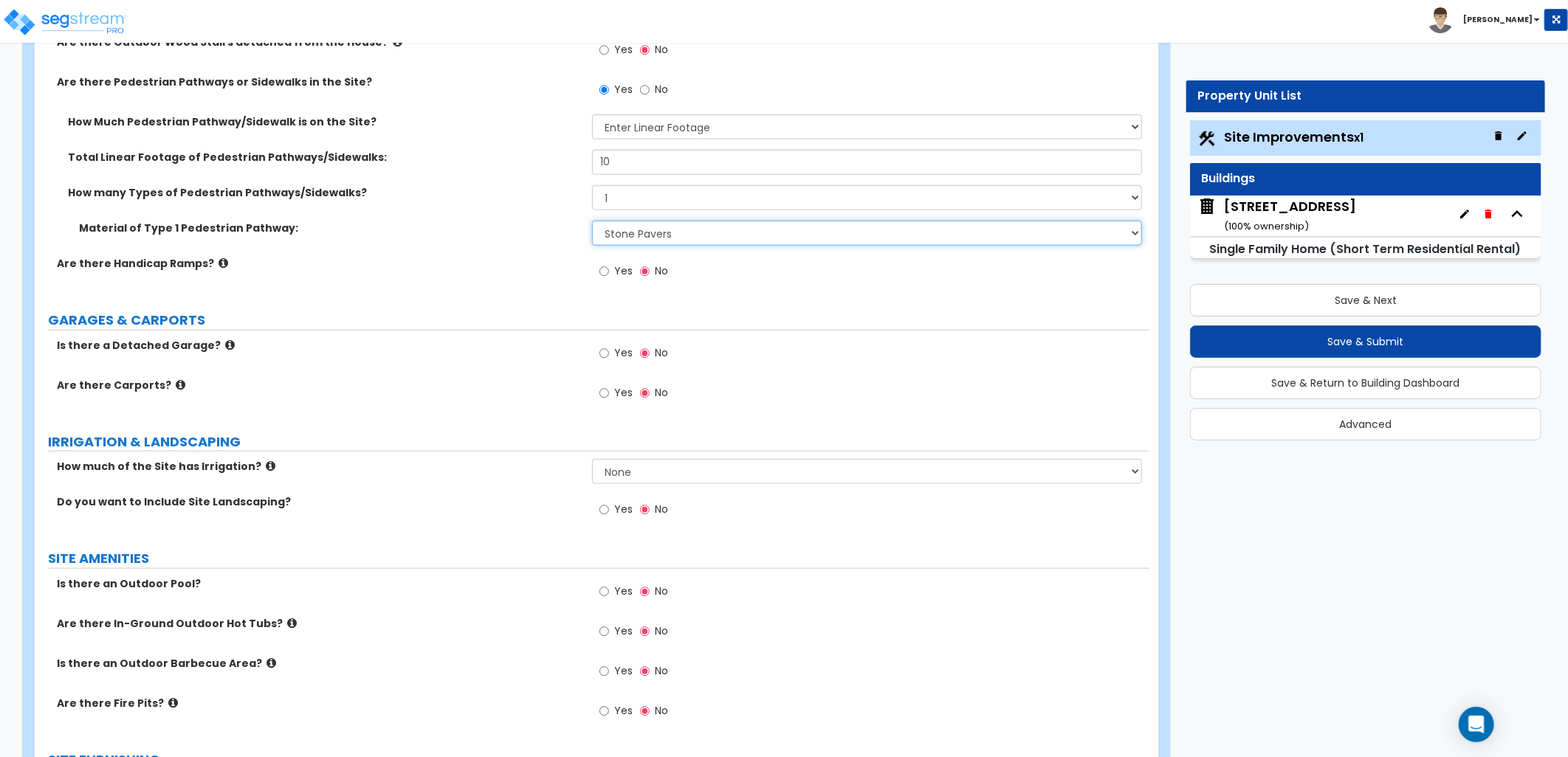
scroll to position [901, 0]
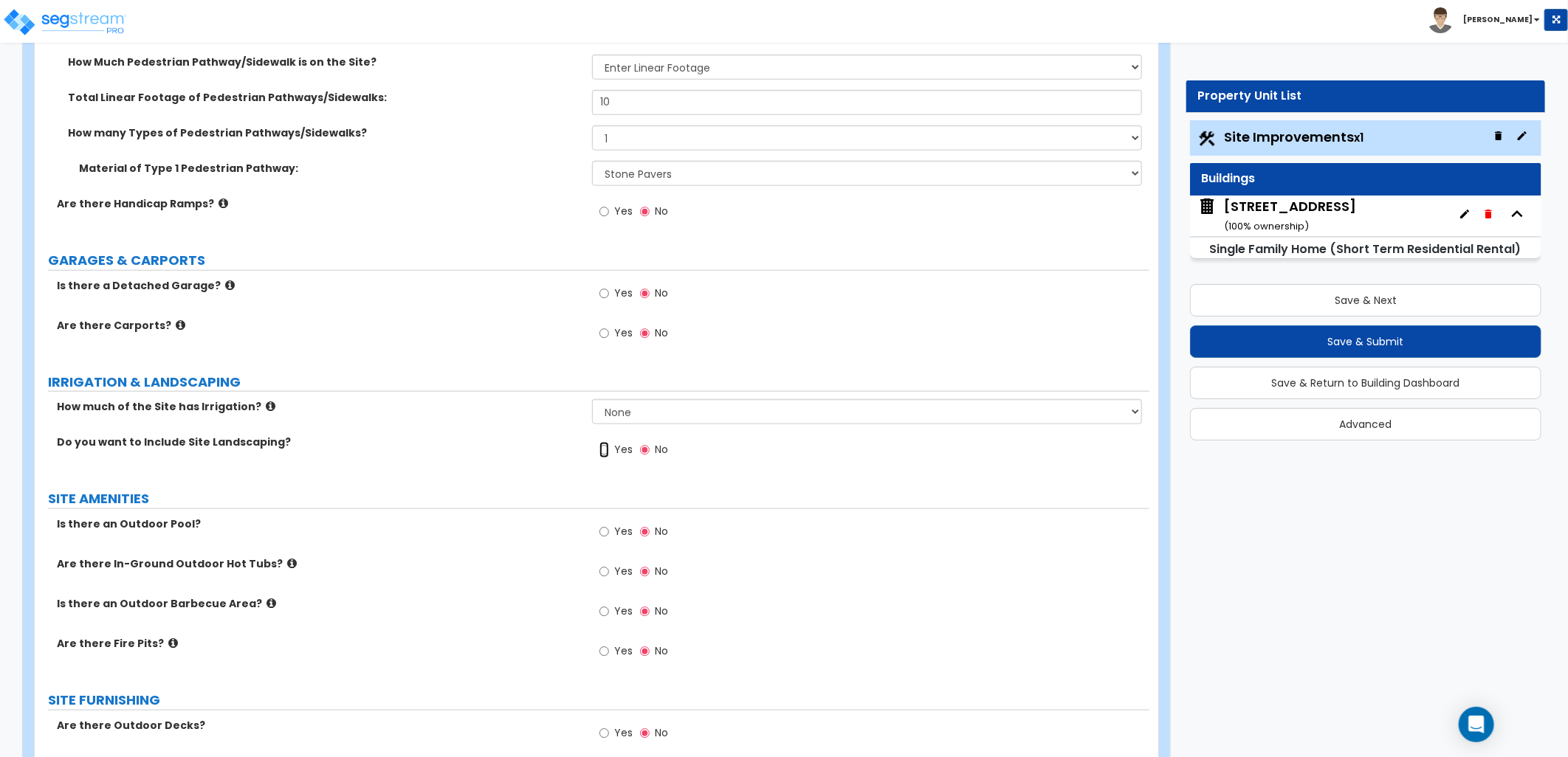
click at [604, 449] on input "Yes" at bounding box center [604, 450] width 9 height 16
radio input "true"
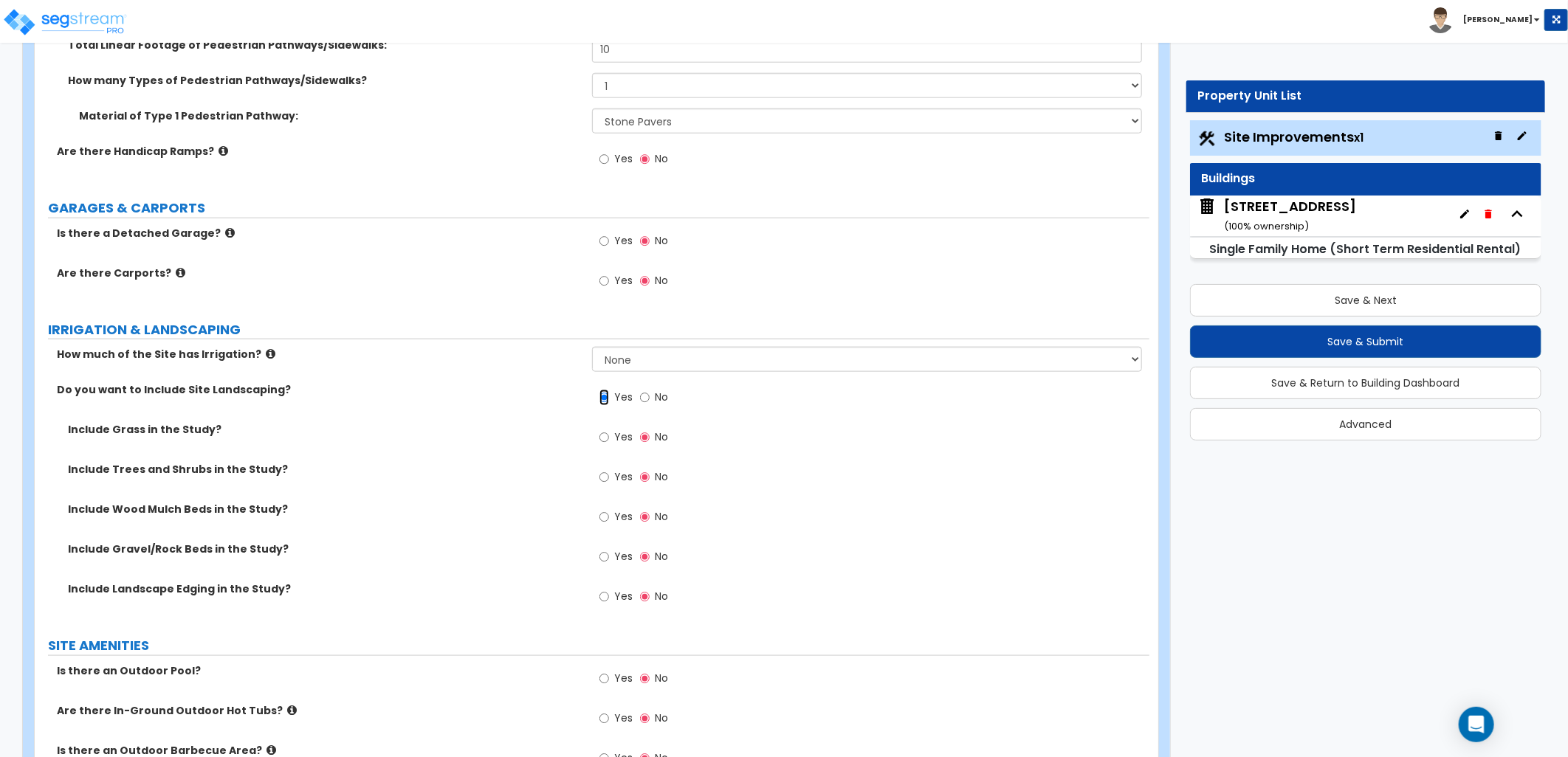
scroll to position [984, 0]
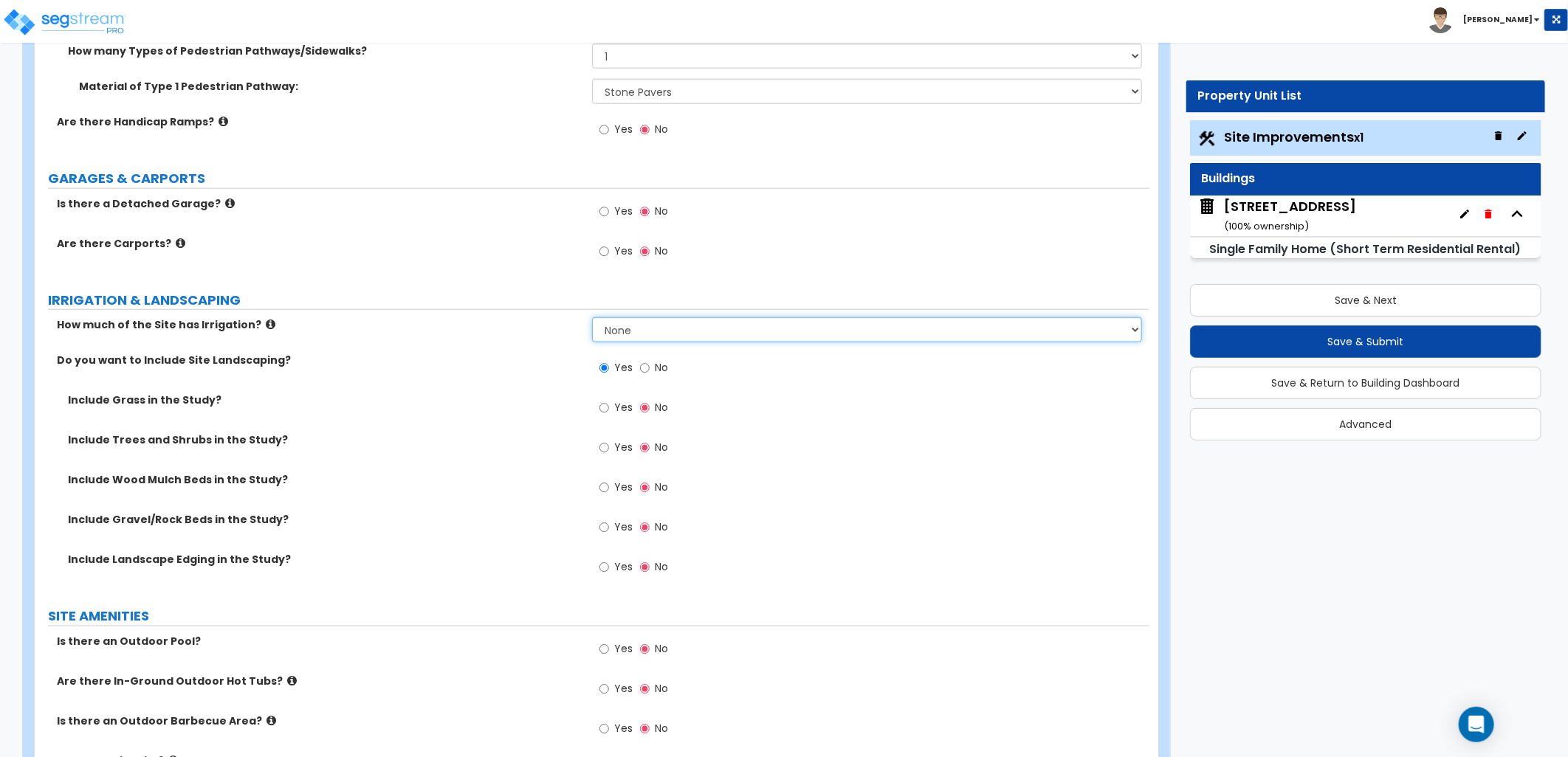
click at [653, 337] on select "None I want to Enter an Approximate Percentage I want to Enter the Square Foota…" at bounding box center [867, 330] width 550 height 25
select select "1"
click at [592, 317] on select "None I want to Enter an Approximate Percentage I want to Enter the Square Foota…" at bounding box center [867, 330] width 550 height 25
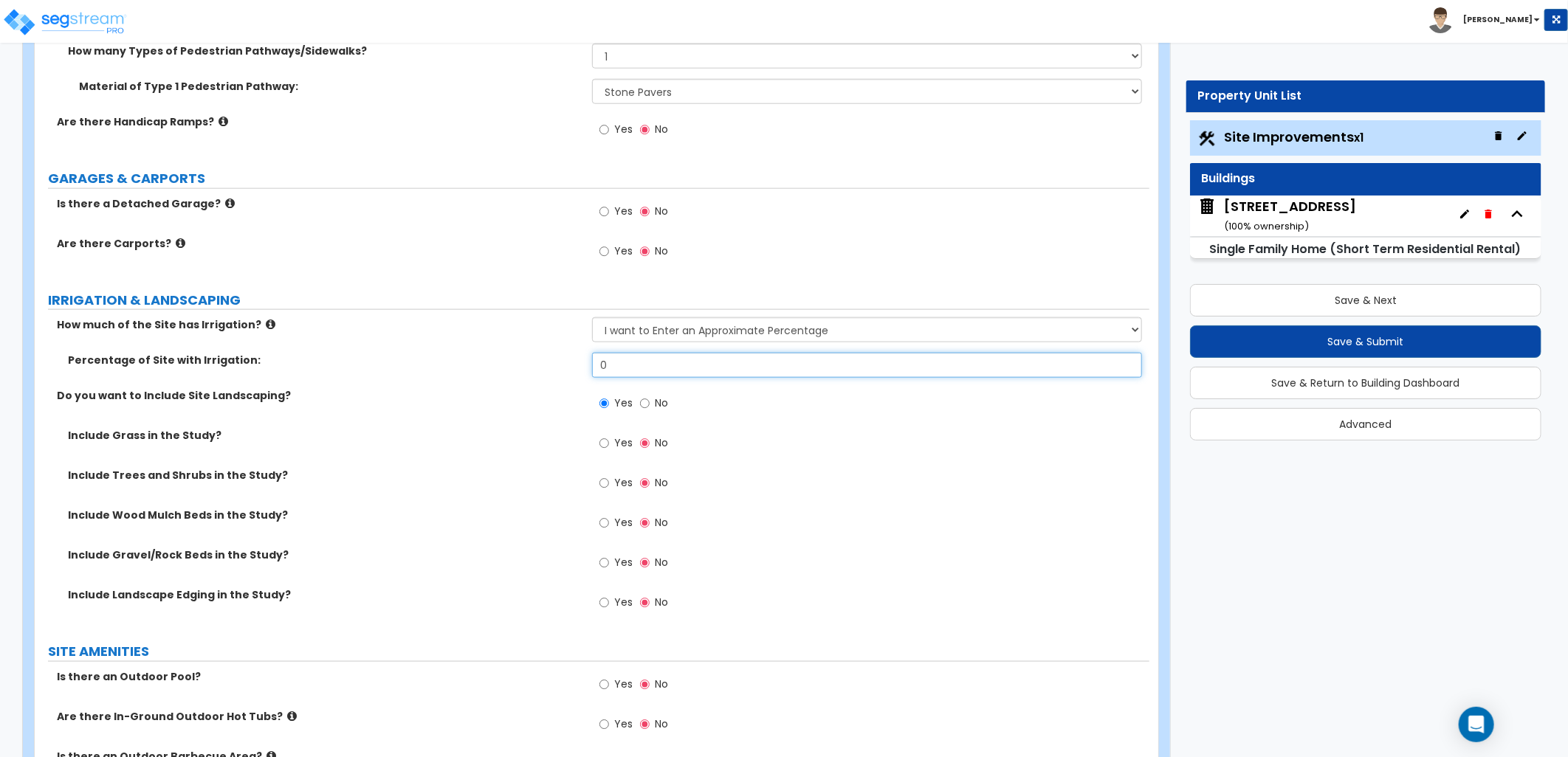
drag, startPoint x: 600, startPoint y: 363, endPoint x: 550, endPoint y: 365, distance: 50.0
click at [550, 365] on div "Percentage of Site with Irrigation: 0" at bounding box center [592, 371] width 1115 height 36
type input "50"
click at [461, 443] on div "Include Grass in the Study? Yes No" at bounding box center [592, 448] width 1115 height 40
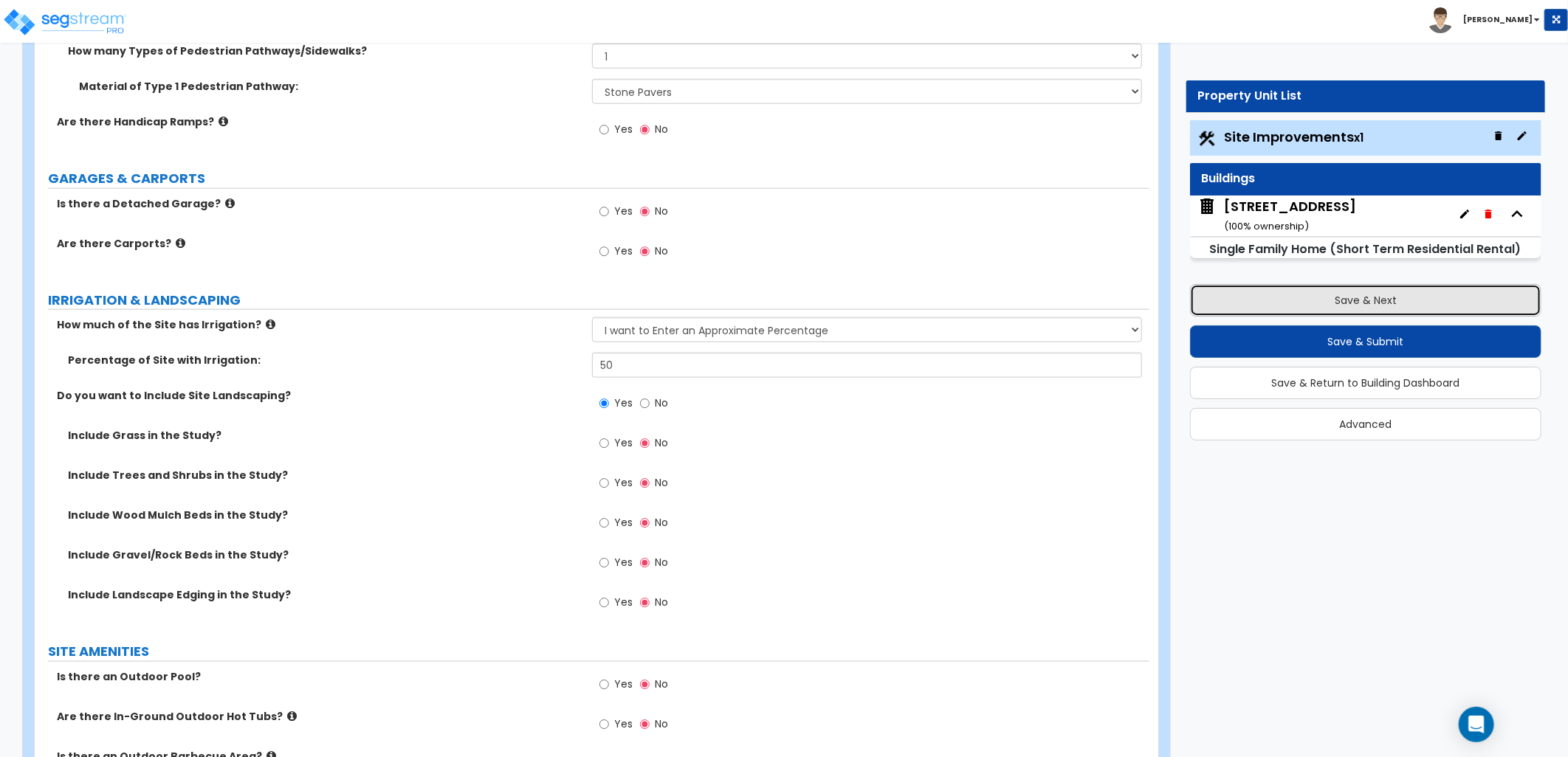
click at [1324, 301] on button "Save & Next" at bounding box center [1366, 300] width 352 height 32
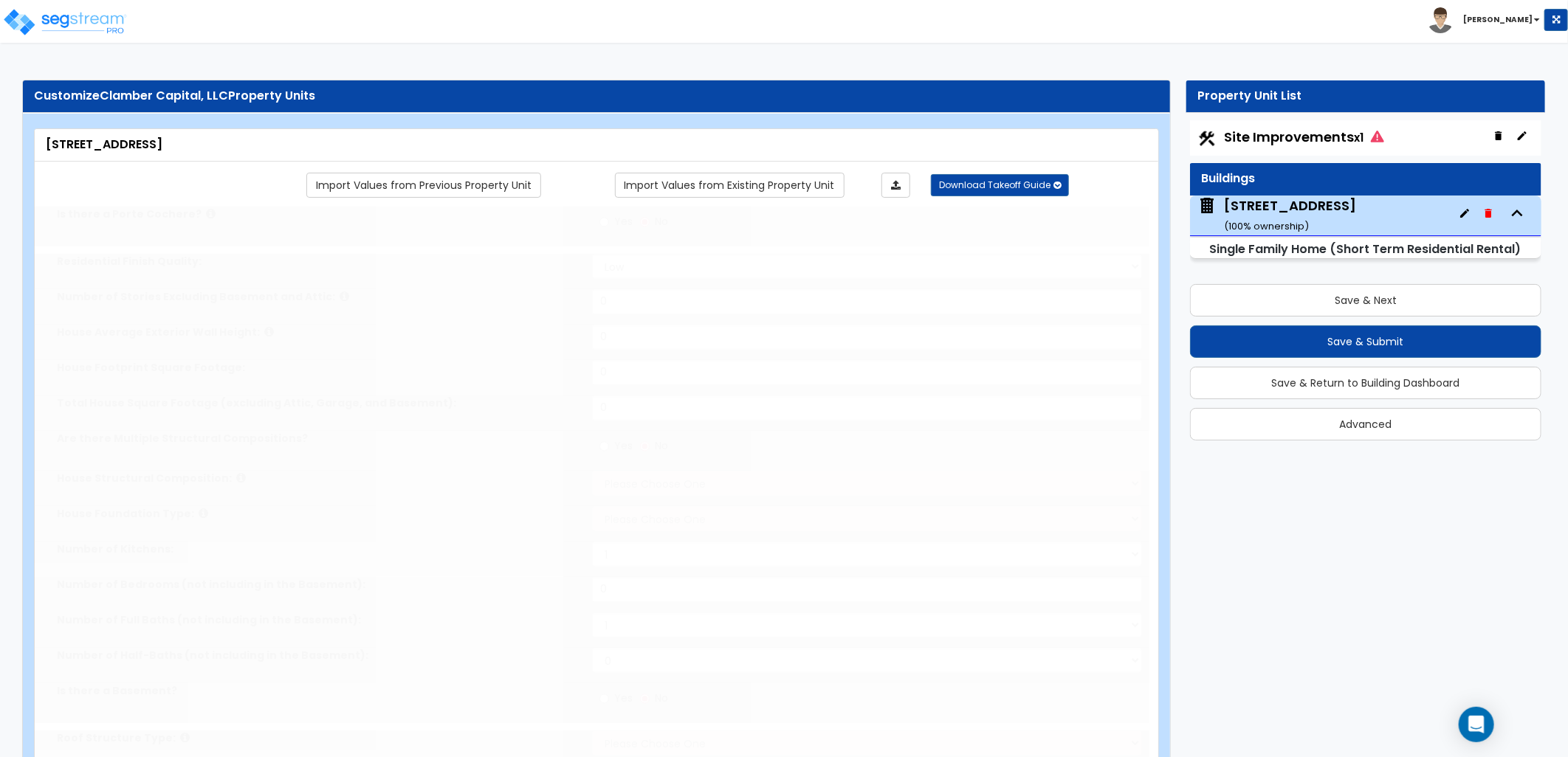
type input "1"
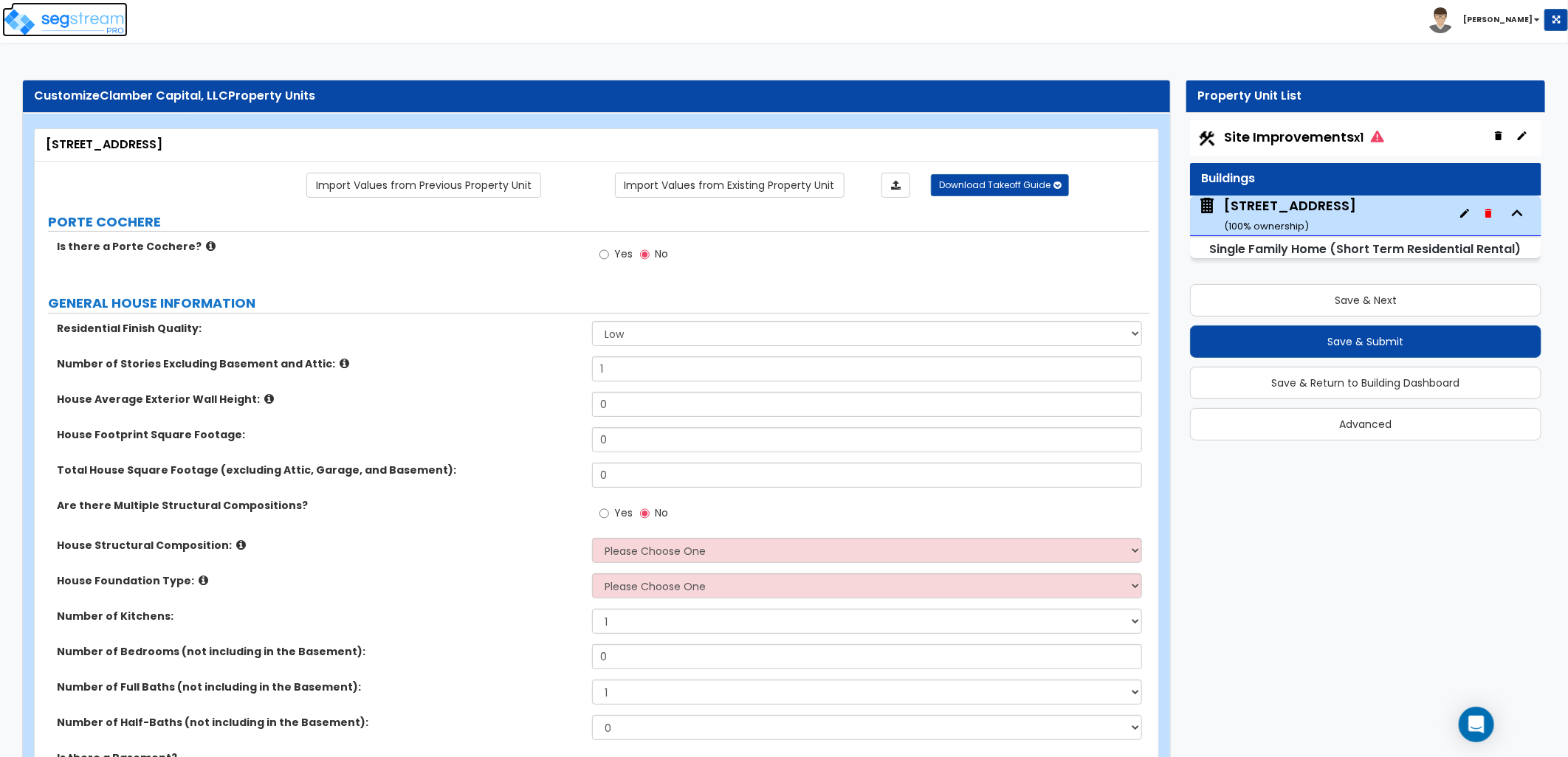
drag, startPoint x: 107, startPoint y: 30, endPoint x: 118, endPoint y: 32, distance: 11.2
click at [107, 30] on img at bounding box center [65, 22] width 125 height 29
